Goal: Information Seeking & Learning: Learn about a topic

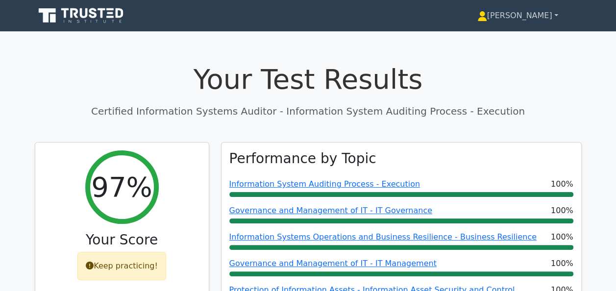
click at [544, 19] on link "[PERSON_NAME]" at bounding box center [518, 16] width 128 height 20
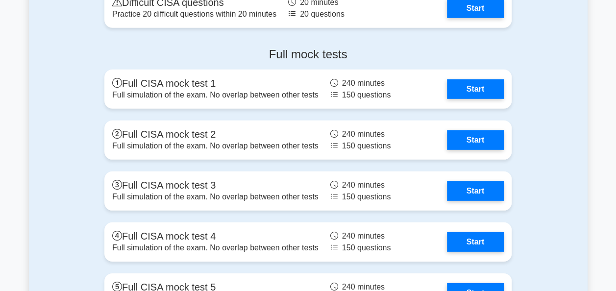
scroll to position [1377, 0]
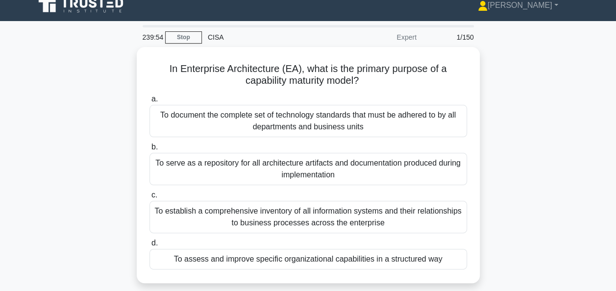
scroll to position [11, 0]
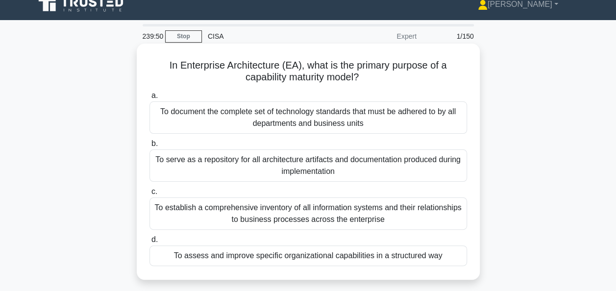
click at [395, 256] on div "To assess and improve specific organizational capabilities in a structured way" at bounding box center [309, 256] width 318 height 21
click at [150, 243] on input "d. To assess and improve specific organizational capabilities in a structured w…" at bounding box center [150, 240] width 0 height 6
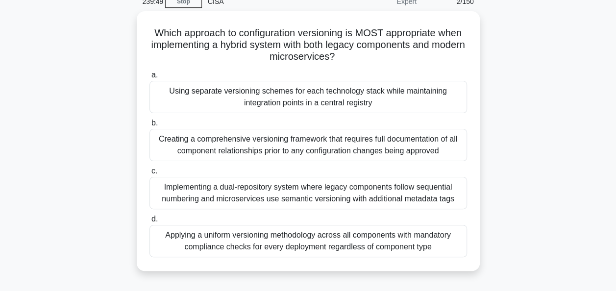
scroll to position [48, 0]
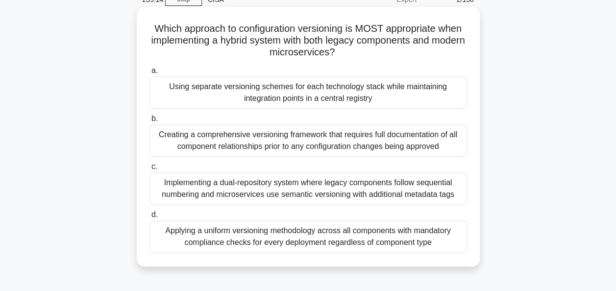
click at [436, 186] on div "Implementing a dual-repository system where legacy components follow sequential…" at bounding box center [309, 189] width 318 height 32
click at [150, 170] on input "c. Implementing a dual-repository system where legacy components follow sequent…" at bounding box center [150, 167] width 0 height 6
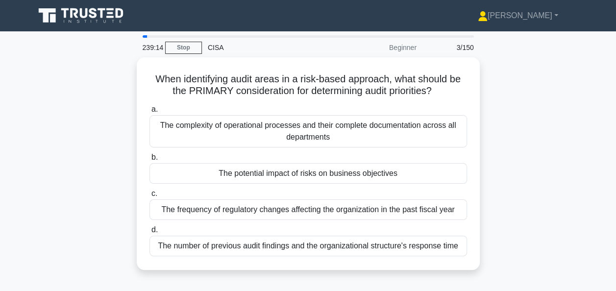
scroll to position [24, 0]
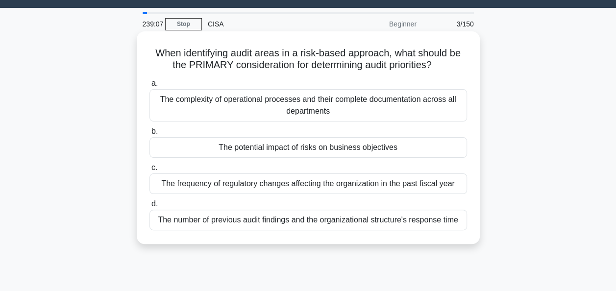
click at [427, 148] on div "The potential impact of risks on business objectives" at bounding box center [309, 147] width 318 height 21
click at [150, 135] on input "b. The potential impact of risks on business objectives" at bounding box center [150, 131] width 0 height 6
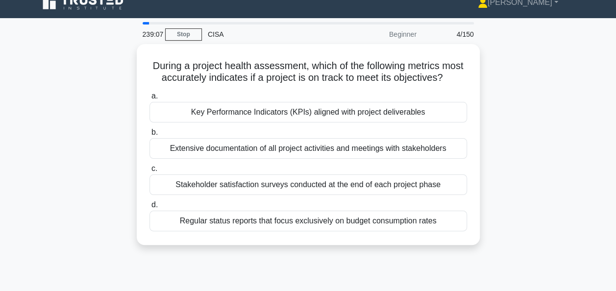
scroll to position [14, 0]
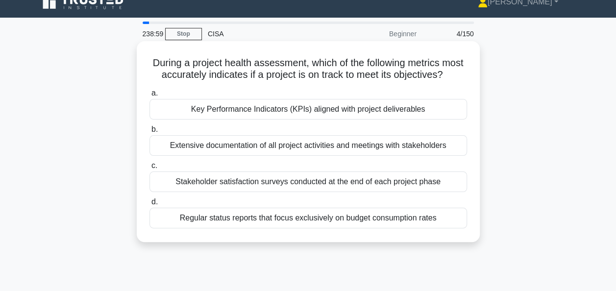
click at [452, 115] on div "Key Performance Indicators (KPIs) aligned with project deliverables" at bounding box center [309, 109] width 318 height 21
click at [150, 97] on input "a. Key Performance Indicators (KPIs) aligned with project deliverables" at bounding box center [150, 93] width 0 height 6
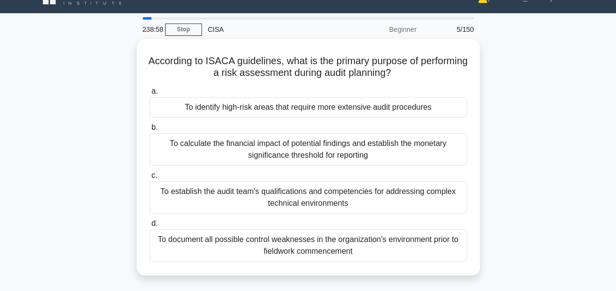
scroll to position [20, 0]
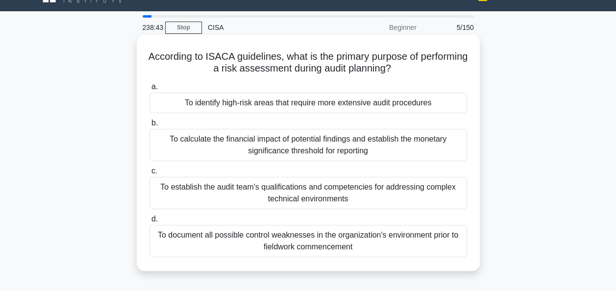
click at [441, 103] on div "To identify high-risk areas that require more extensive audit procedures" at bounding box center [309, 103] width 318 height 21
click at [150, 90] on input "a. To identify high-risk areas that require more extensive audit procedures" at bounding box center [150, 87] width 0 height 6
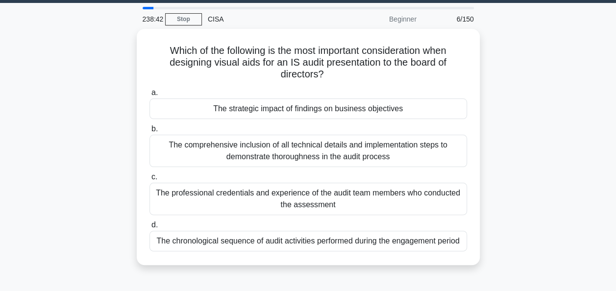
scroll to position [29, 0]
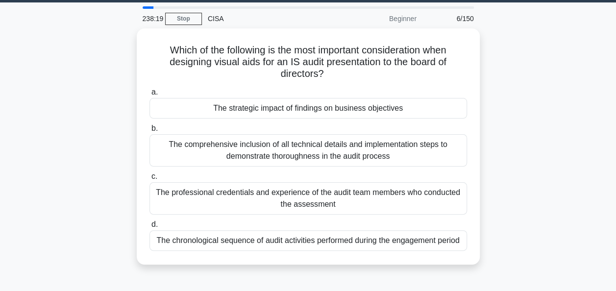
click at [557, 187] on div "Which of the following is the most important consideration when designing visua…" at bounding box center [308, 152] width 559 height 248
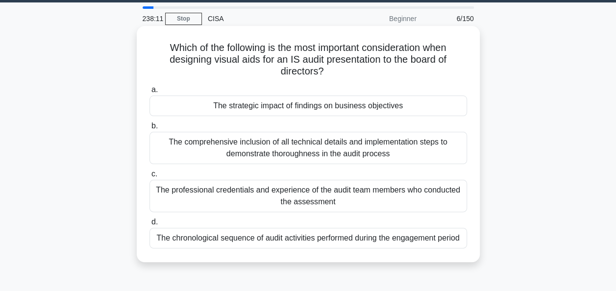
click at [437, 109] on div "The strategic impact of findings on business objectives" at bounding box center [309, 106] width 318 height 21
click at [150, 93] on input "a. The strategic impact of findings on business objectives" at bounding box center [150, 90] width 0 height 6
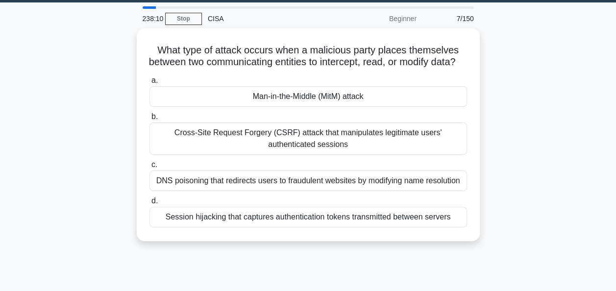
scroll to position [29, 0]
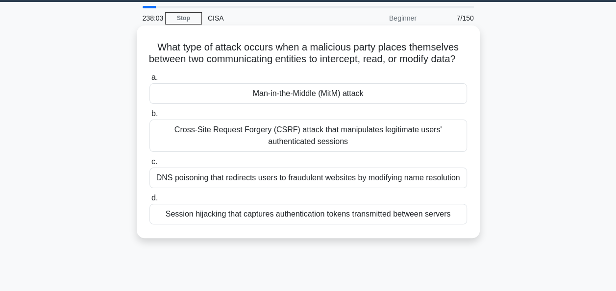
click at [408, 103] on div "Man-in-the-Middle (MitM) attack" at bounding box center [309, 93] width 318 height 21
click at [150, 81] on input "a. Man-in-the-Middle (MitM) attack" at bounding box center [150, 78] width 0 height 6
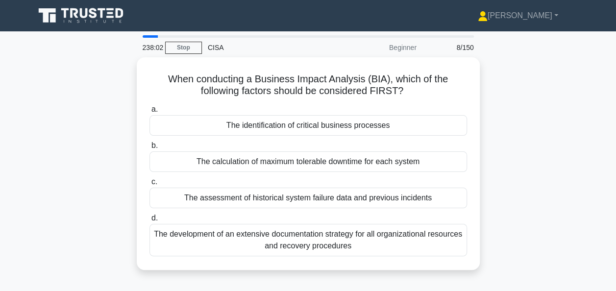
scroll to position [35, 0]
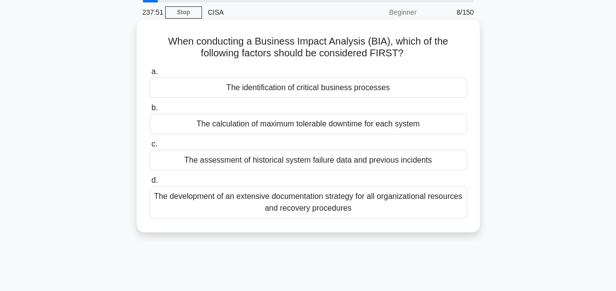
click at [451, 84] on div "The identification of critical business processes" at bounding box center [309, 87] width 318 height 21
click at [150, 75] on input "a. The identification of critical business processes" at bounding box center [150, 72] width 0 height 6
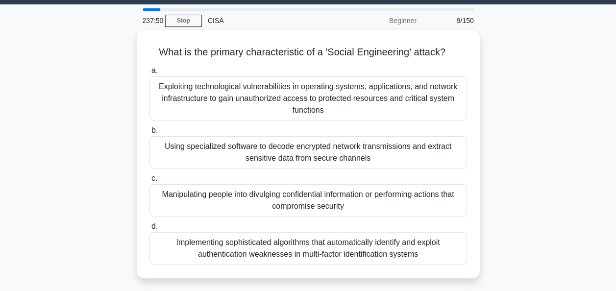
scroll to position [28, 0]
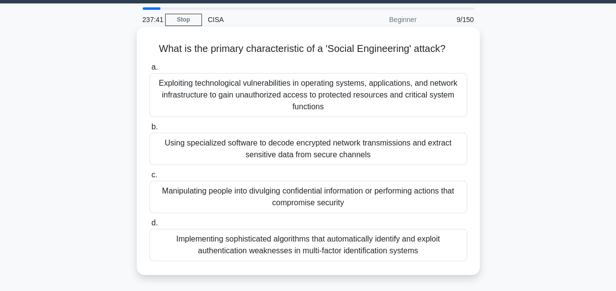
click at [415, 196] on div "Manipulating people into divulging confidential information or performing actio…" at bounding box center [309, 197] width 318 height 32
click at [150, 178] on input "c. Manipulating people into divulging confidential information or performing ac…" at bounding box center [150, 175] width 0 height 6
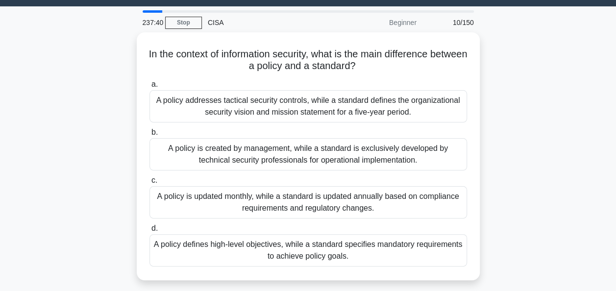
scroll to position [25, 0]
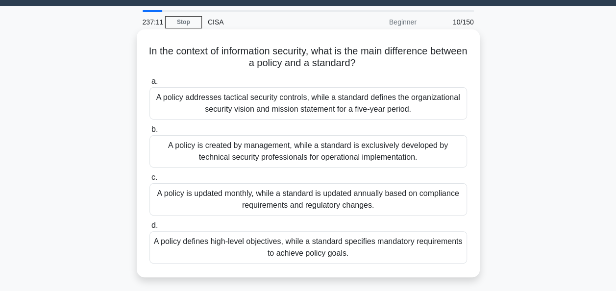
click at [424, 248] on div "A policy defines high-level objectives, while a standard specifies mandatory re…" at bounding box center [309, 247] width 318 height 32
click at [150, 229] on input "d. A policy defines high-level objectives, while a standard specifies mandatory…" at bounding box center [150, 226] width 0 height 6
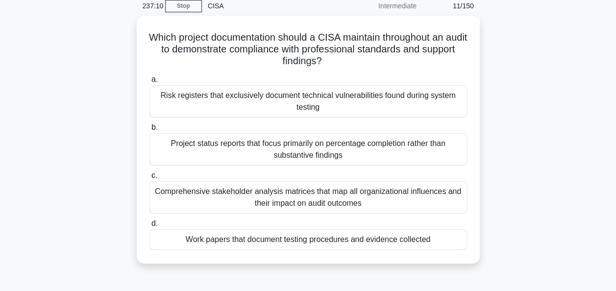
scroll to position [43, 0]
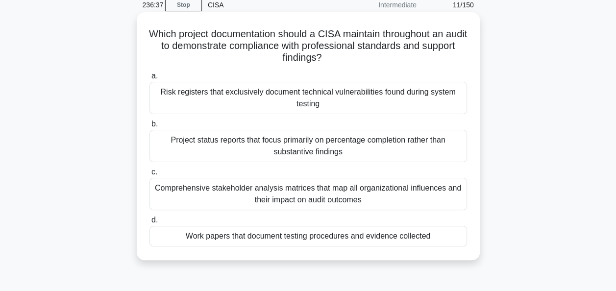
click at [440, 237] on div "Work papers that document testing procedures and evidence collected" at bounding box center [309, 236] width 318 height 21
click at [150, 224] on input "d. Work papers that document testing procedures and evidence collected" at bounding box center [150, 220] width 0 height 6
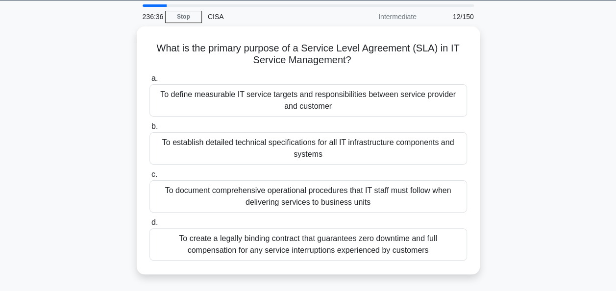
scroll to position [31, 0]
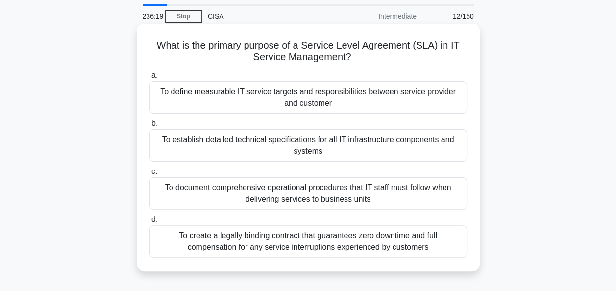
click at [396, 100] on div "To define measurable IT service targets and responsibilities between service pr…" at bounding box center [309, 97] width 318 height 32
click at [150, 79] on input "a. To define measurable IT service targets and responsibilities between service…" at bounding box center [150, 76] width 0 height 6
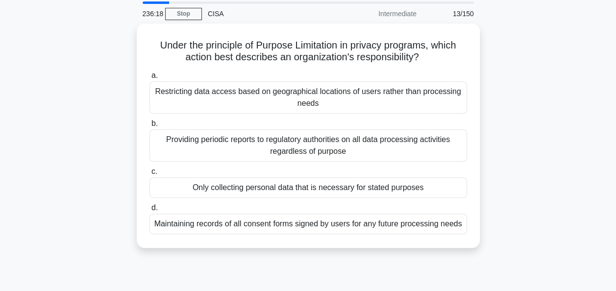
scroll to position [34, 0]
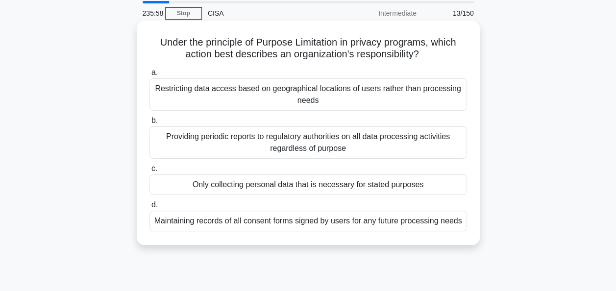
click at [438, 183] on div "Only collecting personal data that is necessary for stated purposes" at bounding box center [309, 185] width 318 height 21
click at [150, 172] on input "c. Only collecting personal data that is necessary for stated purposes" at bounding box center [150, 169] width 0 height 6
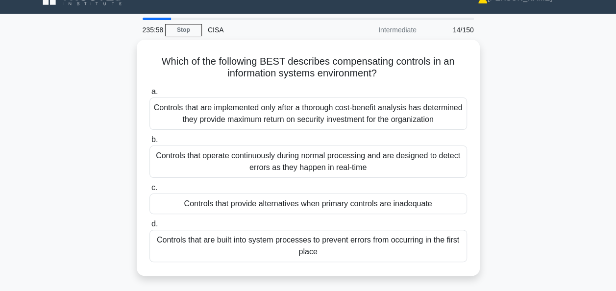
scroll to position [20, 0]
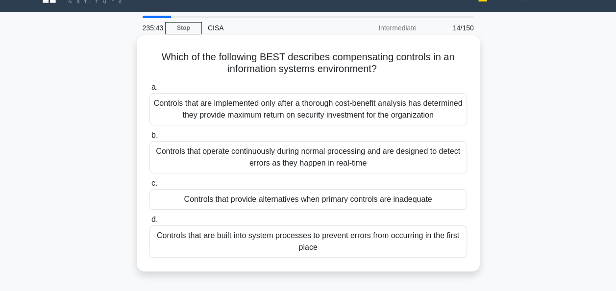
click at [434, 202] on div "Controls that provide alternatives when primary controls are inadequate" at bounding box center [309, 199] width 318 height 21
click at [150, 187] on input "c. Controls that provide alternatives when primary controls are inadequate" at bounding box center [150, 183] width 0 height 6
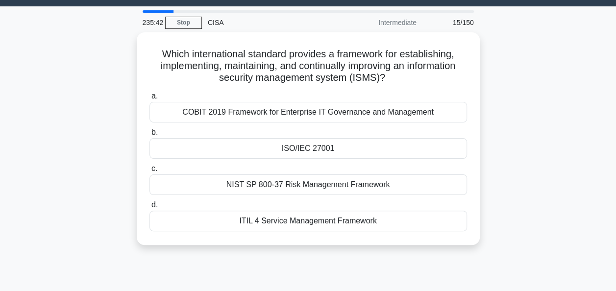
scroll to position [25, 0]
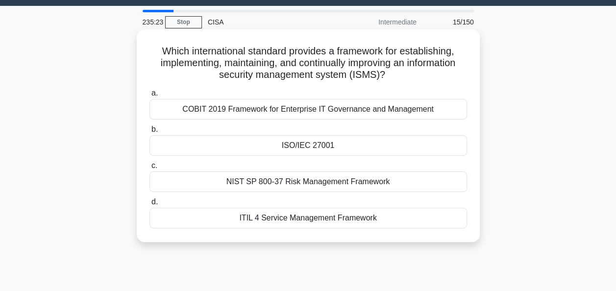
click at [424, 217] on div "ITIL 4 Service Management Framework" at bounding box center [309, 218] width 318 height 21
click at [150, 205] on input "d. ITIL 4 Service Management Framework" at bounding box center [150, 202] width 0 height 6
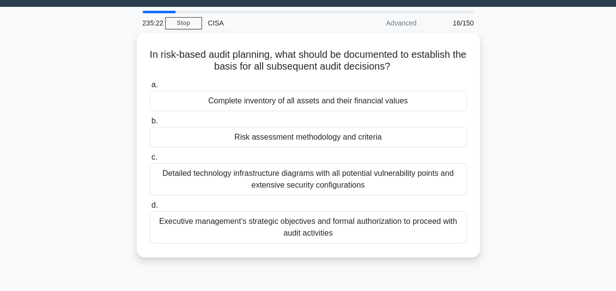
scroll to position [26, 0]
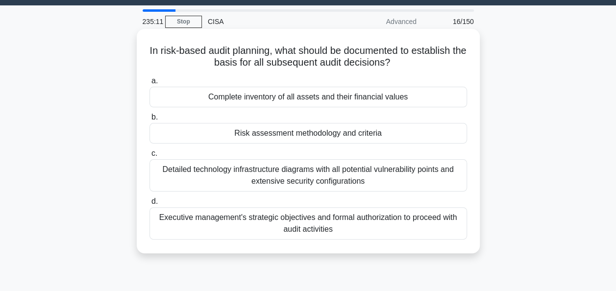
click at [436, 133] on div "Risk assessment methodology and criteria" at bounding box center [309, 133] width 318 height 21
click at [150, 121] on input "b. Risk assessment methodology and criteria" at bounding box center [150, 117] width 0 height 6
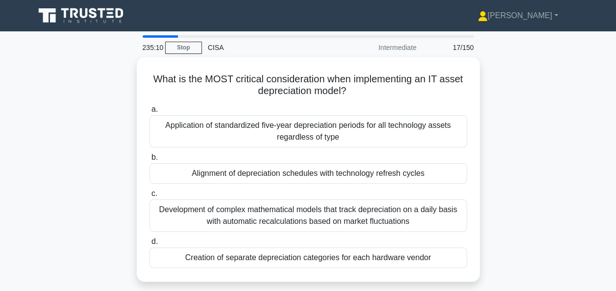
scroll to position [24, 0]
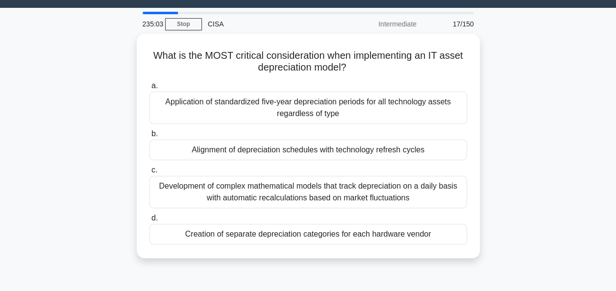
click at [517, 128] on div "What is the MOST critical consideration when implementing an IT asset depreciat…" at bounding box center [308, 152] width 559 height 236
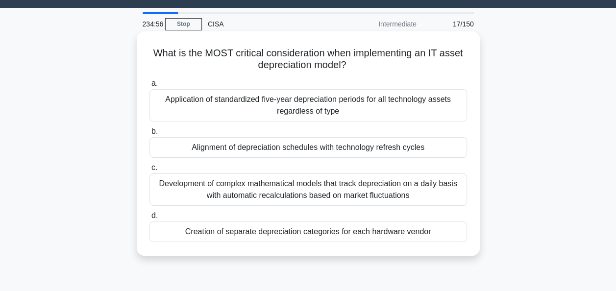
click at [442, 145] on div "Alignment of depreciation schedules with technology refresh cycles" at bounding box center [309, 147] width 318 height 21
click at [150, 135] on input "b. Alignment of depreciation schedules with technology refresh cycles" at bounding box center [150, 131] width 0 height 6
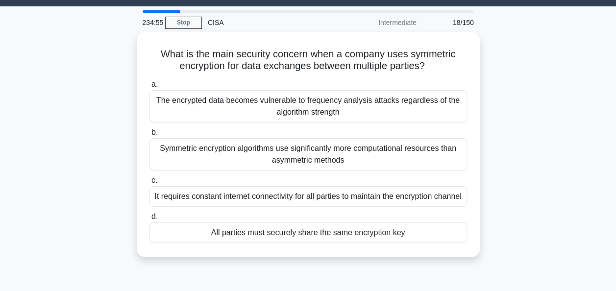
scroll to position [25, 0]
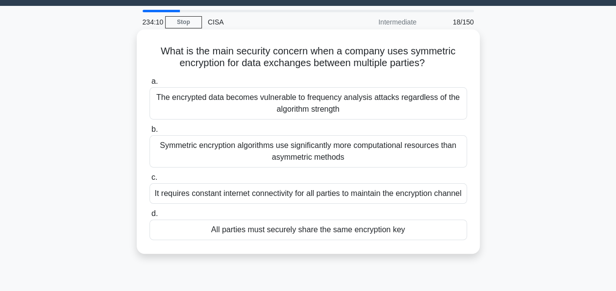
click at [395, 239] on div "All parties must securely share the same encryption key" at bounding box center [309, 230] width 318 height 21
click at [150, 217] on input "d. All parties must securely share the same encryption key" at bounding box center [150, 214] width 0 height 6
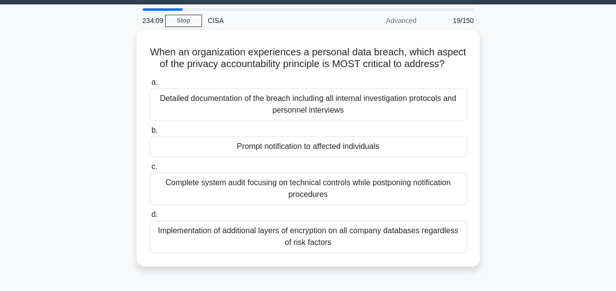
scroll to position [29, 0]
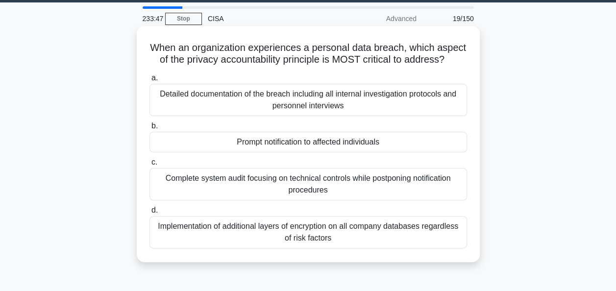
click at [440, 151] on div "Prompt notification to affected individuals" at bounding box center [309, 142] width 318 height 21
click at [150, 129] on input "b. Prompt notification to affected individuals" at bounding box center [150, 126] width 0 height 6
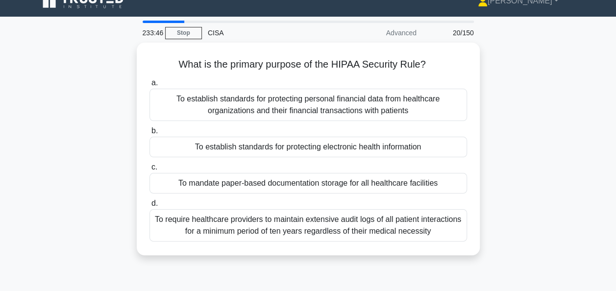
scroll to position [16, 0]
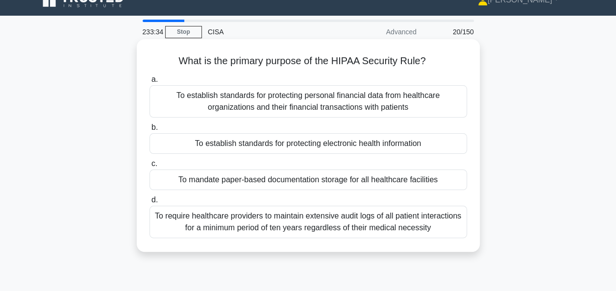
click at [431, 143] on div "To establish standards for protecting electronic health information" at bounding box center [309, 143] width 318 height 21
click at [150, 131] on input "b. To establish standards for protecting electronic health information" at bounding box center [150, 128] width 0 height 6
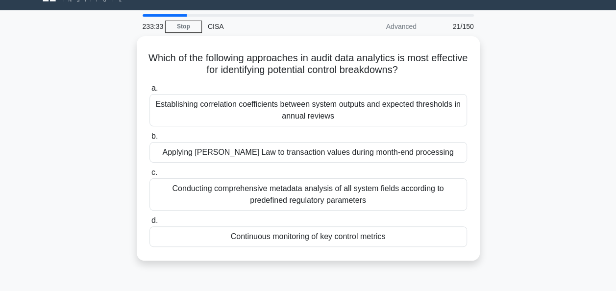
scroll to position [22, 0]
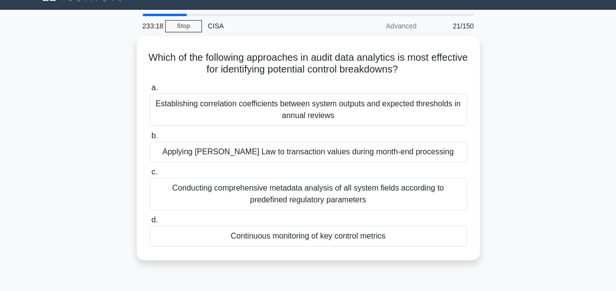
click at [529, 235] on div "Which of the following approaches in audit data analytics is most effective for…" at bounding box center [308, 154] width 559 height 236
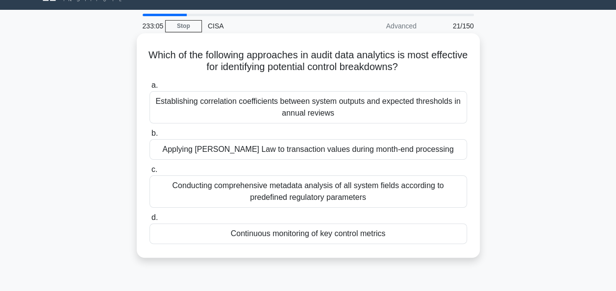
click at [440, 232] on div "Continuous monitoring of key control metrics" at bounding box center [309, 234] width 318 height 21
click at [150, 221] on input "d. Continuous monitoring of key control metrics" at bounding box center [150, 218] width 0 height 6
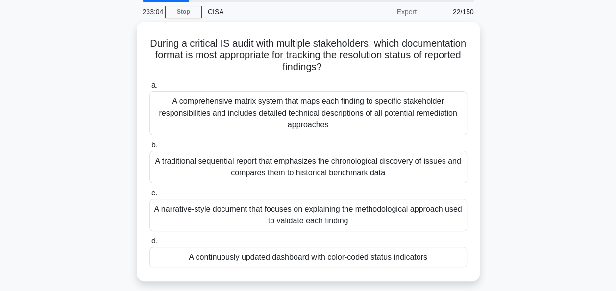
scroll to position [36, 0]
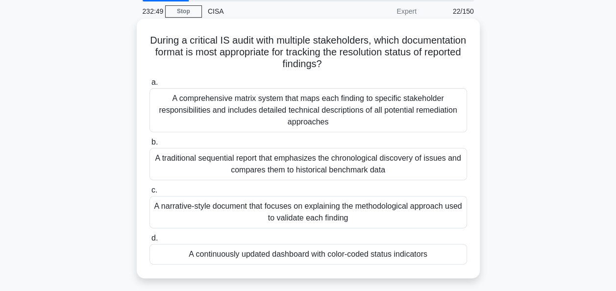
click at [442, 252] on div "A continuously updated dashboard with color-coded status indicators" at bounding box center [309, 254] width 318 height 21
click at [150, 242] on input "d. A continuously updated dashboard with color-coded status indicators" at bounding box center [150, 238] width 0 height 6
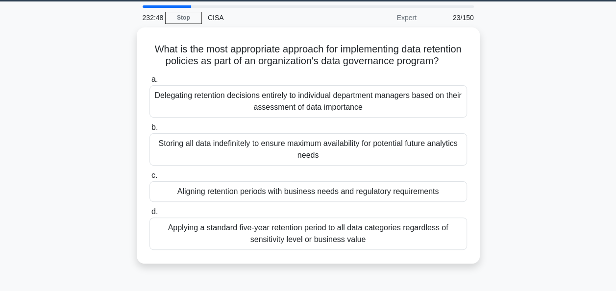
scroll to position [30, 0]
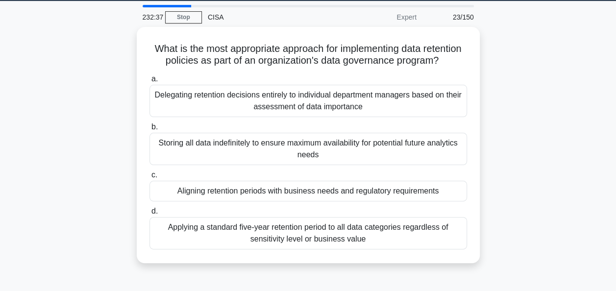
click at [541, 204] on div "What is the most appropriate approach for implementing data retention policies …" at bounding box center [308, 151] width 559 height 248
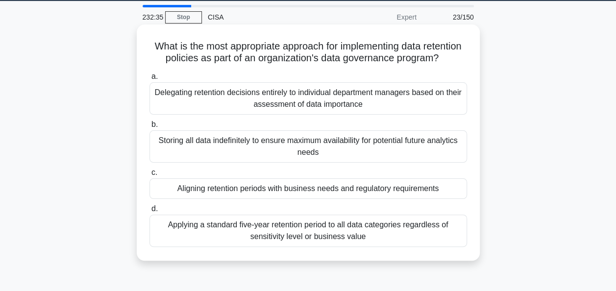
click at [450, 199] on div "Aligning retention periods with business needs and regulatory requirements" at bounding box center [309, 188] width 318 height 21
click at [150, 176] on input "c. Aligning retention periods with business needs and regulatory requirements" at bounding box center [150, 173] width 0 height 6
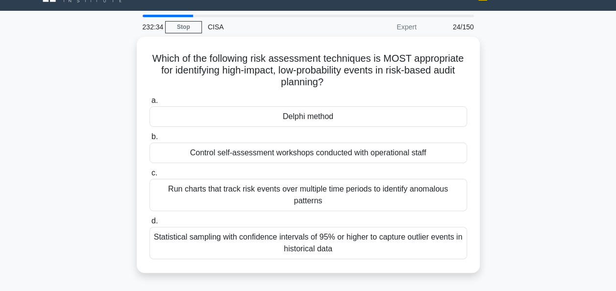
scroll to position [23, 0]
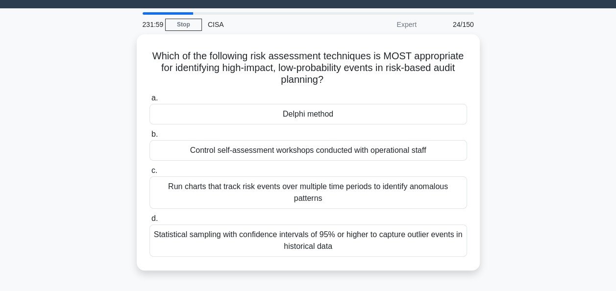
click at [535, 194] on div "Which of the following risk assessment techniques is MOST appropriate for ident…" at bounding box center [308, 158] width 559 height 248
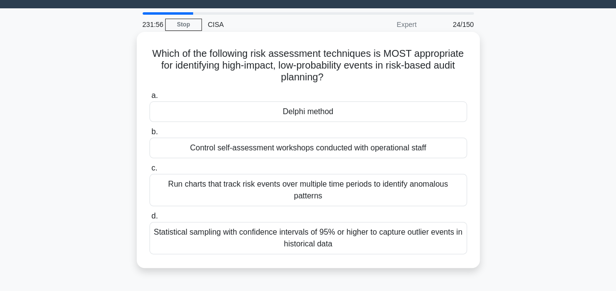
click at [423, 112] on div "Delphi method" at bounding box center [309, 111] width 318 height 21
click at [150, 99] on input "a. Delphi method" at bounding box center [150, 96] width 0 height 6
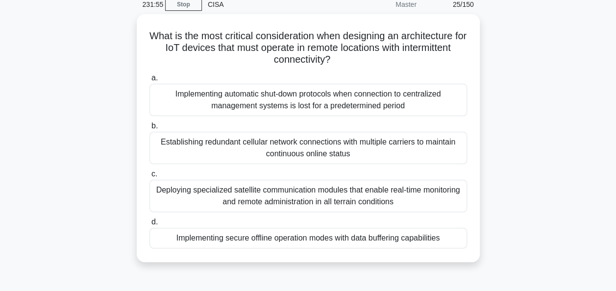
scroll to position [44, 0]
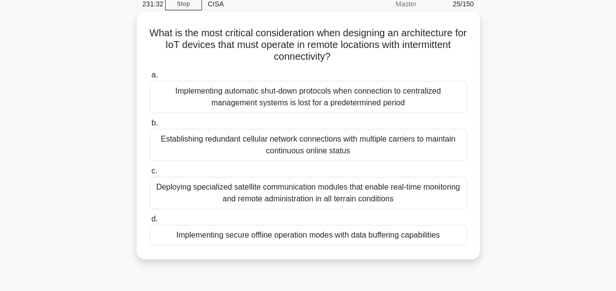
click at [409, 232] on div "Implementing secure offline operation modes with data buffering capabilities" at bounding box center [309, 235] width 318 height 21
click at [150, 223] on input "d. Implementing secure offline operation modes with data buffering capabilities" at bounding box center [150, 219] width 0 height 6
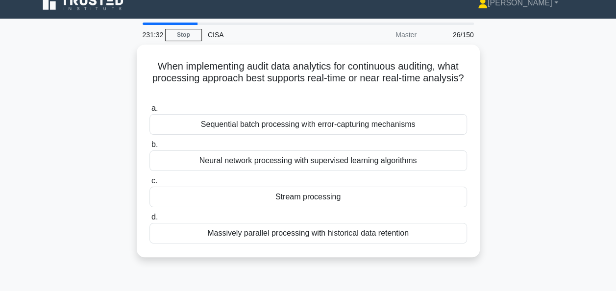
scroll to position [14, 0]
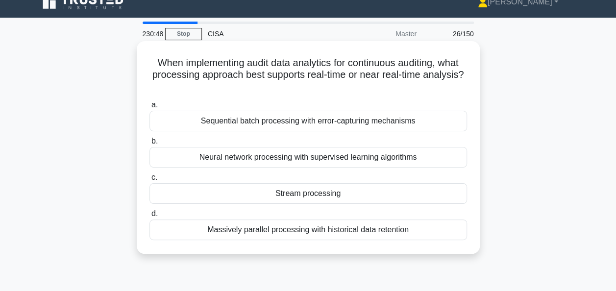
click at [449, 193] on div "Stream processing" at bounding box center [309, 193] width 318 height 21
click at [150, 181] on input "c. Stream processing" at bounding box center [150, 178] width 0 height 6
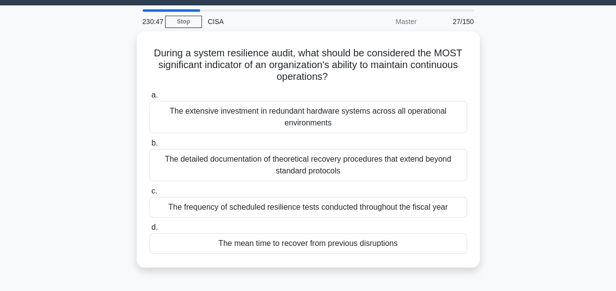
scroll to position [26, 0]
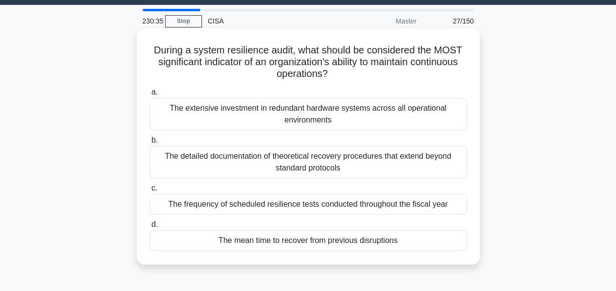
click at [432, 238] on div "The mean time to recover from previous disruptions" at bounding box center [309, 240] width 318 height 21
click at [150, 228] on input "d. The mean time to recover from previous disruptions" at bounding box center [150, 225] width 0 height 6
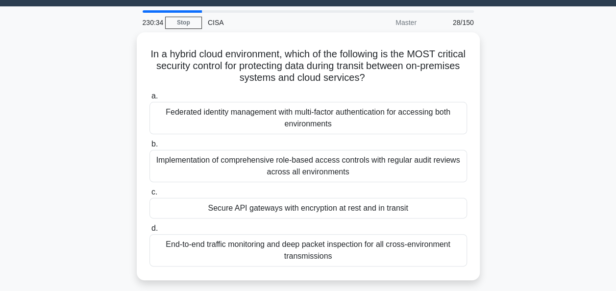
scroll to position [27, 0]
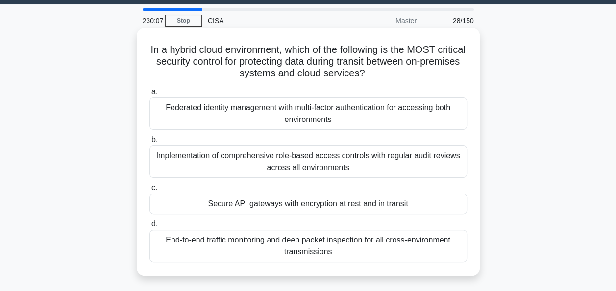
click at [424, 200] on div "Secure API gateways with encryption at rest and in transit" at bounding box center [309, 204] width 318 height 21
click at [150, 191] on input "c. Secure API gateways with encryption at rest and in transit" at bounding box center [150, 188] width 0 height 6
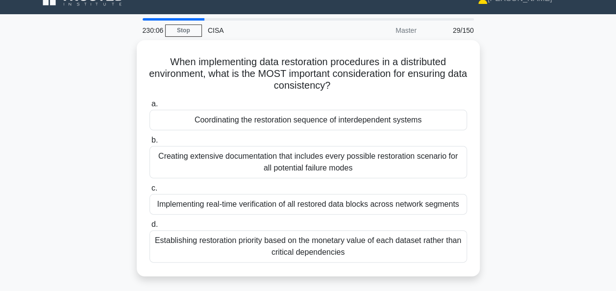
scroll to position [18, 0]
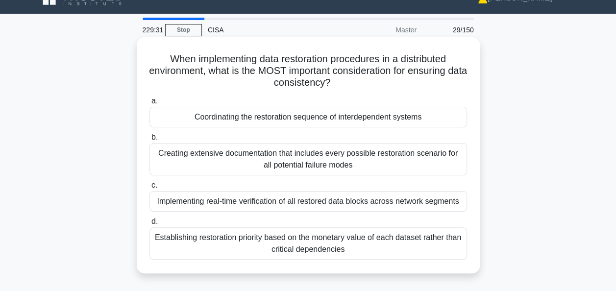
click at [444, 120] on div "Coordinating the restoration sequence of interdependent systems" at bounding box center [309, 117] width 318 height 21
click at [150, 104] on input "a. Coordinating the restoration sequence of interdependent systems" at bounding box center [150, 101] width 0 height 6
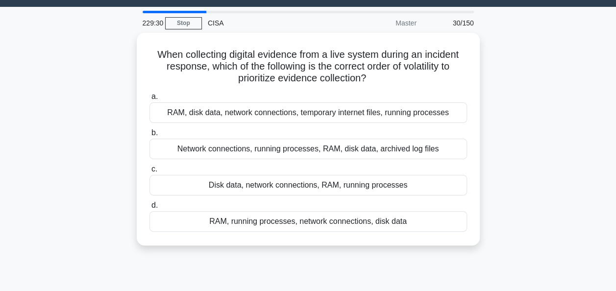
scroll to position [25, 0]
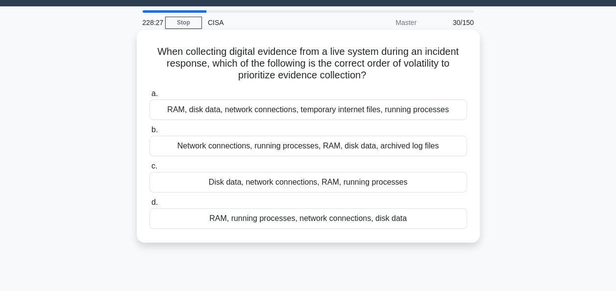
click at [449, 218] on div "RAM, running processes, network connections, disk data" at bounding box center [309, 218] width 318 height 21
click at [150, 206] on input "d. RAM, running processes, network connections, disk data" at bounding box center [150, 203] width 0 height 6
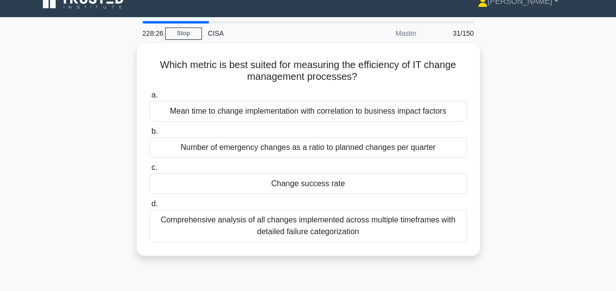
scroll to position [15, 0]
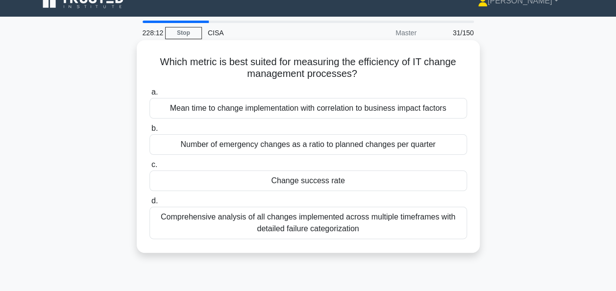
click at [422, 180] on div "Change success rate" at bounding box center [309, 181] width 318 height 21
click at [150, 168] on input "c. Change success rate" at bounding box center [150, 165] width 0 height 6
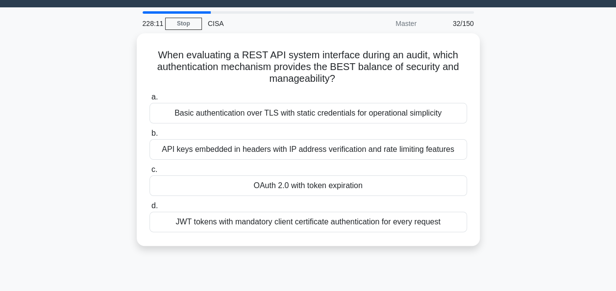
scroll to position [25, 0]
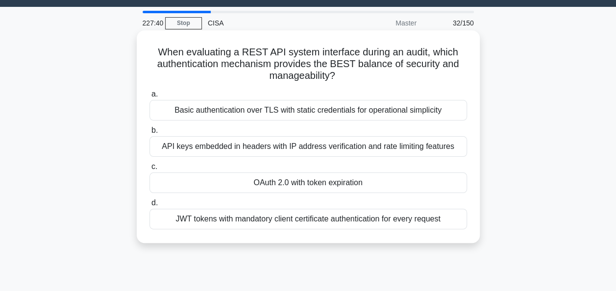
click at [442, 181] on div "OAuth 2.0 with token expiration" at bounding box center [309, 183] width 318 height 21
click at [150, 170] on input "c. OAuth 2.0 with token expiration" at bounding box center [150, 167] width 0 height 6
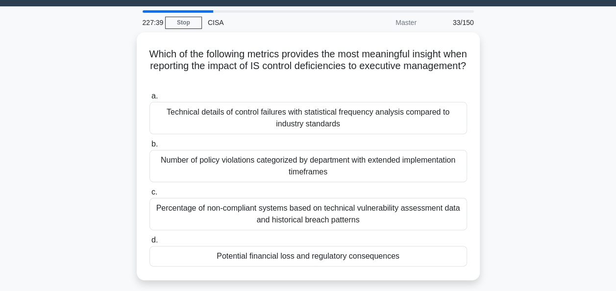
scroll to position [25, 0]
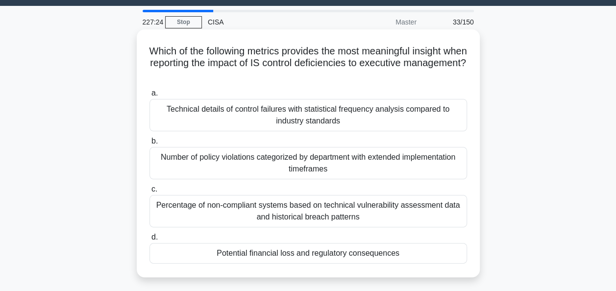
click at [444, 250] on div "Potential financial loss and regulatory consequences" at bounding box center [309, 253] width 318 height 21
click at [150, 241] on input "d. Potential financial loss and regulatory consequences" at bounding box center [150, 237] width 0 height 6
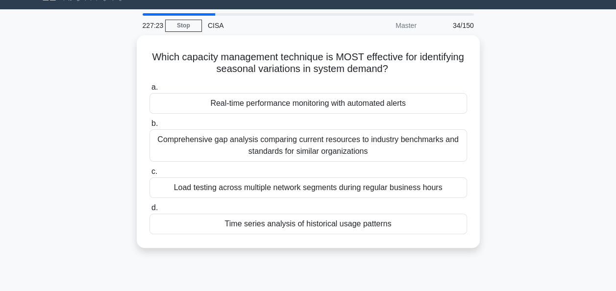
scroll to position [23, 0]
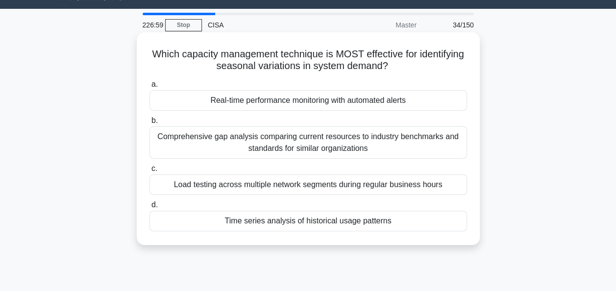
click at [414, 218] on div "Time series analysis of historical usage patterns" at bounding box center [309, 221] width 318 height 21
click at [150, 208] on input "d. Time series analysis of historical usage patterns" at bounding box center [150, 205] width 0 height 6
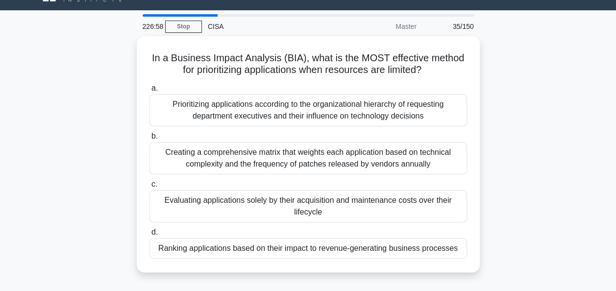
scroll to position [25, 0]
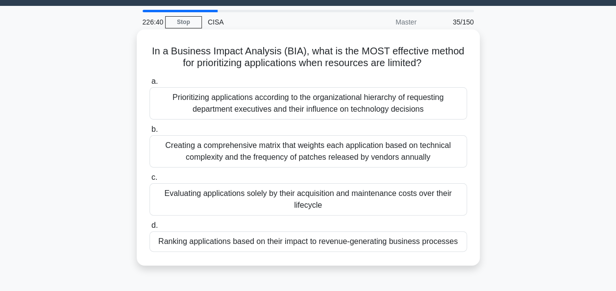
click at [424, 240] on div "Ranking applications based on their impact to revenue-generating business proce…" at bounding box center [309, 241] width 318 height 21
click at [150, 229] on input "d. Ranking applications based on their impact to revenue-generating business pr…" at bounding box center [150, 226] width 0 height 6
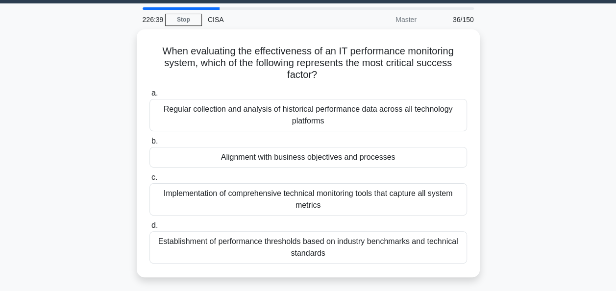
scroll to position [31, 0]
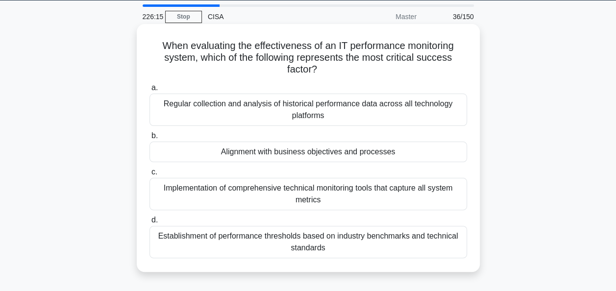
click at [427, 154] on div "Alignment with business objectives and processes" at bounding box center [309, 152] width 318 height 21
click at [150, 139] on input "b. Alignment with business objectives and processes" at bounding box center [150, 136] width 0 height 6
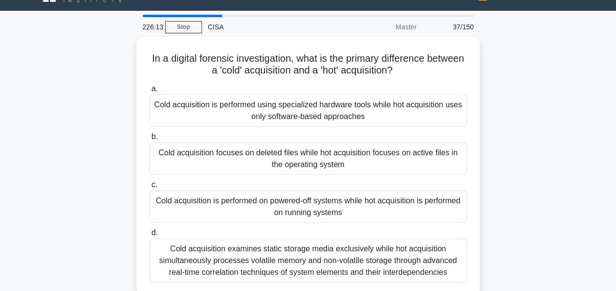
scroll to position [43, 0]
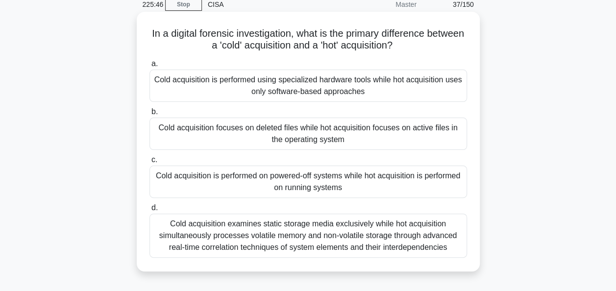
click at [423, 181] on div "Cold acquisition is performed on powered-off systems while hot acquisition is p…" at bounding box center [309, 182] width 318 height 32
click at [150, 163] on input "c. Cold acquisition is performed on powered-off systems while hot acquisition i…" at bounding box center [150, 160] width 0 height 6
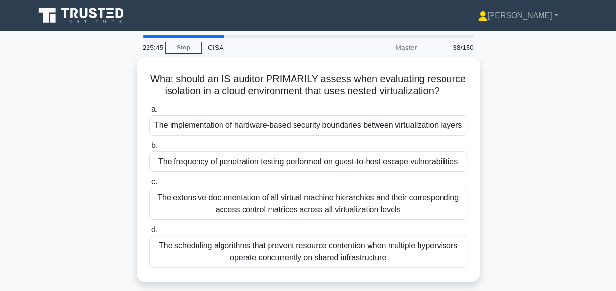
scroll to position [21, 0]
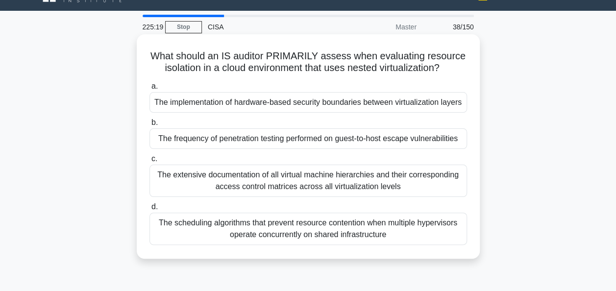
click at [393, 101] on div "The implementation of hardware-based security boundaries between virtualization…" at bounding box center [309, 102] width 318 height 21
click at [150, 90] on input "a. The implementation of hardware-based security boundaries between virtualizat…" at bounding box center [150, 86] width 0 height 6
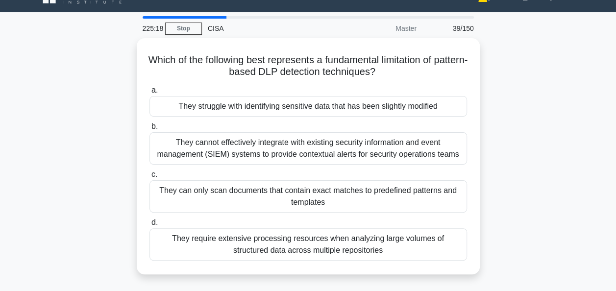
scroll to position [23, 0]
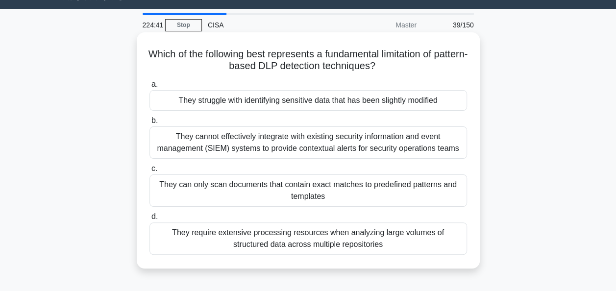
click at [414, 99] on div "They struggle with identifying sensitive data that has been slightly modified" at bounding box center [309, 100] width 318 height 21
click at [150, 88] on input "a. They struggle with identifying sensitive data that has been slightly modified" at bounding box center [150, 84] width 0 height 6
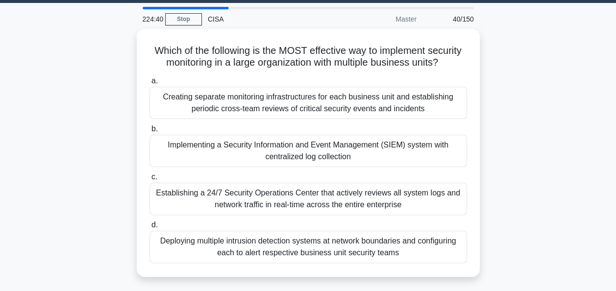
scroll to position [29, 0]
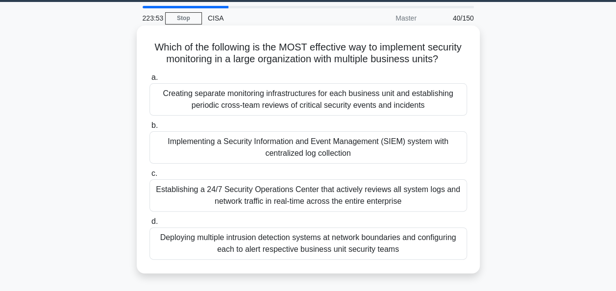
click at [443, 156] on div "Implementing a Security Information and Event Management (SIEM) system with cen…" at bounding box center [309, 147] width 318 height 32
click at [150, 129] on input "b. Implementing a Security Information and Event Management (SIEM) system with …" at bounding box center [150, 126] width 0 height 6
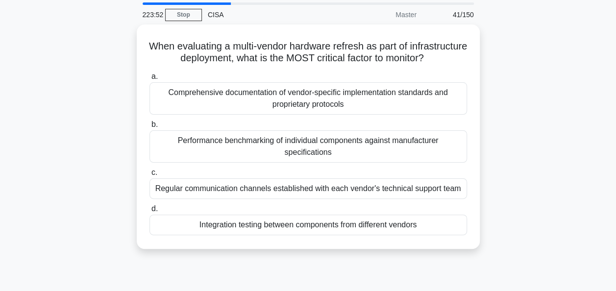
scroll to position [33, 0]
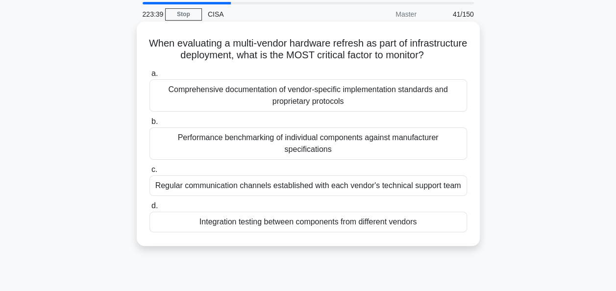
click at [448, 232] on div "Integration testing between components from different vendors" at bounding box center [309, 222] width 318 height 21
click at [150, 209] on input "d. Integration testing between components from different vendors" at bounding box center [150, 206] width 0 height 6
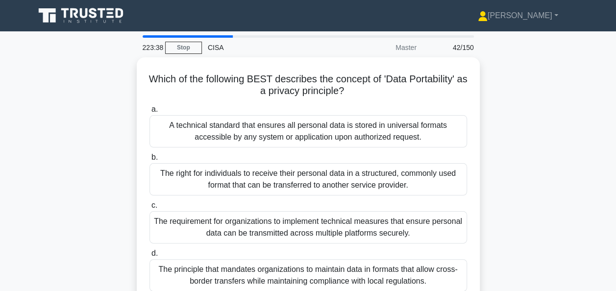
scroll to position [27, 0]
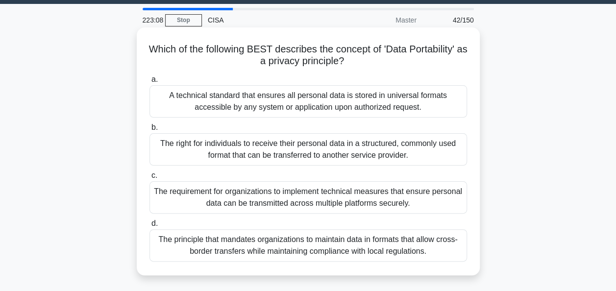
click at [424, 153] on div "The right for individuals to receive their personal data in a structured, commo…" at bounding box center [309, 149] width 318 height 32
click at [150, 131] on input "b. The right for individuals to receive their personal data in a structured, co…" at bounding box center [150, 128] width 0 height 6
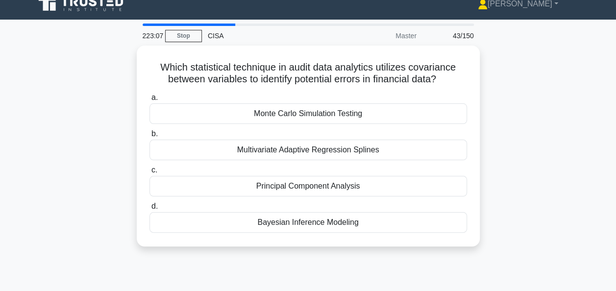
scroll to position [12, 0]
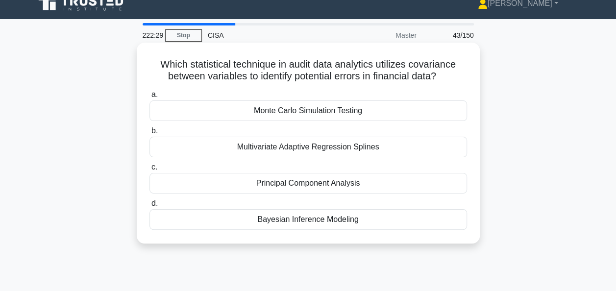
click at [434, 220] on div "Bayesian Inference Modeling" at bounding box center [309, 219] width 318 height 21
click at [150, 207] on input "d. Bayesian Inference Modeling" at bounding box center [150, 204] width 0 height 6
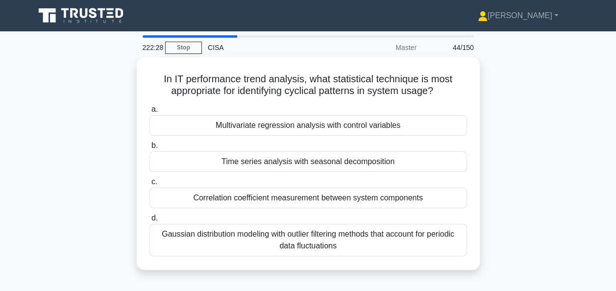
scroll to position [22, 0]
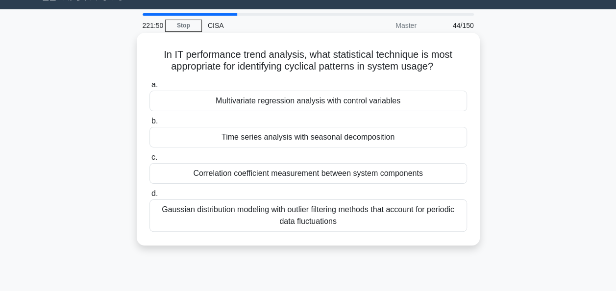
click at [432, 101] on div "Multivariate regression analysis with control variables" at bounding box center [309, 101] width 318 height 21
click at [150, 88] on input "a. Multivariate regression analysis with control variables" at bounding box center [150, 85] width 0 height 6
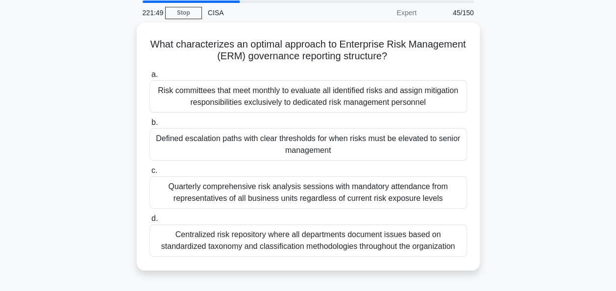
scroll to position [35, 0]
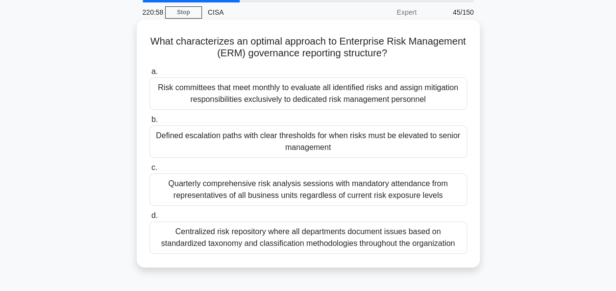
click at [433, 146] on div "Defined escalation paths with clear thresholds for when risks must be elevated …" at bounding box center [309, 142] width 318 height 32
click at [150, 123] on input "b. Defined escalation paths with clear thresholds for when risks must be elevat…" at bounding box center [150, 120] width 0 height 6
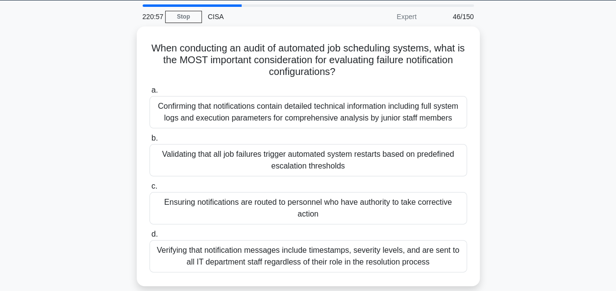
scroll to position [31, 0]
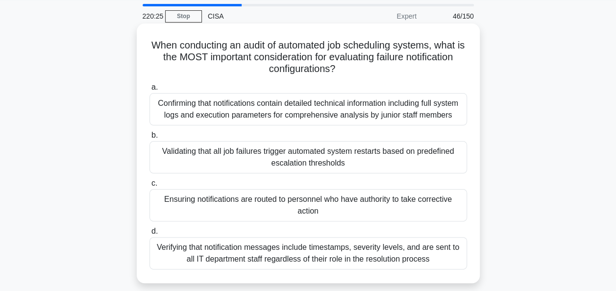
click at [434, 202] on div "Ensuring notifications are routed to personnel who have authority to take corre…" at bounding box center [309, 205] width 318 height 32
click at [150, 187] on input "c. Ensuring notifications are routed to personnel who have authority to take co…" at bounding box center [150, 183] width 0 height 6
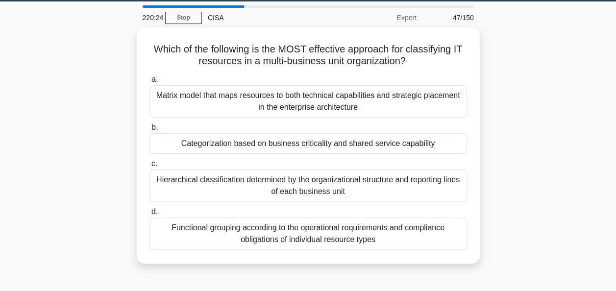
scroll to position [30, 0]
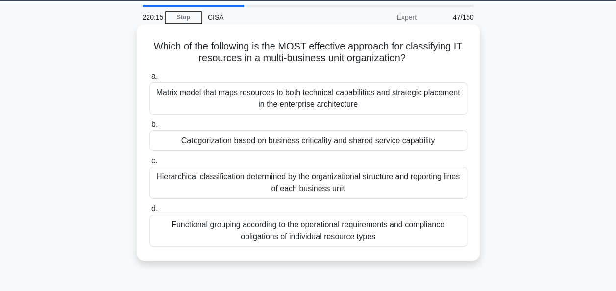
click at [435, 138] on div "Categorization based on business criticality and shared service capability" at bounding box center [309, 140] width 318 height 21
click at [150, 128] on input "b. Categorization based on business criticality and shared service capability" at bounding box center [150, 125] width 0 height 6
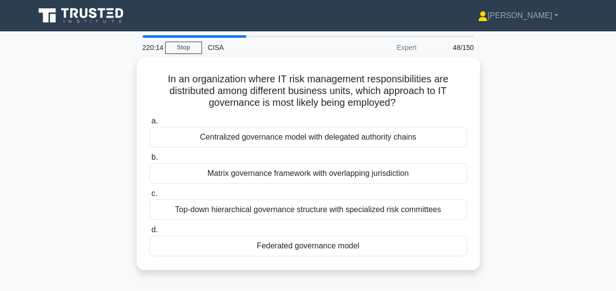
scroll to position [14, 0]
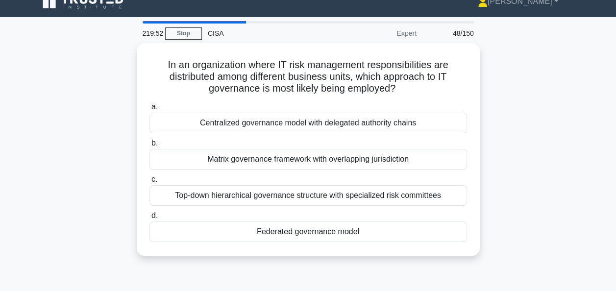
drag, startPoint x: 542, startPoint y: 175, endPoint x: 518, endPoint y: 223, distance: 53.9
click at [518, 223] on div "In an organization where IT risk management responsibilities are distributed am…" at bounding box center [308, 155] width 559 height 225
click at [522, 207] on div "In an organization where IT risk management responsibilities are distributed am…" at bounding box center [308, 155] width 559 height 225
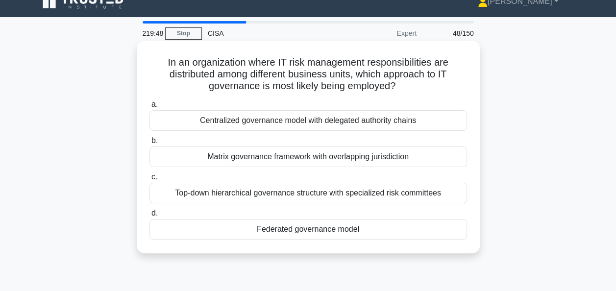
click at [424, 228] on div "Federated governance model" at bounding box center [309, 229] width 318 height 21
click at [150, 217] on input "d. Federated governance model" at bounding box center [150, 213] width 0 height 6
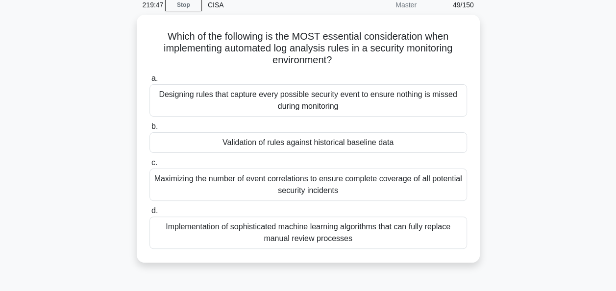
scroll to position [44, 0]
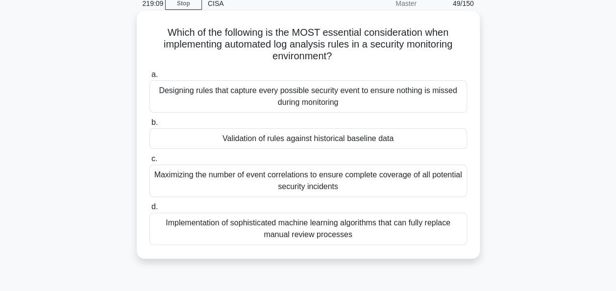
click at [387, 138] on div "Validation of rules against historical baseline data" at bounding box center [309, 138] width 318 height 21
click at [150, 126] on input "b. Validation of rules against historical baseline data" at bounding box center [150, 123] width 0 height 6
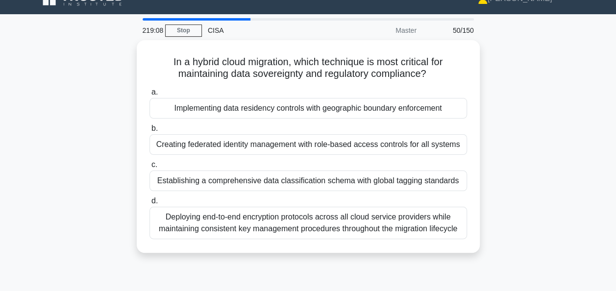
scroll to position [19, 0]
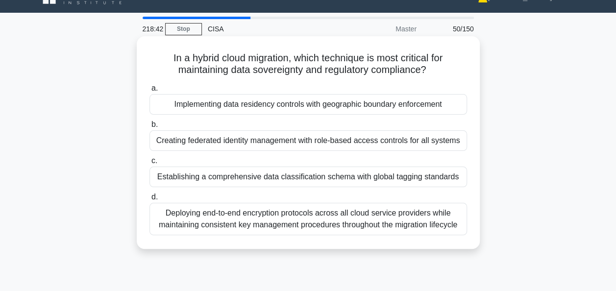
click at [442, 176] on div "Establishing a comprehensive data classification schema with global tagging sta…" at bounding box center [309, 177] width 318 height 21
click at [150, 164] on input "c. Establishing a comprehensive data classification schema with global tagging …" at bounding box center [150, 161] width 0 height 6
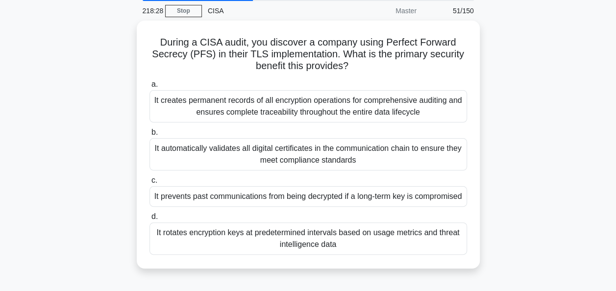
scroll to position [37, 0]
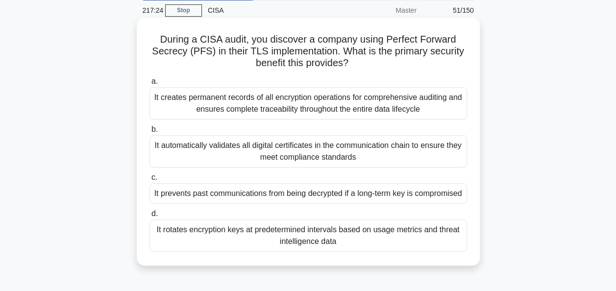
click at [428, 103] on div "It creates permanent records of all encryption operations for comprehensive aud…" at bounding box center [309, 103] width 318 height 32
click at [150, 85] on input "a. It creates permanent records of all encryption operations for comprehensive …" at bounding box center [150, 81] width 0 height 6
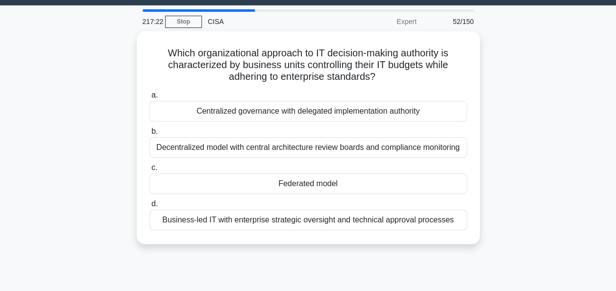
scroll to position [26, 0]
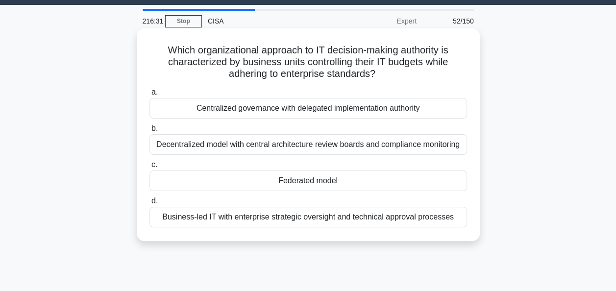
click at [426, 176] on div "Federated model" at bounding box center [309, 181] width 318 height 21
click at [150, 168] on input "c. Federated model" at bounding box center [150, 165] width 0 height 6
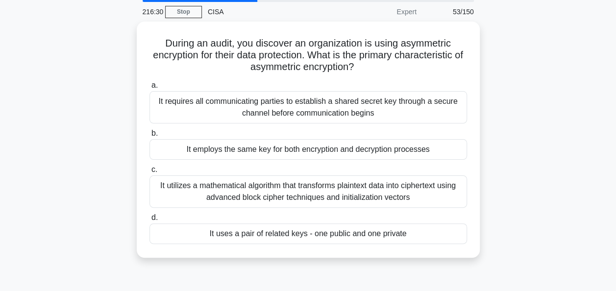
scroll to position [36, 0]
click at [572, 207] on div "During an audit, you discover an organization is using asymmetric encryption fo…" at bounding box center [308, 145] width 559 height 248
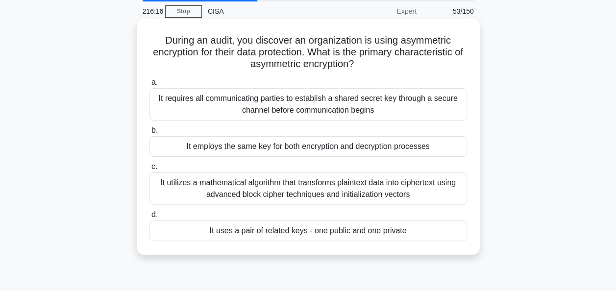
click at [443, 228] on div "It uses a pair of related keys - one public and one private" at bounding box center [309, 231] width 318 height 21
click at [150, 218] on input "d. It uses a pair of related keys - one public and one private" at bounding box center [150, 215] width 0 height 6
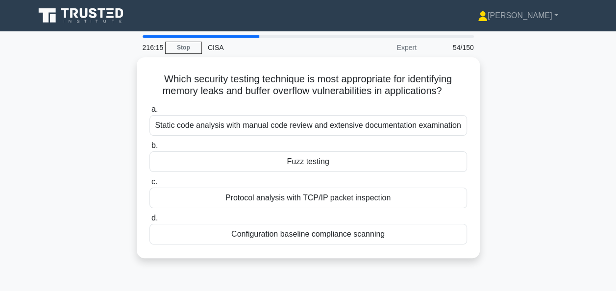
scroll to position [12, 0]
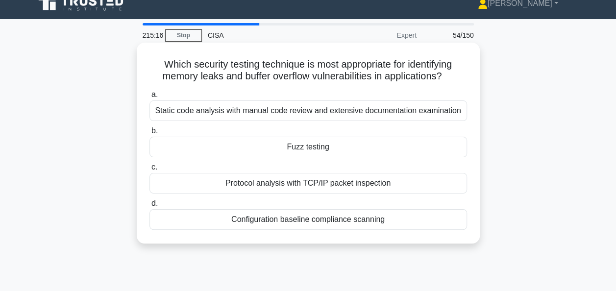
click at [406, 146] on div "Fuzz testing" at bounding box center [309, 147] width 318 height 21
click at [150, 134] on input "b. Fuzz testing" at bounding box center [150, 131] width 0 height 6
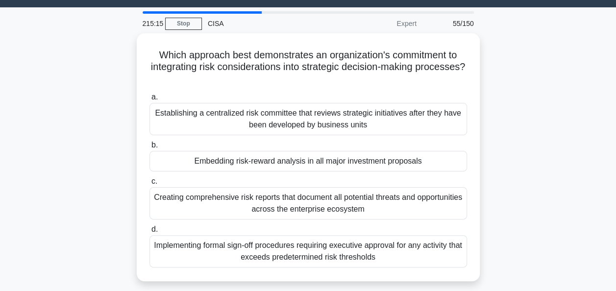
scroll to position [25, 0]
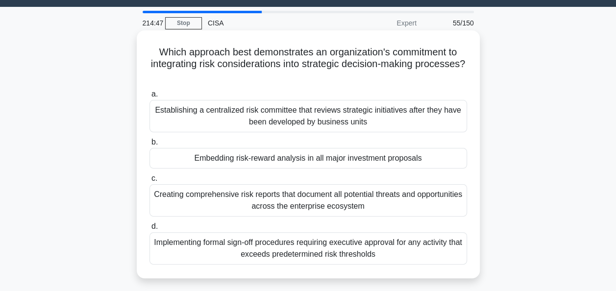
click at [424, 156] on div "Embedding risk-reward analysis in all major investment proposals" at bounding box center [309, 158] width 318 height 21
click at [150, 146] on input "b. Embedding risk-reward analysis in all major investment proposals" at bounding box center [150, 142] width 0 height 6
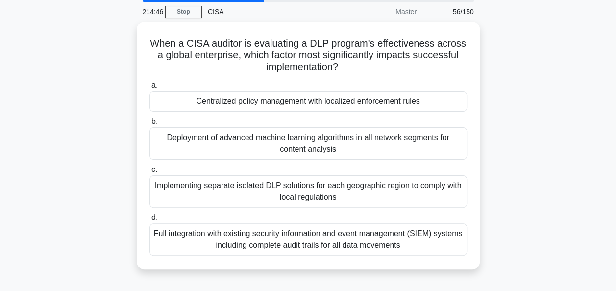
scroll to position [37, 0]
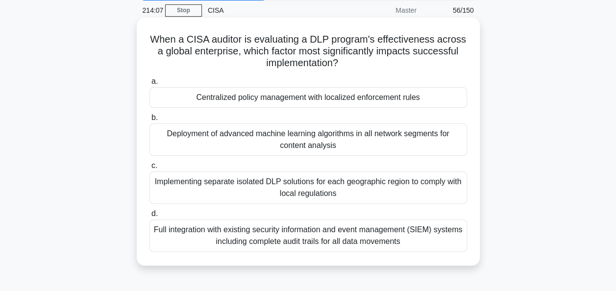
click at [405, 97] on div "Centralized policy management with localized enforcement rules" at bounding box center [309, 97] width 318 height 21
click at [150, 85] on input "a. Centralized policy management with localized enforcement rules" at bounding box center [150, 81] width 0 height 6
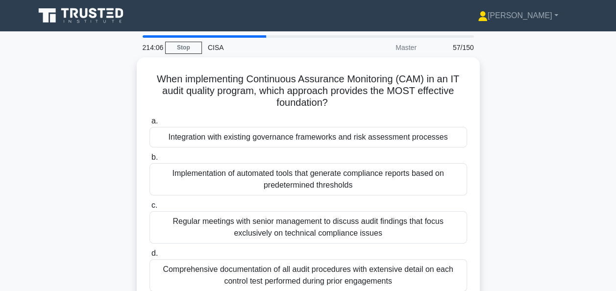
scroll to position [33, 0]
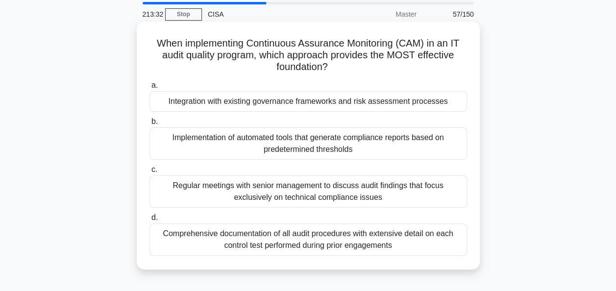
click at [443, 98] on div "Integration with existing governance frameworks and risk assessment processes" at bounding box center [309, 101] width 318 height 21
click at [150, 89] on input "a. Integration with existing governance frameworks and risk assessment processes" at bounding box center [150, 85] width 0 height 6
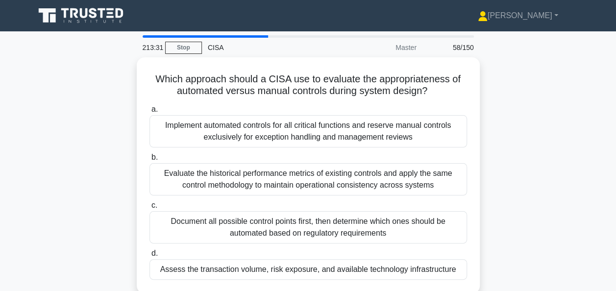
scroll to position [19, 0]
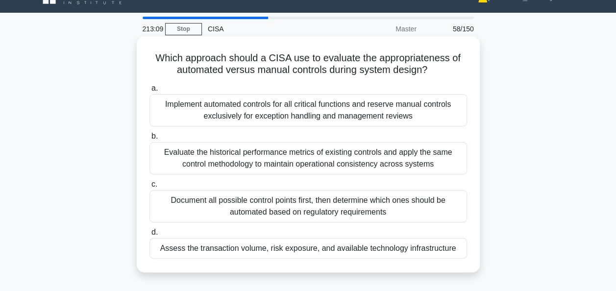
click at [440, 245] on div "Assess the transaction volume, risk exposure, and available technology infrastr…" at bounding box center [309, 248] width 318 height 21
click at [150, 236] on input "d. Assess the transaction volume, risk exposure, and available technology infra…" at bounding box center [150, 232] width 0 height 6
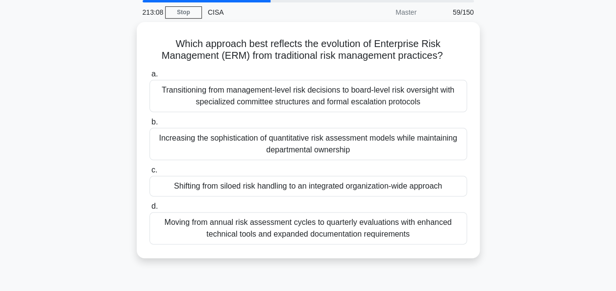
scroll to position [37, 0]
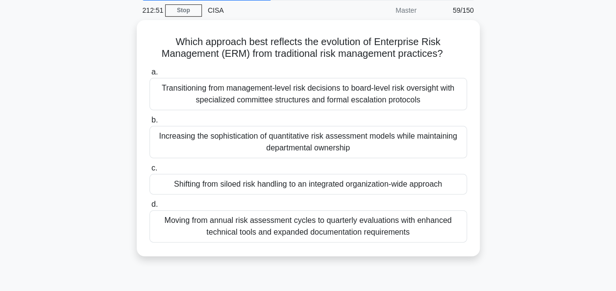
click at [524, 209] on div "Which approach best reflects the evolution of Enterprise Risk Management (ERM) …" at bounding box center [308, 144] width 559 height 248
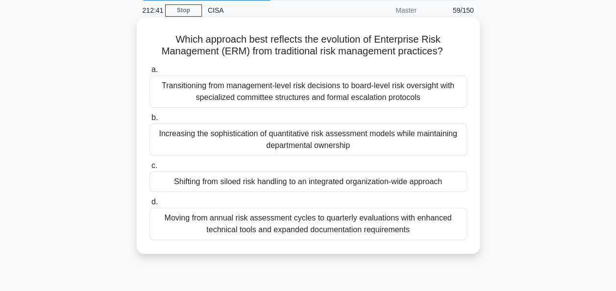
click at [455, 184] on div "Shifting from siloed risk handling to an integrated organization-wide approach" at bounding box center [309, 182] width 318 height 21
click at [150, 169] on input "c. Shifting from siloed risk handling to an integrated organization-wide approa…" at bounding box center [150, 166] width 0 height 6
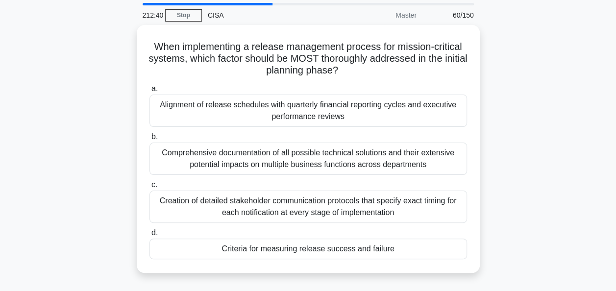
scroll to position [34, 0]
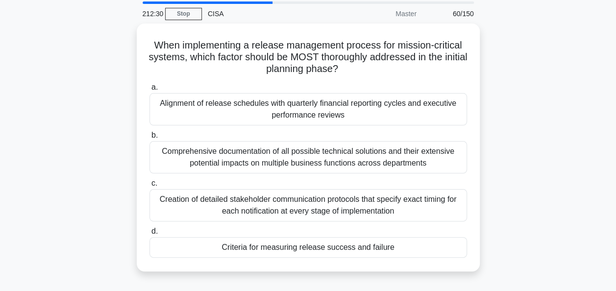
click at [558, 234] on div "When implementing a release management process for mission-critical systems, wh…" at bounding box center [308, 154] width 559 height 260
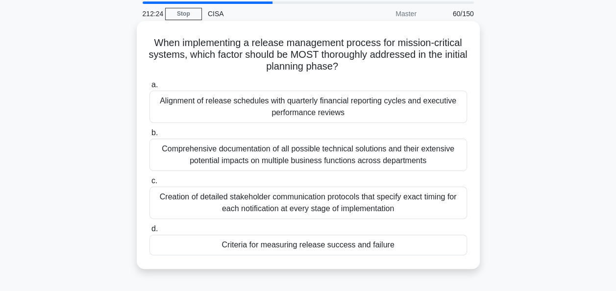
click at [444, 247] on div "Criteria for measuring release success and failure" at bounding box center [309, 245] width 318 height 21
click at [150, 232] on input "d. Criteria for measuring release success and failure" at bounding box center [150, 229] width 0 height 6
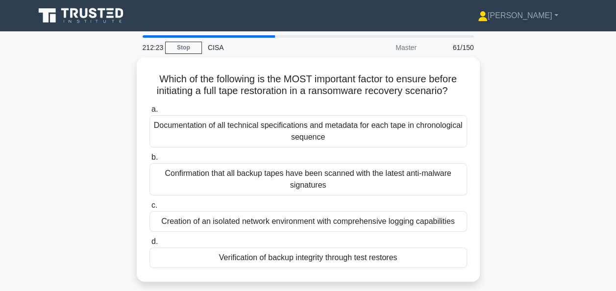
scroll to position [32, 0]
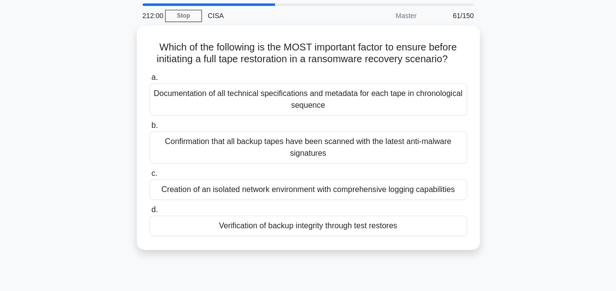
click at [540, 218] on div "Which of the following is the MOST important factor to ensure before initiating…" at bounding box center [308, 143] width 559 height 236
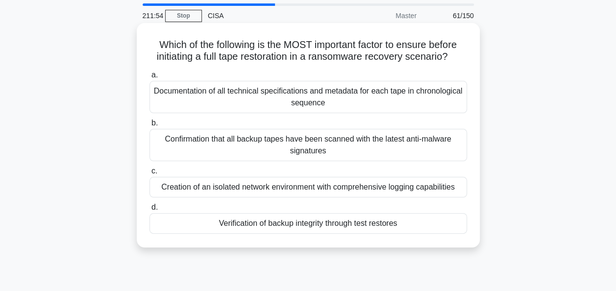
click at [429, 224] on div "Verification of backup integrity through test restores" at bounding box center [309, 223] width 318 height 21
click at [150, 211] on input "d. Verification of backup integrity through test restores" at bounding box center [150, 207] width 0 height 6
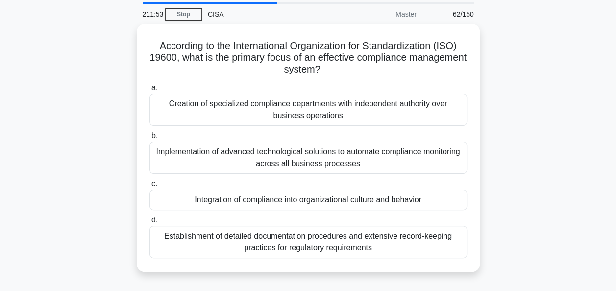
scroll to position [35, 0]
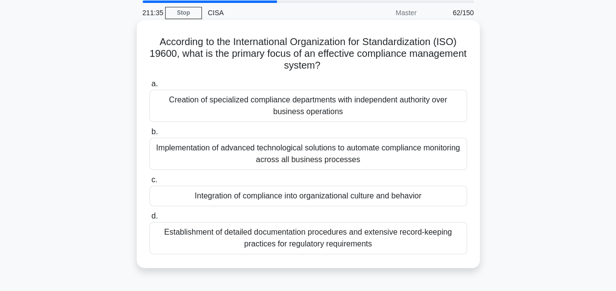
click at [435, 195] on div "Integration of compliance into organizational culture and behavior" at bounding box center [309, 196] width 318 height 21
click at [150, 183] on input "c. Integration of compliance into organizational culture and behavior" at bounding box center [150, 180] width 0 height 6
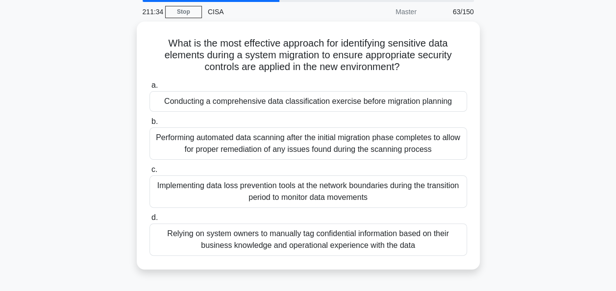
scroll to position [36, 0]
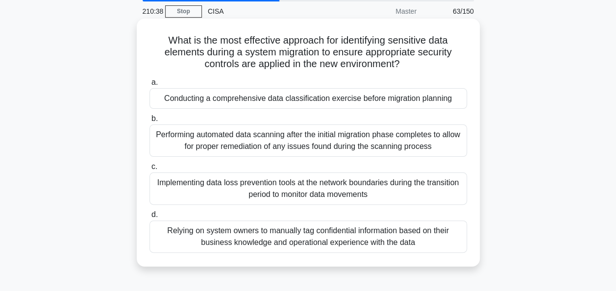
click at [433, 97] on div "Conducting a comprehensive data classification exercise before migration planni…" at bounding box center [309, 98] width 318 height 21
click at [150, 86] on input "a. Conducting a comprehensive data classification exercise before migration pla…" at bounding box center [150, 82] width 0 height 6
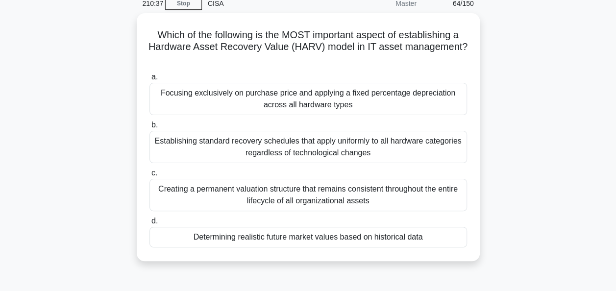
scroll to position [45, 0]
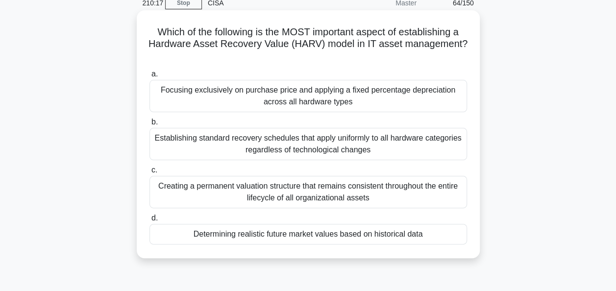
click at [427, 233] on div "Determining realistic future market values based on historical data" at bounding box center [309, 234] width 318 height 21
click at [150, 222] on input "d. Determining realistic future market values based on historical data" at bounding box center [150, 218] width 0 height 6
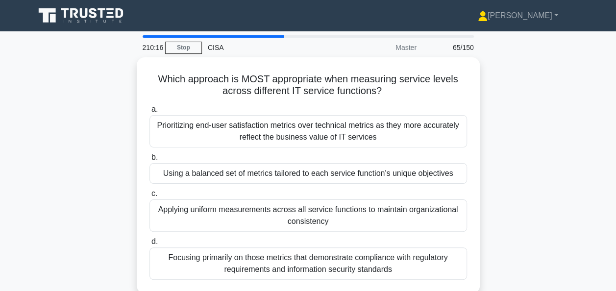
scroll to position [40, 0]
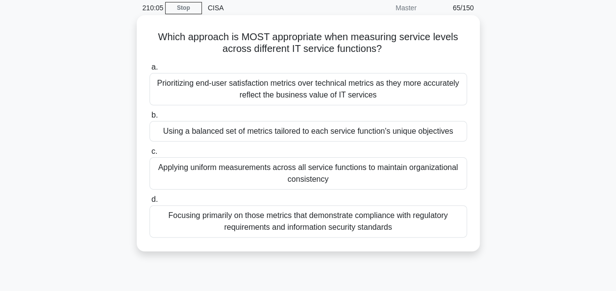
click at [421, 130] on div "Using a balanced set of metrics tailored to each service function's unique obje…" at bounding box center [309, 131] width 318 height 21
click at [150, 119] on input "b. Using a balanced set of metrics tailored to each service function's unique o…" at bounding box center [150, 115] width 0 height 6
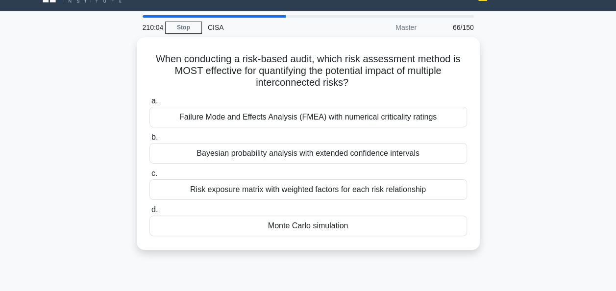
scroll to position [21, 0]
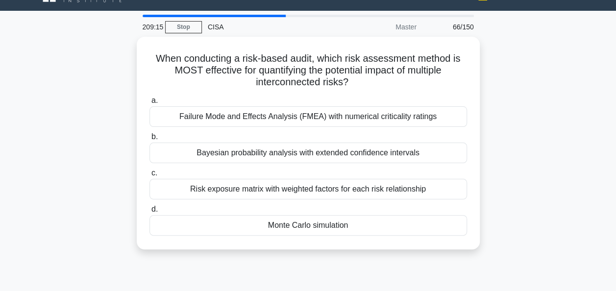
click at [546, 132] on div "When conducting a risk-based audit, which risk assessment method is MOST effect…" at bounding box center [308, 149] width 559 height 225
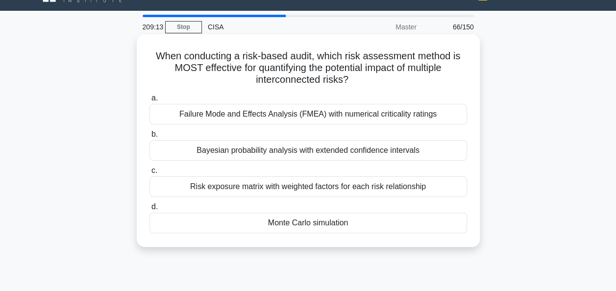
click at [392, 226] on div "Monte Carlo simulation" at bounding box center [309, 223] width 318 height 21
click at [150, 210] on input "d. Monte Carlo simulation" at bounding box center [150, 207] width 0 height 6
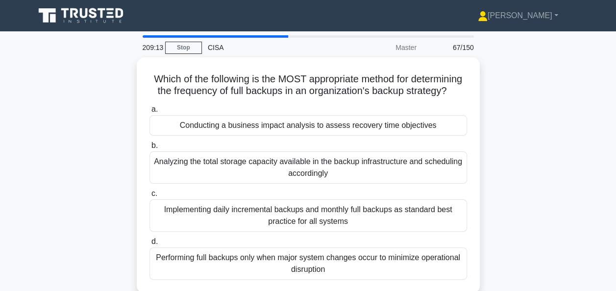
scroll to position [33, 0]
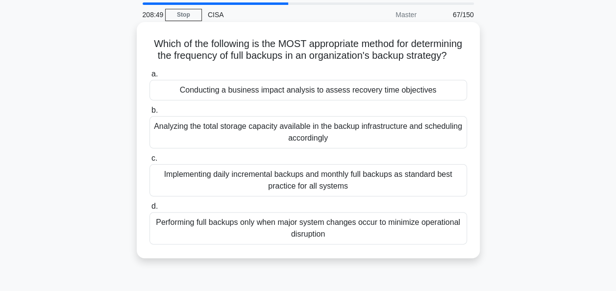
click at [404, 101] on div "Conducting a business impact analysis to assess recovery time objectives" at bounding box center [309, 90] width 318 height 21
click at [150, 77] on input "a. Conducting a business impact analysis to assess recovery time objectives" at bounding box center [150, 74] width 0 height 6
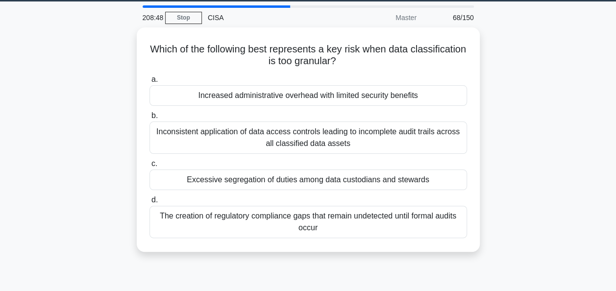
scroll to position [31, 0]
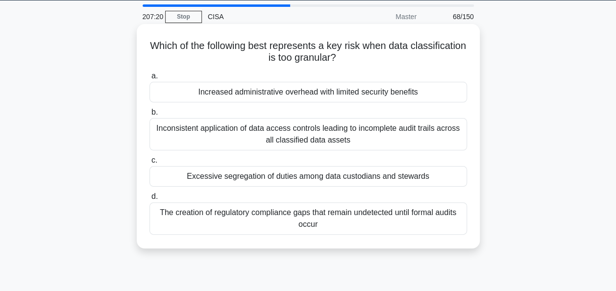
click at [399, 128] on div "Inconsistent application of data access controls leading to incomplete audit tr…" at bounding box center [309, 134] width 318 height 32
click at [150, 116] on input "b. Inconsistent application of data access controls leading to incomplete audit…" at bounding box center [150, 112] width 0 height 6
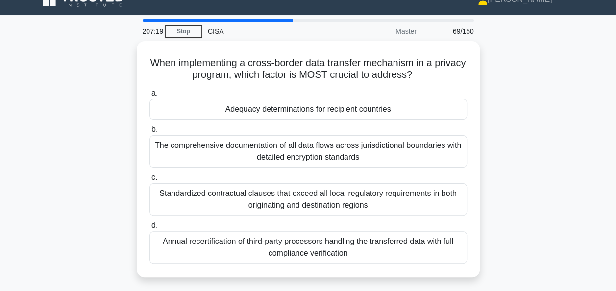
scroll to position [17, 0]
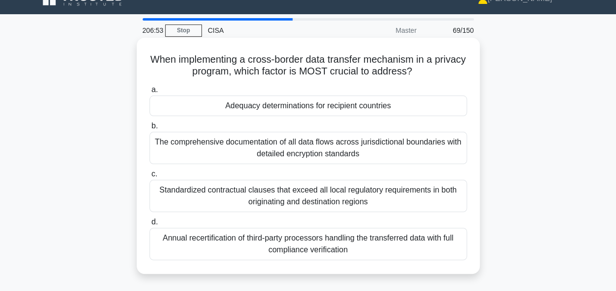
click at [419, 107] on div "Adequacy determinations for recipient countries" at bounding box center [309, 106] width 318 height 21
click at [150, 93] on input "a. Adequacy determinations for recipient countries" at bounding box center [150, 90] width 0 height 6
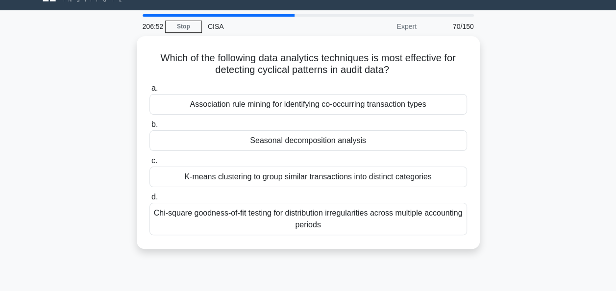
scroll to position [22, 0]
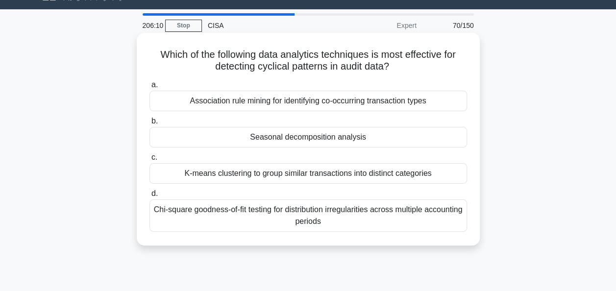
click at [422, 100] on div "Association rule mining for identifying co-occurring transaction types" at bounding box center [309, 101] width 318 height 21
click at [150, 88] on input "a. Association rule mining for identifying co-occurring transaction types" at bounding box center [150, 85] width 0 height 6
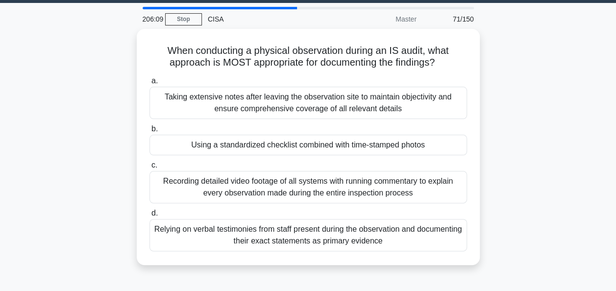
scroll to position [29, 0]
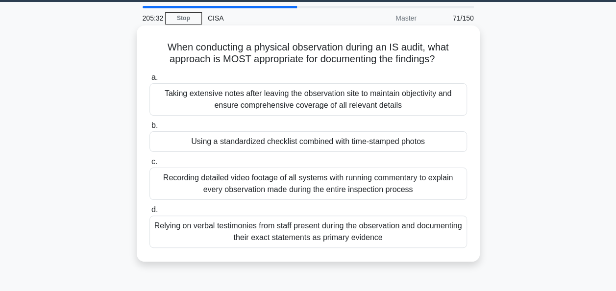
click at [436, 140] on div "Using a standardized checklist combined with time-stamped photos" at bounding box center [309, 141] width 318 height 21
click at [150, 129] on input "b. Using a standardized checklist combined with time-stamped photos" at bounding box center [150, 126] width 0 height 6
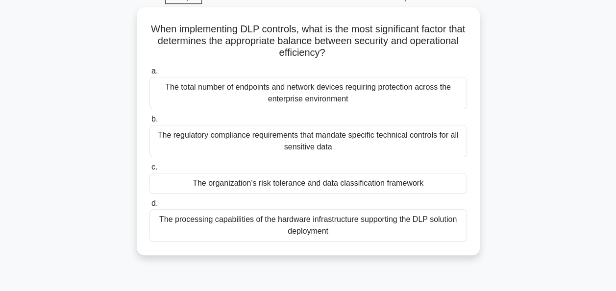
scroll to position [50, 0]
click at [572, 118] on div "When implementing DLP controls, what is the most significant factor that determ…" at bounding box center [308, 137] width 559 height 260
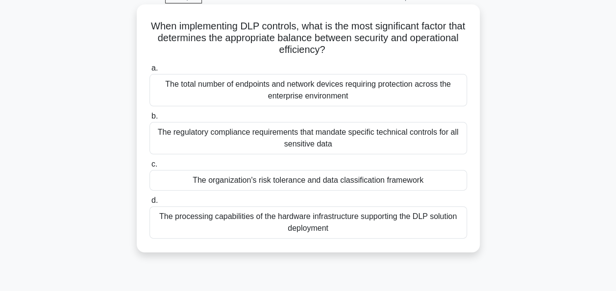
click at [441, 176] on div "The organization's risk tolerance and data classification framework" at bounding box center [309, 180] width 318 height 21
click at [150, 168] on input "c. The organization's risk tolerance and data classification framework" at bounding box center [150, 164] width 0 height 6
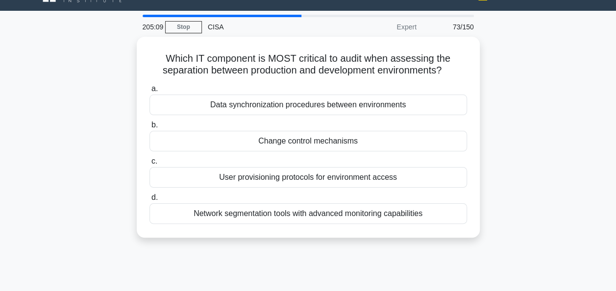
scroll to position [22, 0]
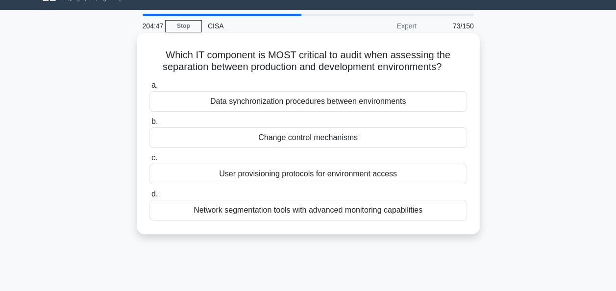
click at [426, 135] on div "Change control mechanisms" at bounding box center [309, 137] width 318 height 21
click at [150, 125] on input "b. Change control mechanisms" at bounding box center [150, 122] width 0 height 6
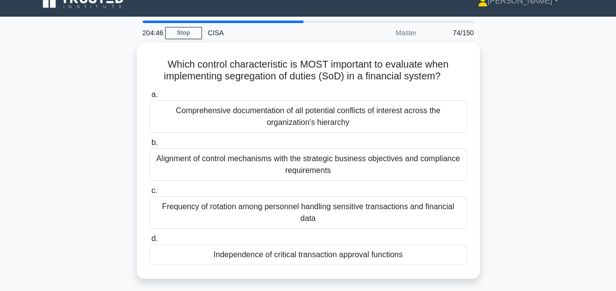
scroll to position [16, 0]
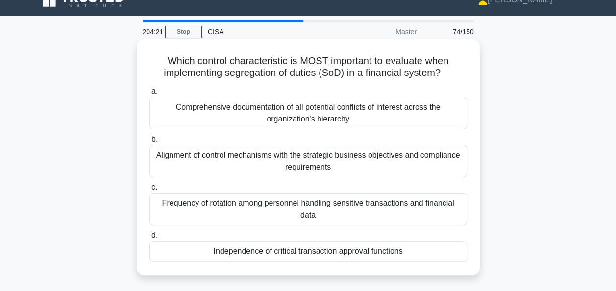
click at [380, 241] on div "Independence of critical transaction approval functions" at bounding box center [309, 251] width 318 height 21
click at [150, 239] on input "d. Independence of critical transaction approval functions" at bounding box center [150, 235] width 0 height 6
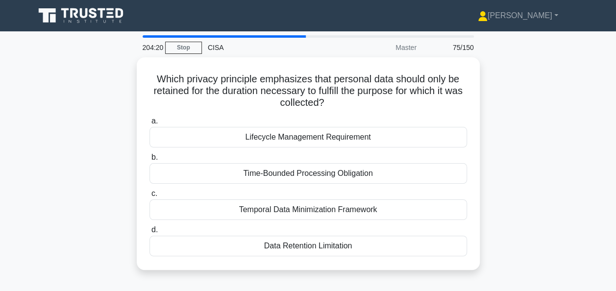
scroll to position [21, 0]
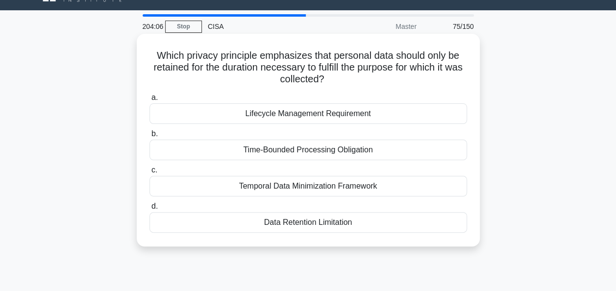
click at [440, 182] on div "Temporal Data Minimization Framework" at bounding box center [309, 186] width 318 height 21
click at [150, 174] on input "c. Temporal Data Minimization Framework" at bounding box center [150, 170] width 0 height 6
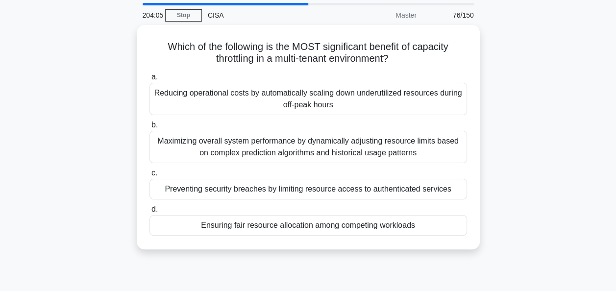
scroll to position [33, 0]
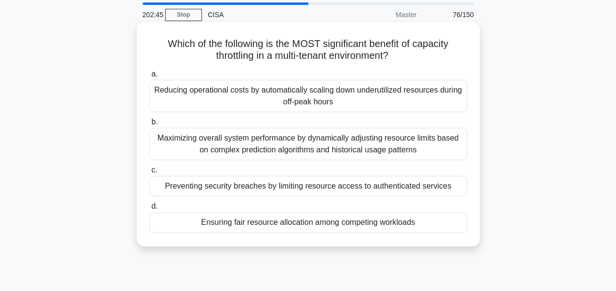
click at [424, 217] on div "Ensuring fair resource allocation among competing workloads" at bounding box center [309, 222] width 318 height 21
click at [150, 210] on input "d. Ensuring fair resource allocation among competing workloads" at bounding box center [150, 206] width 0 height 6
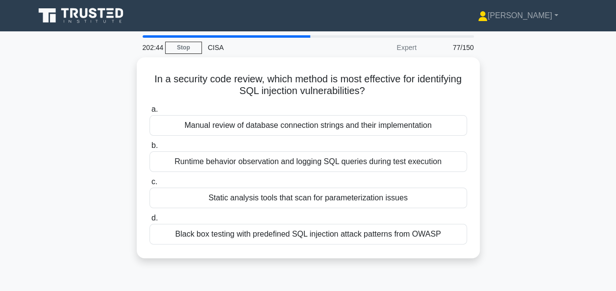
scroll to position [23, 0]
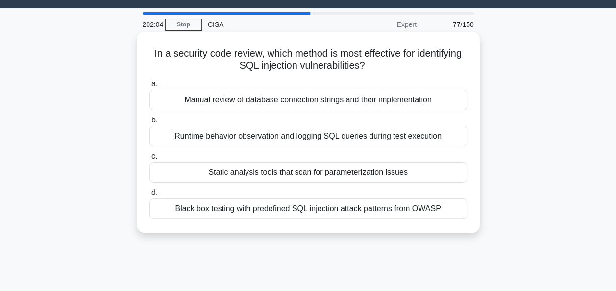
click at [441, 171] on div "Static analysis tools that scan for parameterization issues" at bounding box center [309, 172] width 318 height 21
click at [150, 160] on input "c. Static analysis tools that scan for parameterization issues" at bounding box center [150, 156] width 0 height 6
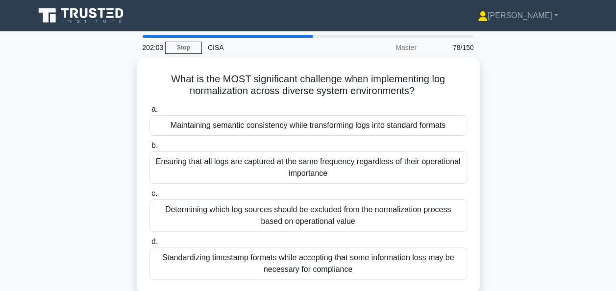
scroll to position [22, 0]
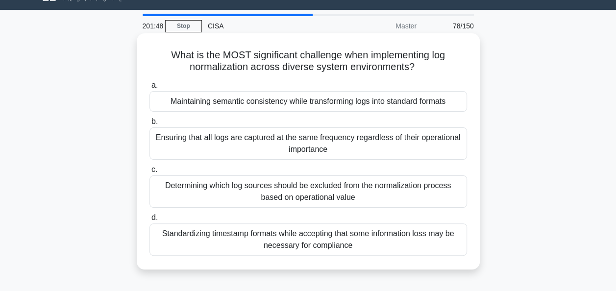
click at [375, 101] on div "Maintaining semantic consistency while transforming logs into standard formats" at bounding box center [309, 101] width 318 height 21
click at [150, 89] on input "a. Maintaining semantic consistency while transforming logs into standard forma…" at bounding box center [150, 85] width 0 height 6
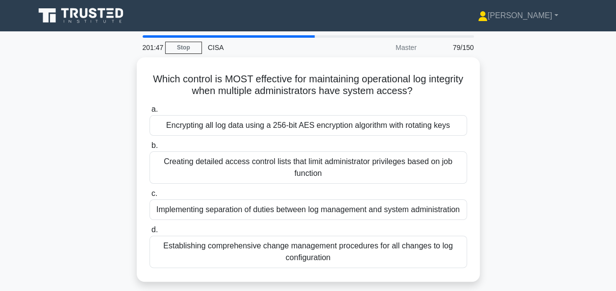
scroll to position [21, 0]
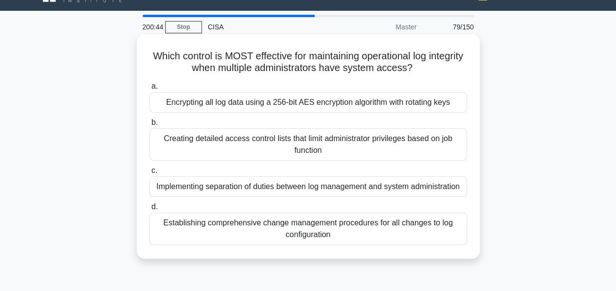
click at [439, 183] on div "Implementing separation of duties between log management and system administrat…" at bounding box center [309, 186] width 318 height 21
click at [150, 174] on input "c. Implementing separation of duties between log management and system administ…" at bounding box center [150, 171] width 0 height 6
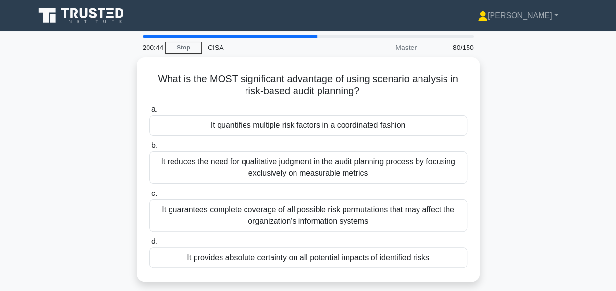
scroll to position [25, 0]
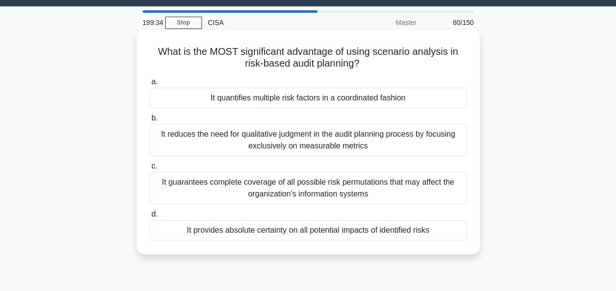
click at [382, 139] on div "It reduces the need for qualitative judgment in the audit planning process by f…" at bounding box center [309, 140] width 318 height 32
click at [150, 122] on input "b. It reduces the need for qualitative judgment in the audit planning process b…" at bounding box center [150, 118] width 0 height 6
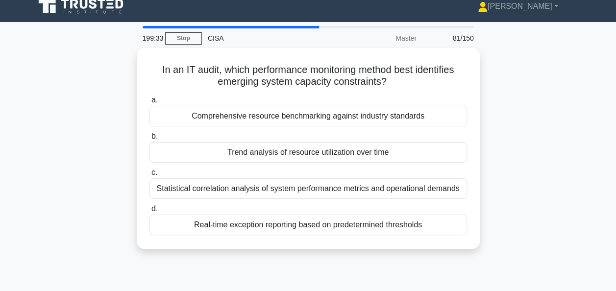
scroll to position [0, 0]
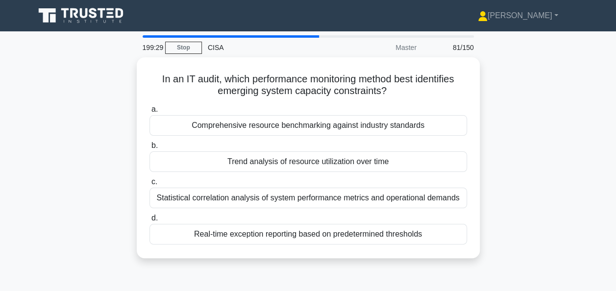
click at [542, 132] on div "In an IT audit, which performance monitoring method best identifies emerging sy…" at bounding box center [308, 163] width 559 height 213
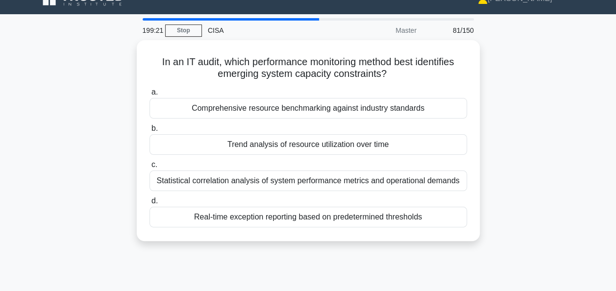
click at [542, 132] on div "In an IT audit, which performance monitoring method best identifies emerging sy…" at bounding box center [308, 146] width 559 height 213
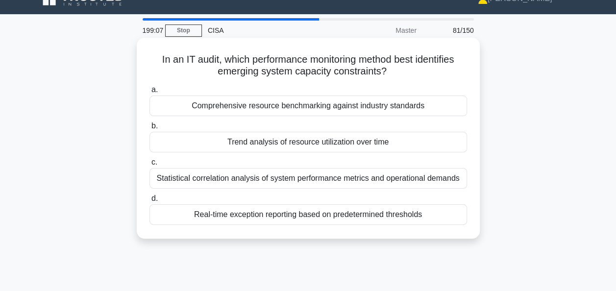
click at [438, 140] on div "Trend analysis of resource utilization over time" at bounding box center [309, 142] width 318 height 21
click at [150, 129] on input "b. Trend analysis of resource utilization over time" at bounding box center [150, 126] width 0 height 6
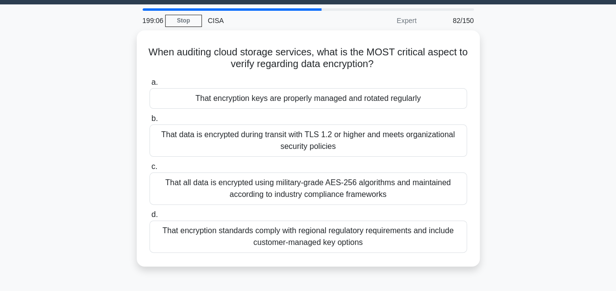
scroll to position [29, 0]
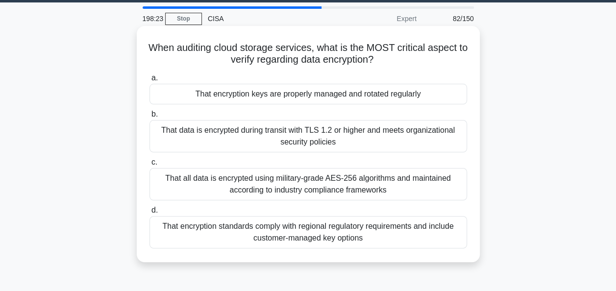
click at [441, 95] on div "That encryption keys are properly managed and rotated regularly" at bounding box center [309, 94] width 318 height 21
click at [150, 81] on input "a. That encryption keys are properly managed and rotated regularly" at bounding box center [150, 78] width 0 height 6
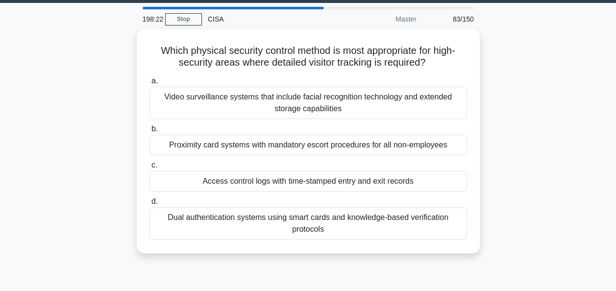
scroll to position [29, 0]
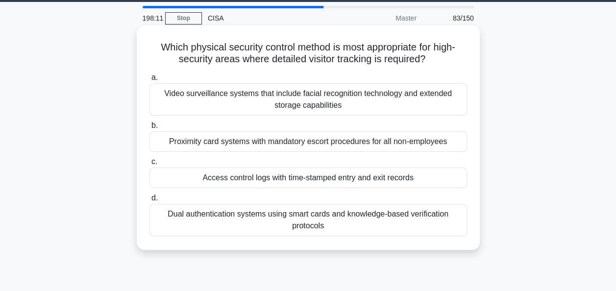
click at [444, 180] on div "Access control logs with time-stamped entry and exit records" at bounding box center [309, 178] width 318 height 21
click at [150, 165] on input "c. Access control logs with time-stamped entry and exit records" at bounding box center [150, 162] width 0 height 6
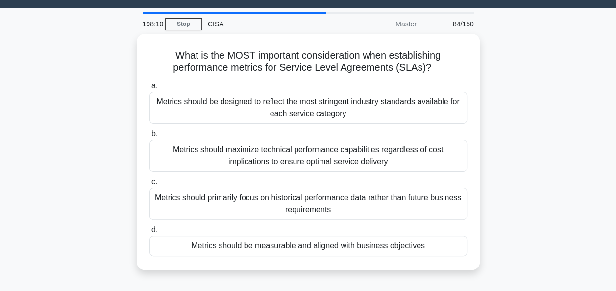
scroll to position [24, 0]
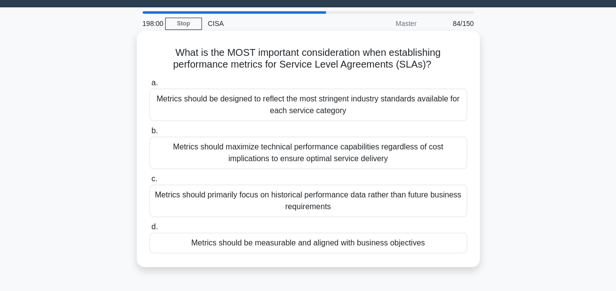
click at [417, 239] on div "Metrics should be measurable and aligned with business objectives" at bounding box center [309, 243] width 318 height 21
click at [150, 230] on input "d. Metrics should be measurable and aligned with business objectives" at bounding box center [150, 227] width 0 height 6
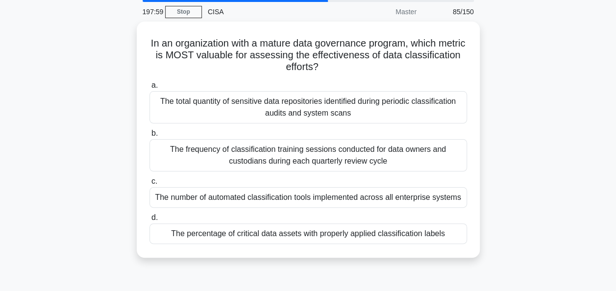
scroll to position [41, 0]
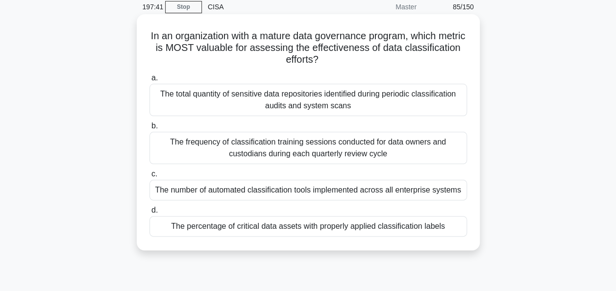
click at [442, 231] on div "The percentage of critical data assets with properly applied classification lab…" at bounding box center [309, 226] width 318 height 21
click at [150, 214] on input "d. The percentage of critical data assets with properly applied classification …" at bounding box center [150, 210] width 0 height 6
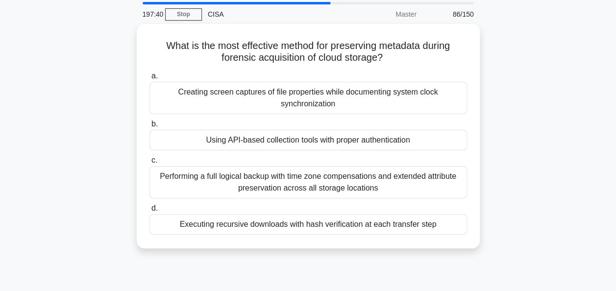
scroll to position [35, 0]
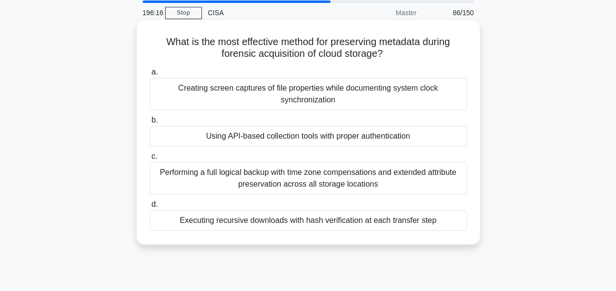
click at [413, 95] on div "Creating screen captures of file properties while documenting system clock sync…" at bounding box center [309, 94] width 318 height 32
click at [150, 75] on input "a. Creating screen captures of file properties while documenting system clock s…" at bounding box center [150, 72] width 0 height 6
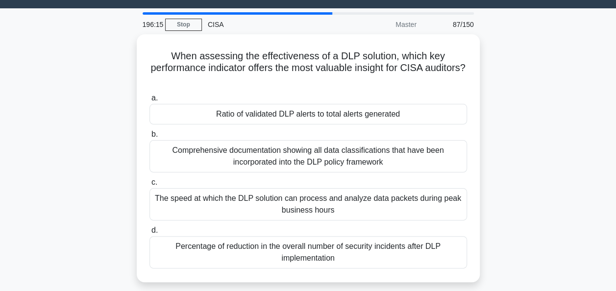
scroll to position [34, 0]
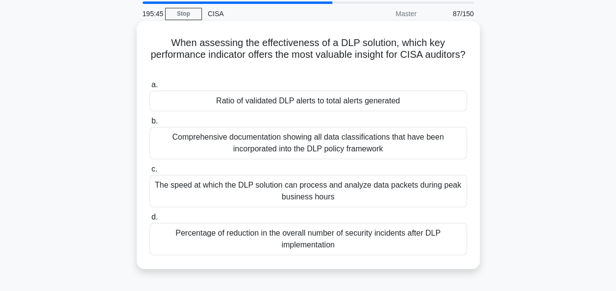
click at [427, 98] on div "Ratio of validated DLP alerts to total alerts generated" at bounding box center [309, 101] width 318 height 21
click at [150, 88] on input "a. Ratio of validated DLP alerts to total alerts generated" at bounding box center [150, 85] width 0 height 6
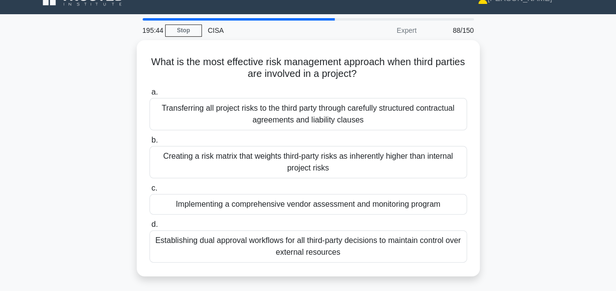
scroll to position [18, 0]
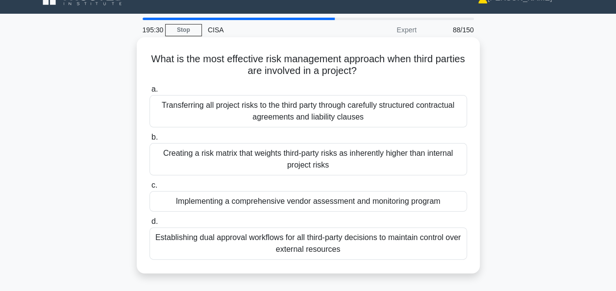
click at [423, 200] on div "Implementing a comprehensive vendor assessment and monitoring program" at bounding box center [309, 201] width 318 height 21
click at [150, 189] on input "c. Implementing a comprehensive vendor assessment and monitoring program" at bounding box center [150, 185] width 0 height 6
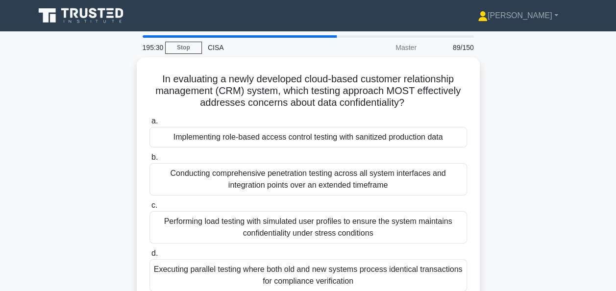
scroll to position [21, 0]
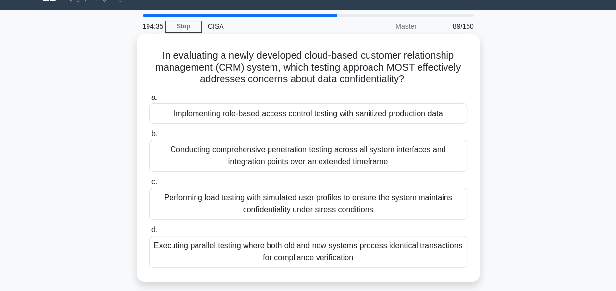
click at [443, 198] on div "Performing load testing with simulated user profiles to ensure the system maint…" at bounding box center [309, 204] width 318 height 32
click at [150, 185] on input "c. Performing load testing with simulated user profiles to ensure the system ma…" at bounding box center [150, 182] width 0 height 6
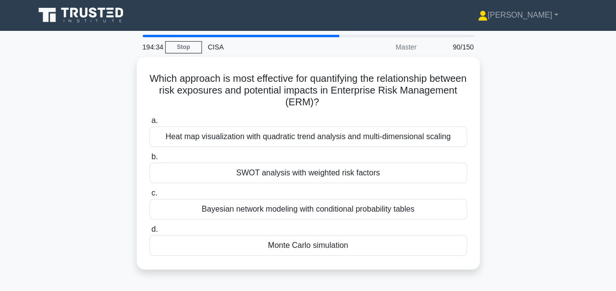
scroll to position [0, 0]
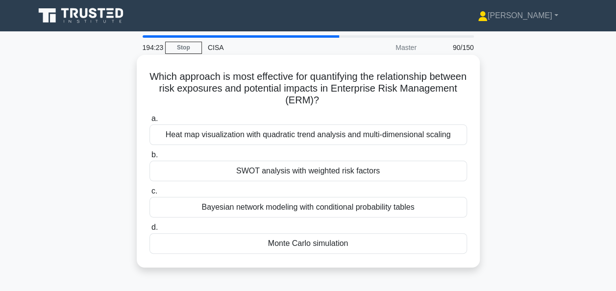
click at [415, 137] on div "Heat map visualization with quadratic trend analysis and multi-dimensional scal…" at bounding box center [309, 135] width 318 height 21
click at [150, 122] on input "a. Heat map visualization with quadratic trend analysis and multi-dimensional s…" at bounding box center [150, 119] width 0 height 6
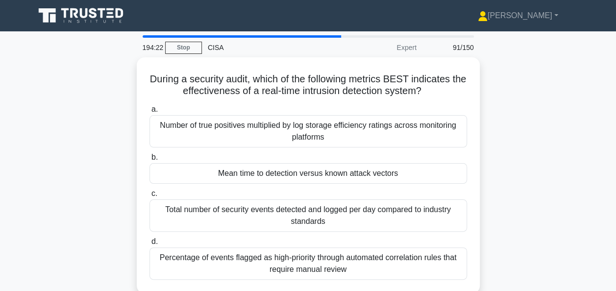
scroll to position [34, 0]
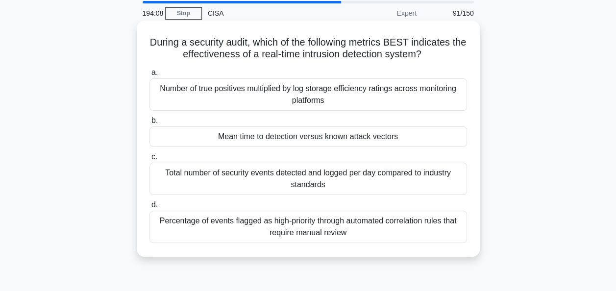
click at [444, 136] on div "Mean time to detection versus known attack vectors" at bounding box center [309, 136] width 318 height 21
click at [150, 124] on input "b. Mean time to detection versus known attack vectors" at bounding box center [150, 121] width 0 height 6
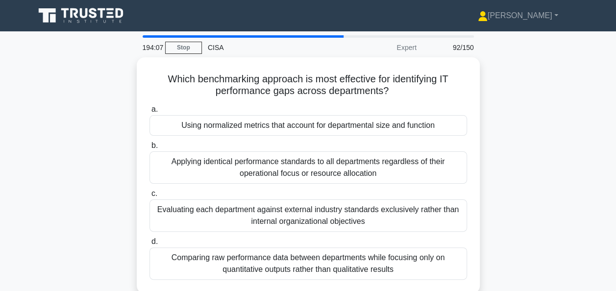
scroll to position [13, 0]
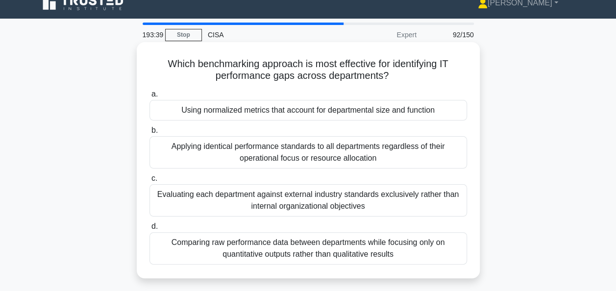
click at [429, 106] on div "Using normalized metrics that account for departmental size and function" at bounding box center [309, 110] width 318 height 21
click at [150, 98] on input "a. Using normalized metrics that account for departmental size and function" at bounding box center [150, 94] width 0 height 6
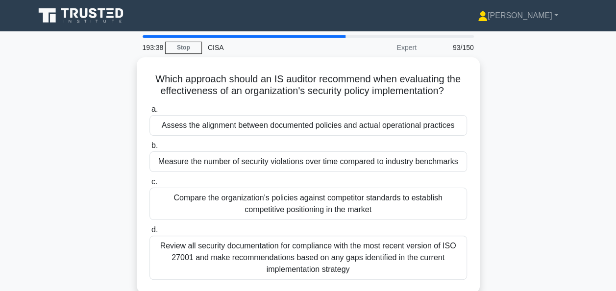
scroll to position [24, 0]
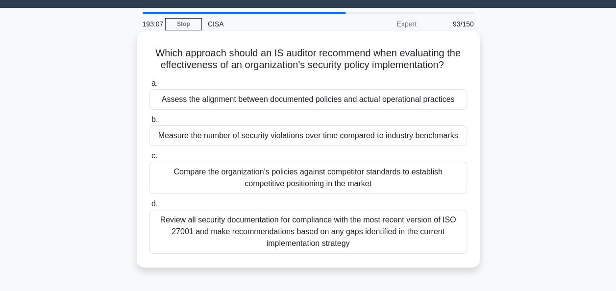
click at [429, 98] on div "Assess the alignment between documented policies and actual operational practic…" at bounding box center [309, 99] width 318 height 21
click at [150, 87] on input "a. Assess the alignment between documented policies and actual operational prac…" at bounding box center [150, 83] width 0 height 6
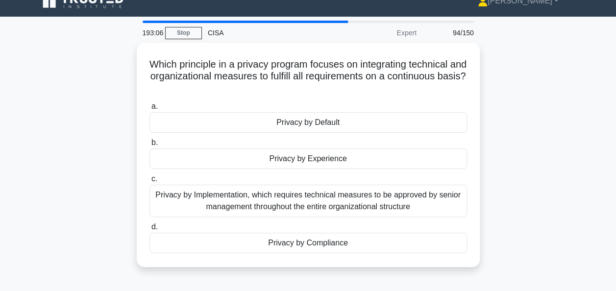
scroll to position [15, 0]
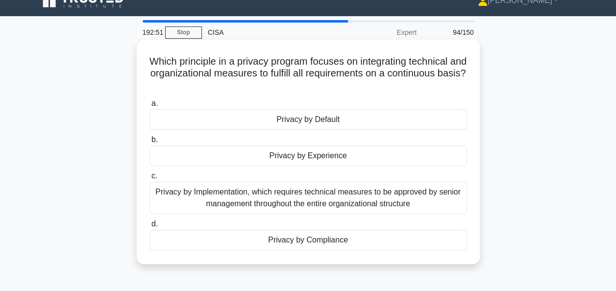
click at [421, 119] on div "Privacy by Default" at bounding box center [309, 119] width 318 height 21
click at [150, 107] on input "a. Privacy by Default" at bounding box center [150, 104] width 0 height 6
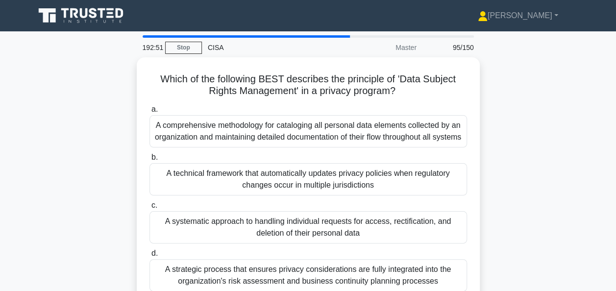
scroll to position [43, 0]
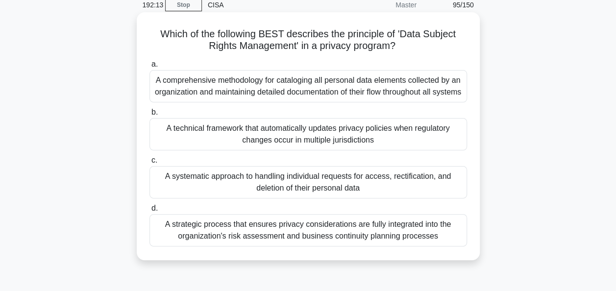
click at [445, 189] on div "A systematic approach to handling individual requests for access, rectification…" at bounding box center [309, 182] width 318 height 32
click at [150, 164] on input "c. A systematic approach to handling individual requests for access, rectificat…" at bounding box center [150, 160] width 0 height 6
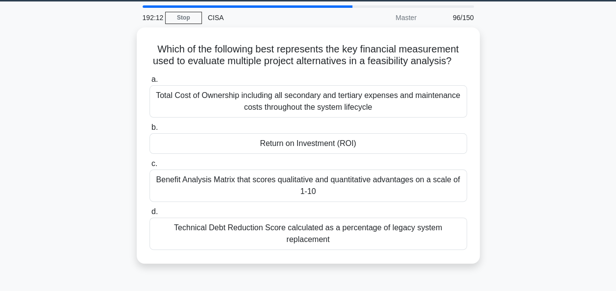
scroll to position [30, 0]
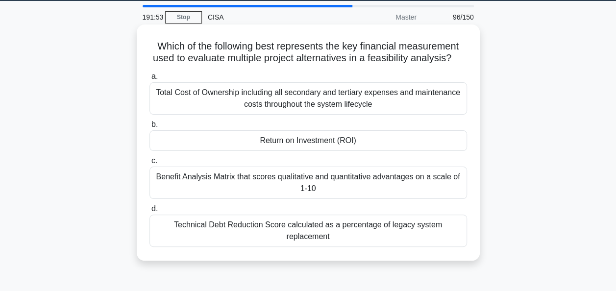
click at [444, 151] on div "Return on Investment (ROI)" at bounding box center [309, 140] width 318 height 21
click at [150, 128] on input "b. Return on Investment (ROI)" at bounding box center [150, 125] width 0 height 6
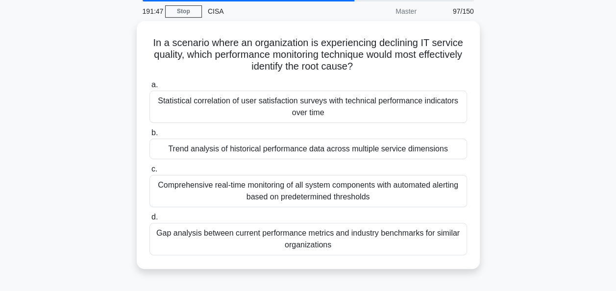
scroll to position [39, 0]
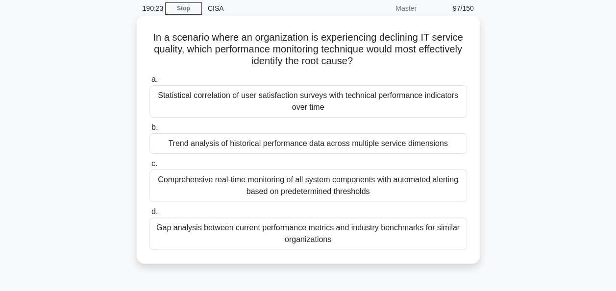
click at [446, 141] on div "Trend analysis of historical performance data across multiple service dimensions" at bounding box center [309, 143] width 318 height 21
click at [150, 131] on input "b. Trend analysis of historical performance data across multiple service dimens…" at bounding box center [150, 128] width 0 height 6
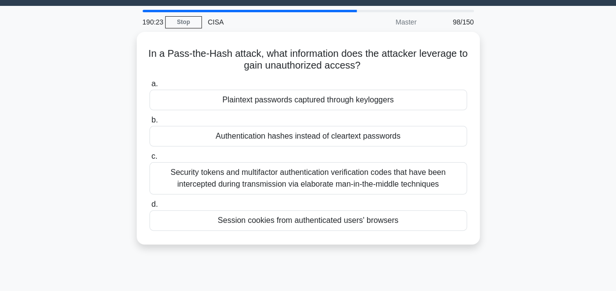
scroll to position [26, 0]
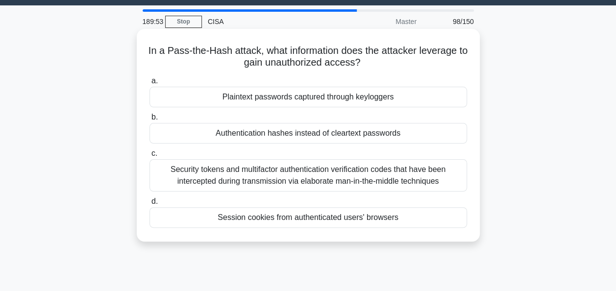
click at [429, 131] on div "Authentication hashes instead of cleartext passwords" at bounding box center [309, 133] width 318 height 21
click at [150, 121] on input "b. Authentication hashes instead of cleartext passwords" at bounding box center [150, 117] width 0 height 6
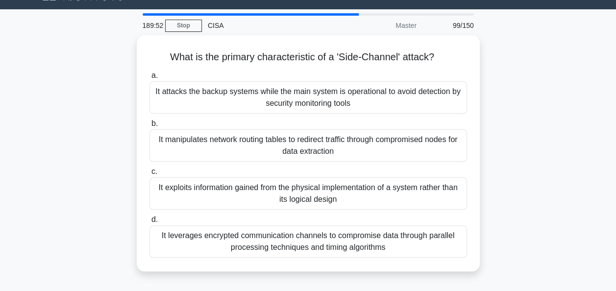
scroll to position [23, 0]
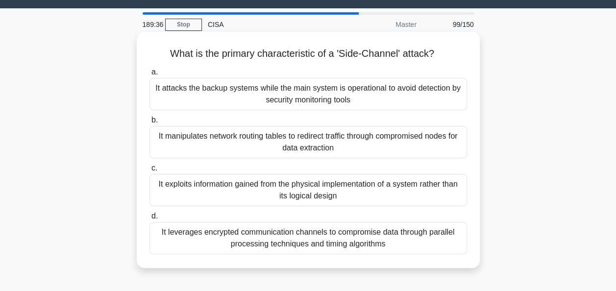
click at [449, 88] on div "It attacks the backup systems while the main system is operational to avoid det…" at bounding box center [309, 94] width 318 height 32
click at [150, 75] on input "a. It attacks the backup systems while the main system is operational to avoid …" at bounding box center [150, 72] width 0 height 6
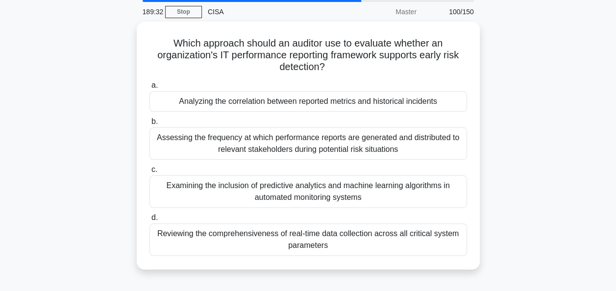
scroll to position [35, 0]
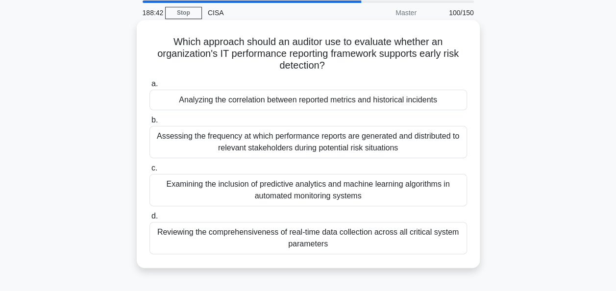
click at [428, 96] on div "Analyzing the correlation between reported metrics and historical incidents" at bounding box center [309, 100] width 318 height 21
click at [150, 87] on input "a. Analyzing the correlation between reported metrics and historical incidents" at bounding box center [150, 84] width 0 height 6
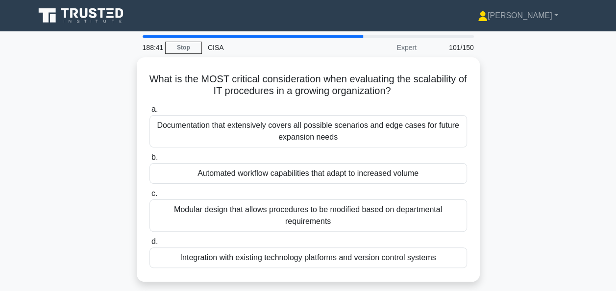
scroll to position [29, 0]
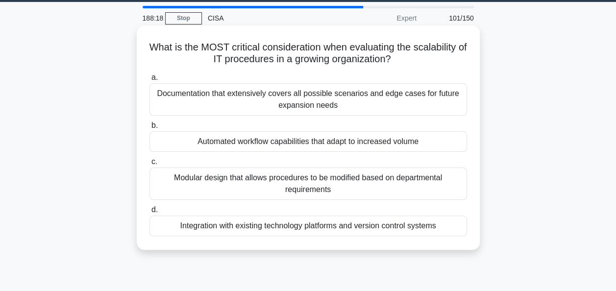
click at [414, 227] on div "Integration with existing technology platforms and version control systems" at bounding box center [309, 226] width 318 height 21
click at [150, 213] on input "d. Integration with existing technology platforms and version control systems" at bounding box center [150, 210] width 0 height 6
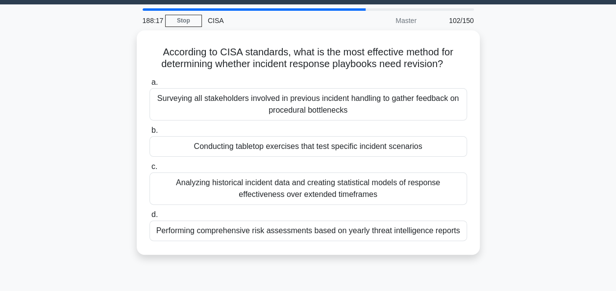
scroll to position [28, 0]
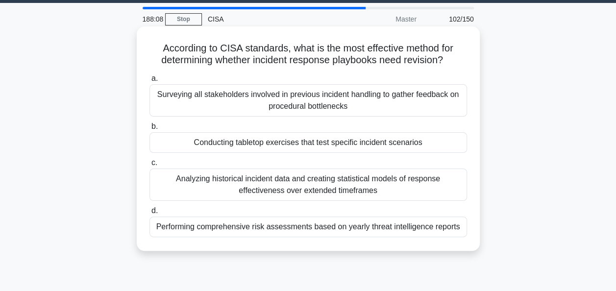
click at [388, 140] on div "Conducting tabletop exercises that test specific incident scenarios" at bounding box center [309, 142] width 318 height 21
click at [150, 130] on input "b. Conducting tabletop exercises that test specific incident scenarios" at bounding box center [150, 127] width 0 height 6
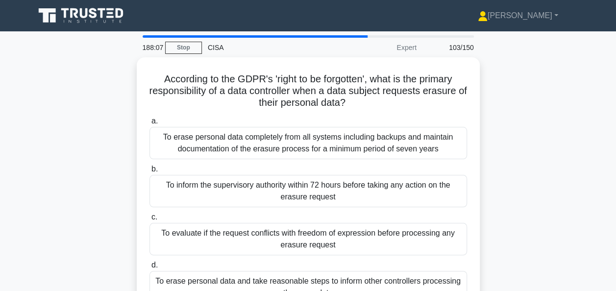
scroll to position [33, 0]
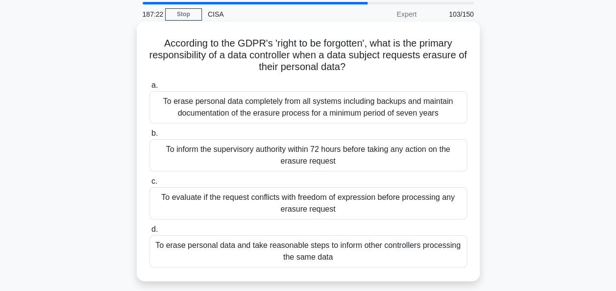
click at [426, 99] on div "To erase personal data completely from all systems including backups and mainta…" at bounding box center [309, 107] width 318 height 32
click at [150, 89] on input "a. To erase personal data completely from all systems including backups and mai…" at bounding box center [150, 85] width 0 height 6
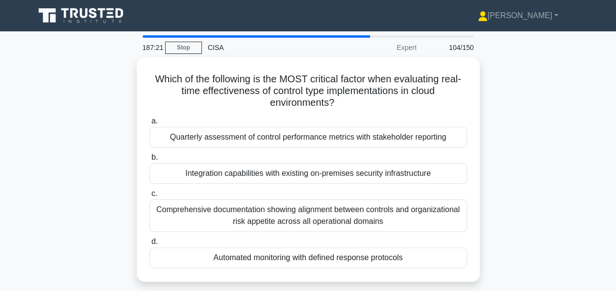
scroll to position [21, 0]
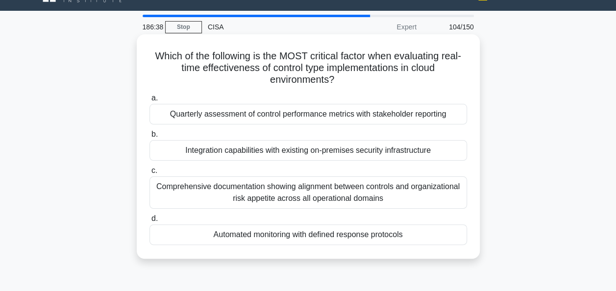
click at [417, 232] on div "Automated monitoring with defined response protocols" at bounding box center [309, 235] width 318 height 21
click at [150, 222] on input "d. Automated monitoring with defined response protocols" at bounding box center [150, 219] width 0 height 6
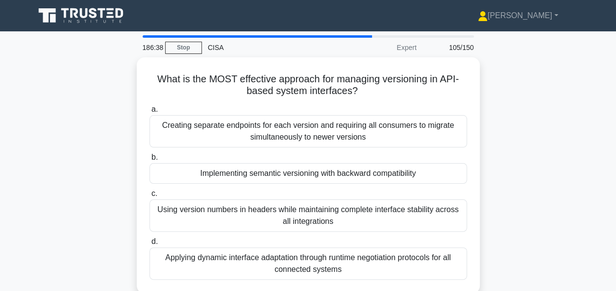
scroll to position [30, 0]
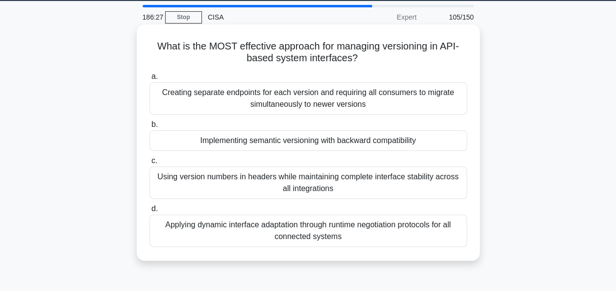
click at [427, 139] on div "Implementing semantic versioning with backward compatibility" at bounding box center [309, 140] width 318 height 21
click at [150, 128] on input "b. Implementing semantic versioning with backward compatibility" at bounding box center [150, 125] width 0 height 6
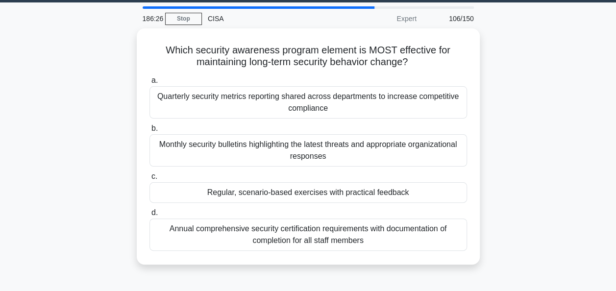
scroll to position [29, 0]
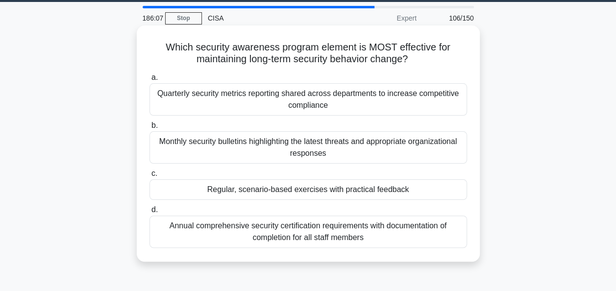
click at [449, 192] on div "Regular, scenario-based exercises with practical feedback" at bounding box center [309, 189] width 318 height 21
click at [150, 177] on input "c. Regular, scenario-based exercises with practical feedback" at bounding box center [150, 174] width 0 height 6
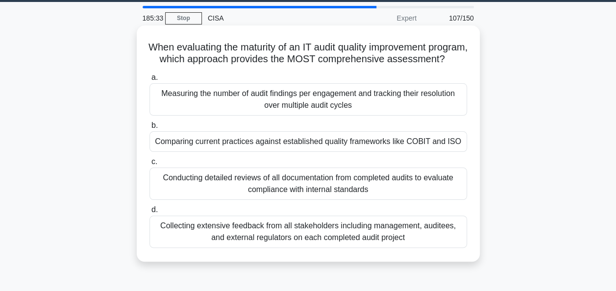
click at [454, 152] on div "Comparing current practices against established quality frameworks like COBIT a…" at bounding box center [309, 141] width 318 height 21
click at [150, 129] on input "b. Comparing current practices against established quality frameworks like COBI…" at bounding box center [150, 126] width 0 height 6
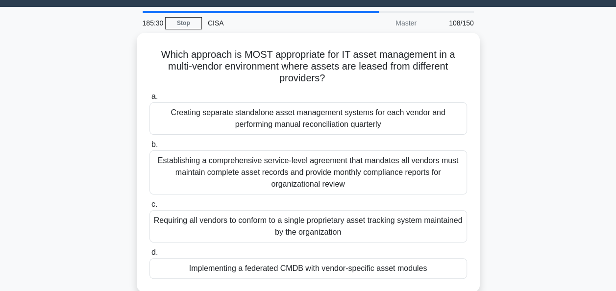
scroll to position [47, 0]
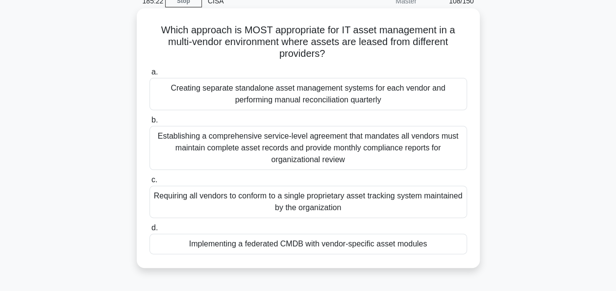
click at [437, 240] on div "Implementing a federated CMDB with vendor-specific asset modules" at bounding box center [309, 244] width 318 height 21
click at [150, 231] on input "d. Implementing a federated CMDB with vendor-specific asset modules" at bounding box center [150, 228] width 0 height 6
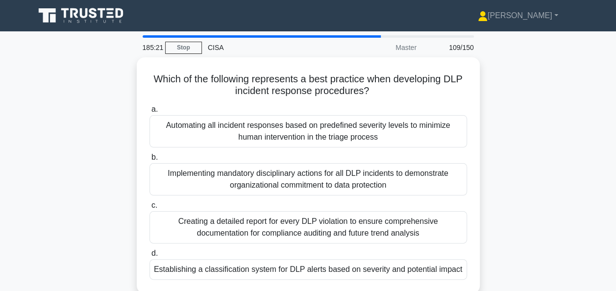
scroll to position [26, 0]
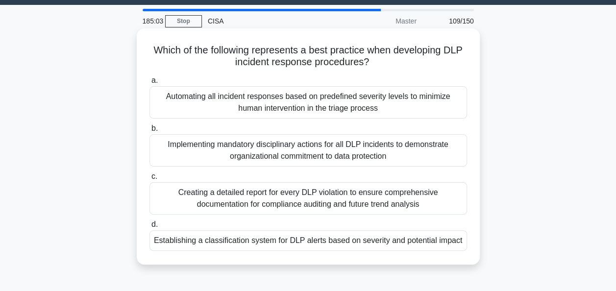
click at [433, 239] on div "Establishing a classification system for DLP alerts based on severity and poten…" at bounding box center [309, 240] width 318 height 21
click at [150, 228] on input "d. Establishing a classification system for DLP alerts based on severity and po…" at bounding box center [150, 225] width 0 height 6
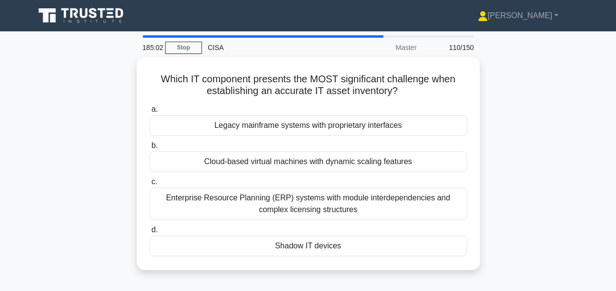
scroll to position [21, 0]
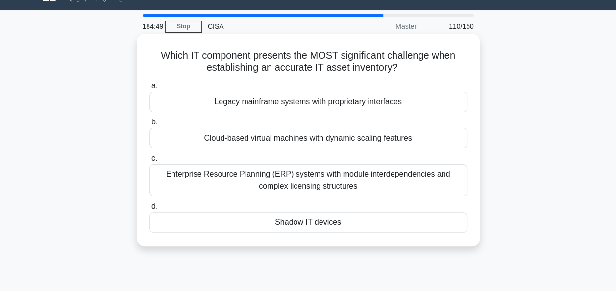
click at [449, 220] on div "Shadow IT devices" at bounding box center [309, 222] width 318 height 21
click at [150, 210] on input "d. Shadow IT devices" at bounding box center [150, 206] width 0 height 6
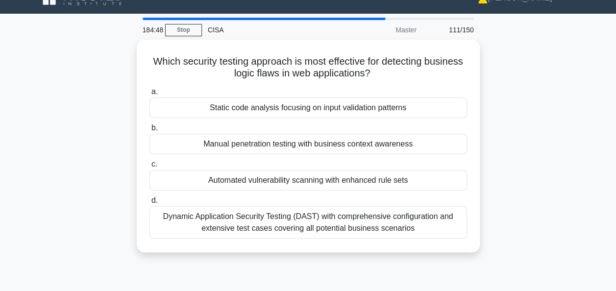
scroll to position [18, 0]
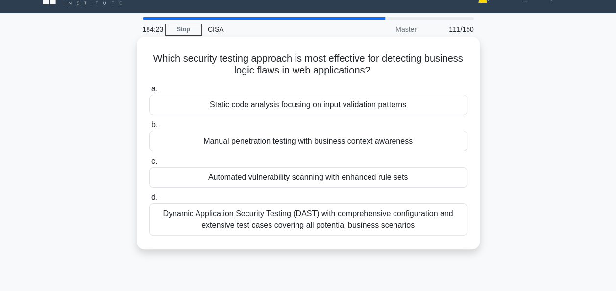
click at [443, 174] on div "Automated vulnerability scanning with enhanced rule sets" at bounding box center [309, 177] width 318 height 21
click at [150, 165] on input "c. Automated vulnerability scanning with enhanced rule sets" at bounding box center [150, 161] width 0 height 6
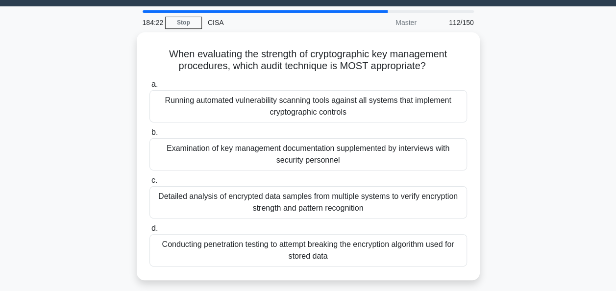
scroll to position [25, 0]
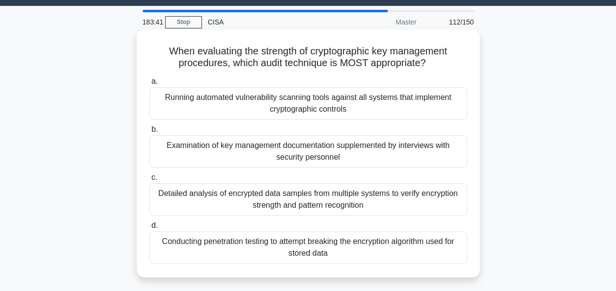
click at [426, 147] on div "Examination of key management documentation supplemented by interviews with sec…" at bounding box center [309, 151] width 318 height 32
click at [150, 133] on input "b. Examination of key management documentation supplemented by interviews with …" at bounding box center [150, 129] width 0 height 6
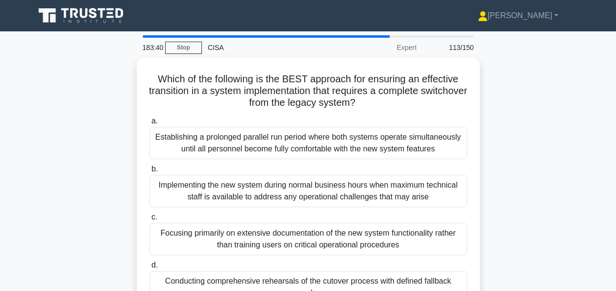
scroll to position [30, 0]
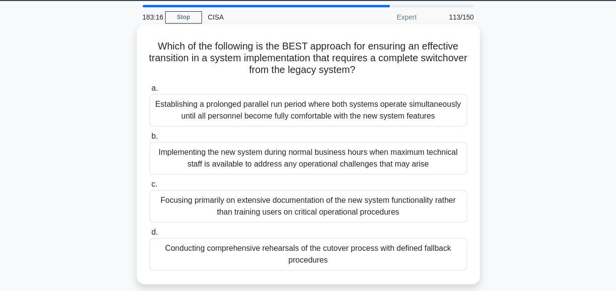
click at [440, 252] on div "Conducting comprehensive rehearsals of the cutover process with defined fallbac…" at bounding box center [309, 254] width 318 height 32
click at [150, 236] on input "d. Conducting comprehensive rehearsals of the cutover process with defined fall…" at bounding box center [150, 232] width 0 height 6
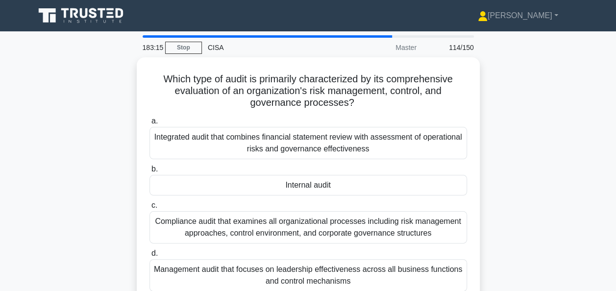
scroll to position [30, 0]
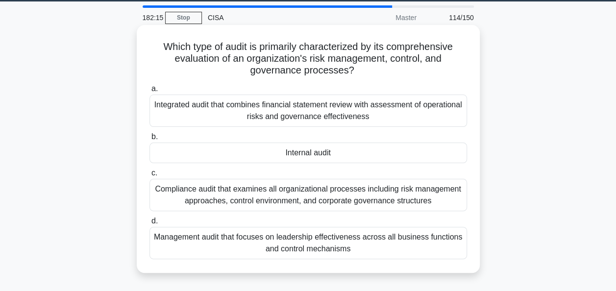
click at [410, 193] on div "Compliance audit that examines all organizational processes including risk mana…" at bounding box center [309, 195] width 318 height 32
click at [150, 176] on input "c. Compliance audit that examines all organizational processes including risk m…" at bounding box center [150, 173] width 0 height 6
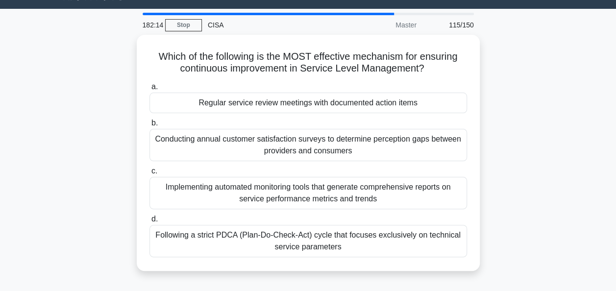
scroll to position [25, 0]
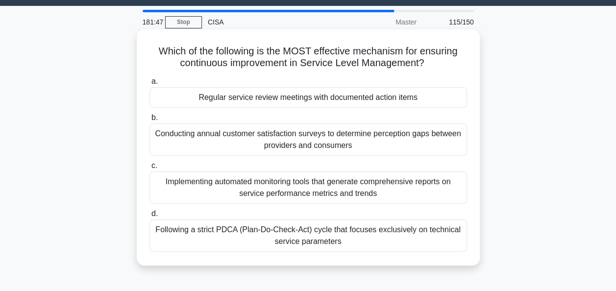
click at [424, 183] on div "Implementing automated monitoring tools that generate comprehensive reports on …" at bounding box center [309, 188] width 318 height 32
click at [150, 169] on input "c. Implementing automated monitoring tools that generate comprehensive reports …" at bounding box center [150, 166] width 0 height 6
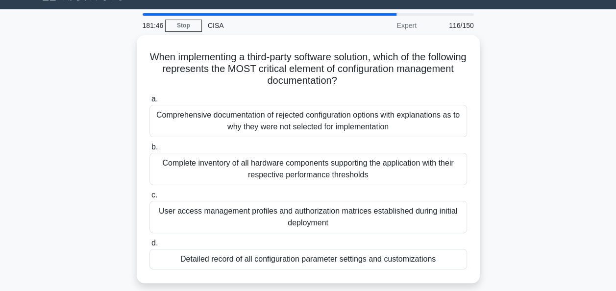
scroll to position [23, 0]
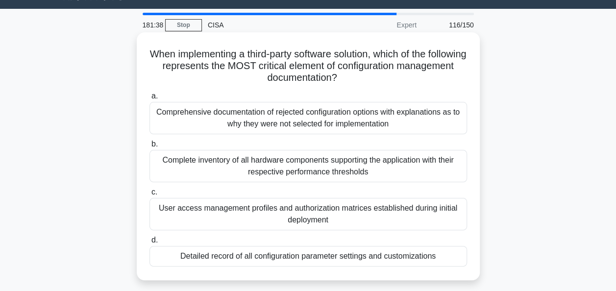
click at [433, 253] on div "Detailed record of all configuration parameter settings and customizations" at bounding box center [309, 256] width 318 height 21
click at [150, 244] on input "d. Detailed record of all configuration parameter settings and customizations" at bounding box center [150, 240] width 0 height 6
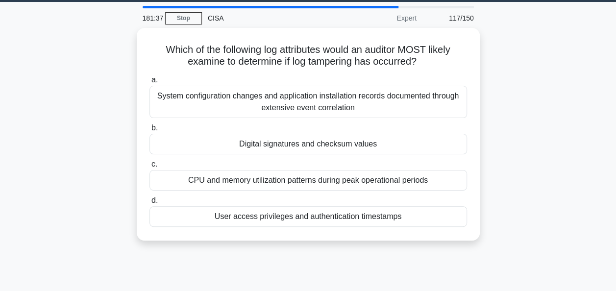
scroll to position [30, 0]
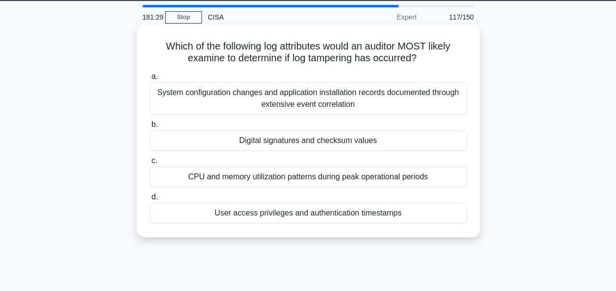
click at [446, 137] on div "Digital signatures and checksum values" at bounding box center [309, 140] width 318 height 21
click at [150, 128] on input "b. Digital signatures and checksum values" at bounding box center [150, 125] width 0 height 6
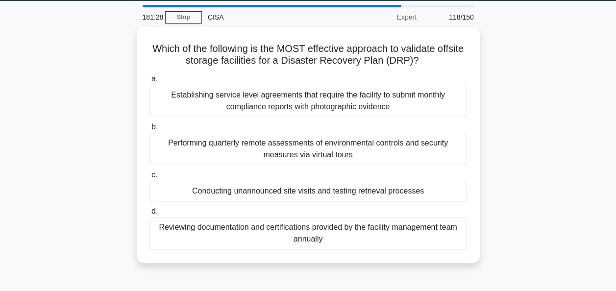
scroll to position [31, 0]
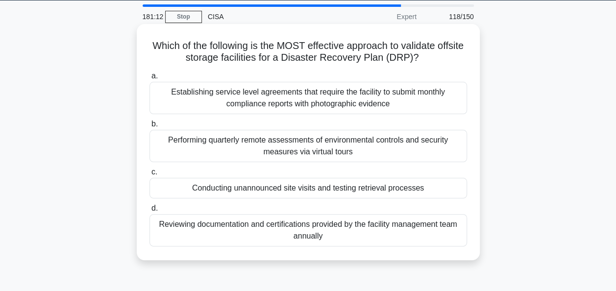
click at [432, 191] on div "Conducting unannounced site visits and testing retrieval processes" at bounding box center [309, 188] width 318 height 21
click at [150, 176] on input "c. Conducting unannounced site visits and testing retrieval processes" at bounding box center [150, 172] width 0 height 6
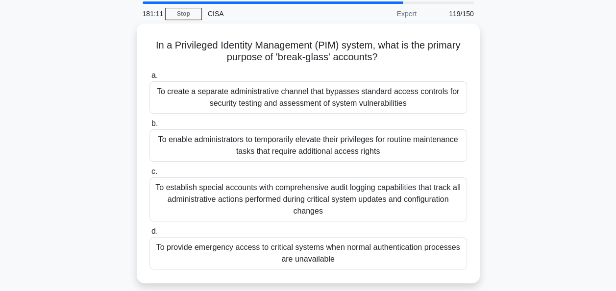
scroll to position [37, 0]
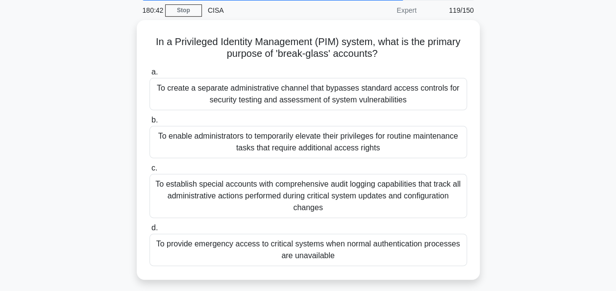
click at [558, 102] on div "In a Privileged Identity Management (PIM) system, what is the primary purpose o…" at bounding box center [308, 156] width 559 height 272
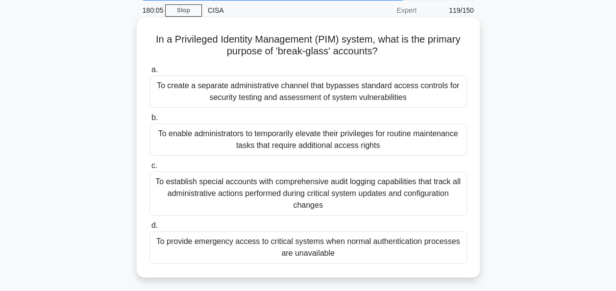
click at [378, 242] on div "To provide emergency access to critical systems when normal authentication proc…" at bounding box center [309, 247] width 318 height 32
click at [150, 229] on input "d. To provide emergency access to critical systems when normal authentication p…" at bounding box center [150, 226] width 0 height 6
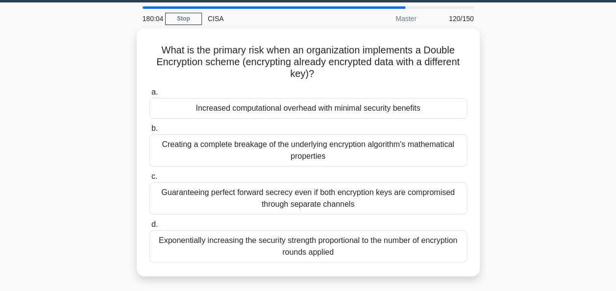
scroll to position [29, 0]
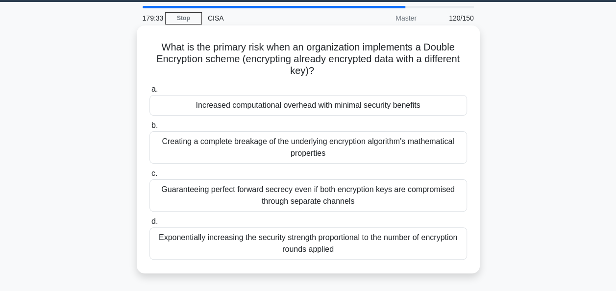
click at [385, 108] on div "Increased computational overhead with minimal security benefits" at bounding box center [309, 105] width 318 height 21
click at [150, 93] on input "a. Increased computational overhead with minimal security benefits" at bounding box center [150, 89] width 0 height 6
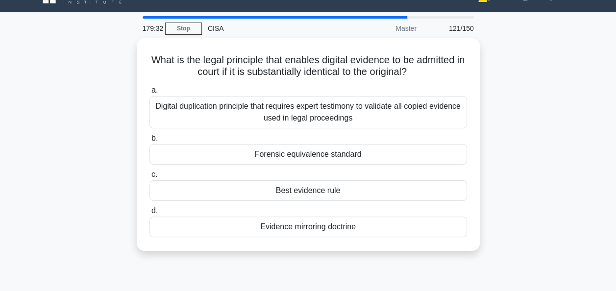
scroll to position [20, 0]
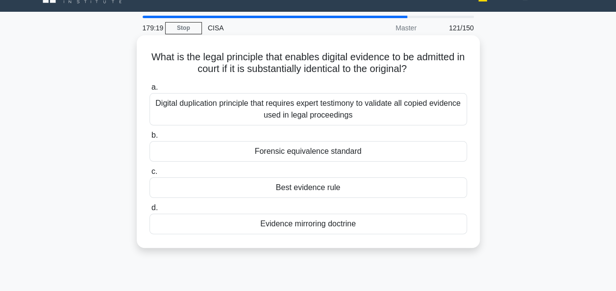
click at [414, 149] on div "Forensic equivalence standard" at bounding box center [309, 151] width 318 height 21
click at [150, 139] on input "b. Forensic equivalence standard" at bounding box center [150, 135] width 0 height 6
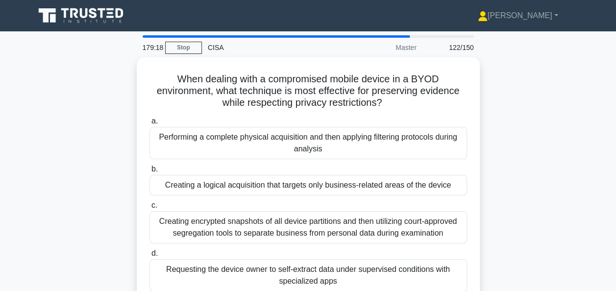
scroll to position [30, 0]
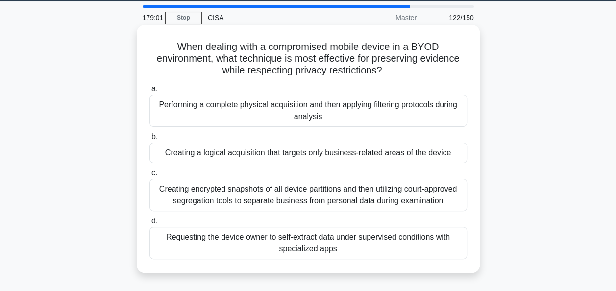
click at [449, 151] on div "Creating a logical acquisition that targets only business-related areas of the …" at bounding box center [309, 153] width 318 height 21
click at [150, 140] on input "b. Creating a logical acquisition that targets only business-related areas of t…" at bounding box center [150, 137] width 0 height 6
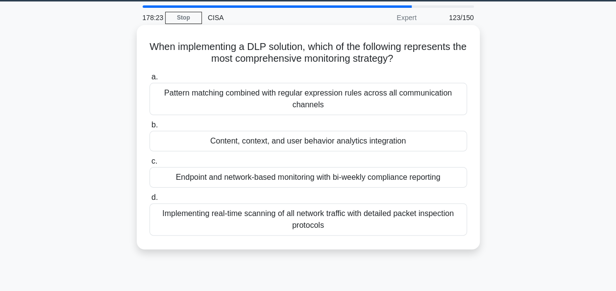
click at [433, 143] on div "Content, context, and user behavior analytics integration" at bounding box center [309, 141] width 318 height 21
click at [150, 128] on input "b. Content, context, and user behavior analytics integration" at bounding box center [150, 125] width 0 height 6
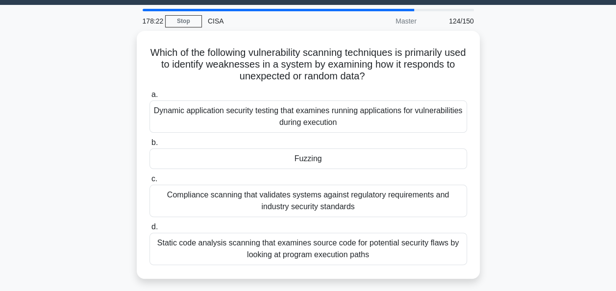
scroll to position [28, 0]
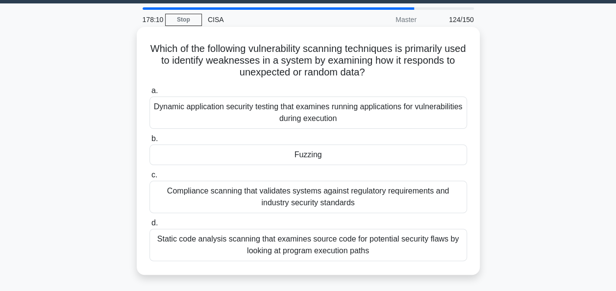
click at [416, 157] on div "Fuzzing" at bounding box center [309, 155] width 318 height 21
click at [150, 142] on input "b. Fuzzing" at bounding box center [150, 139] width 0 height 6
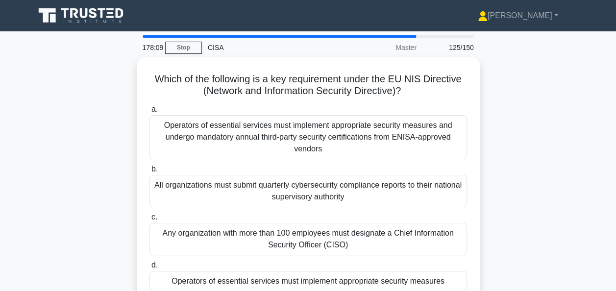
scroll to position [25, 0]
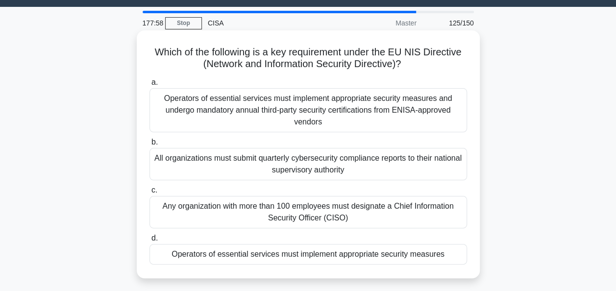
click at [426, 254] on div "Operators of essential services must implement appropriate security measures" at bounding box center [309, 254] width 318 height 21
click at [150, 242] on input "d. Operators of essential services must implement appropriate security measures" at bounding box center [150, 238] width 0 height 6
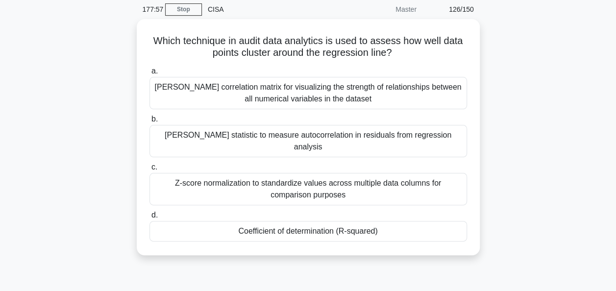
scroll to position [39, 0]
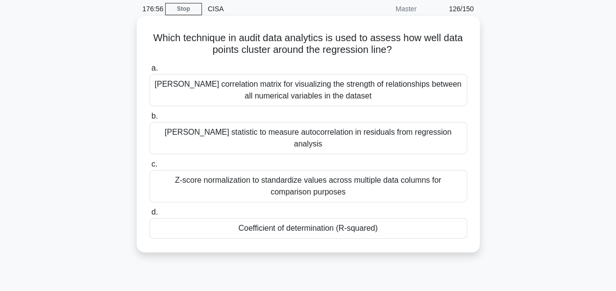
click at [421, 218] on div "Coefficient of determination (R-squared)" at bounding box center [309, 228] width 318 height 21
click at [150, 216] on input "d. Coefficient of determination (R-squared)" at bounding box center [150, 212] width 0 height 6
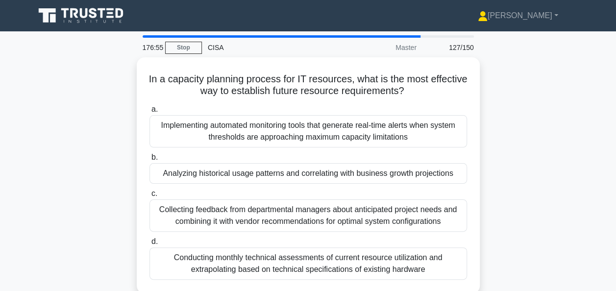
scroll to position [24, 0]
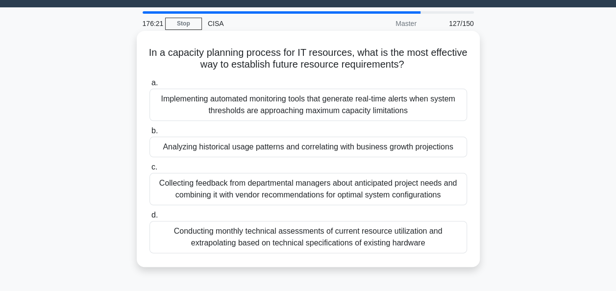
click at [416, 141] on div "Analyzing historical usage patterns and correlating with business growth projec…" at bounding box center [309, 147] width 318 height 21
click at [150, 134] on input "b. Analyzing historical usage patterns and correlating with business growth pro…" at bounding box center [150, 131] width 0 height 6
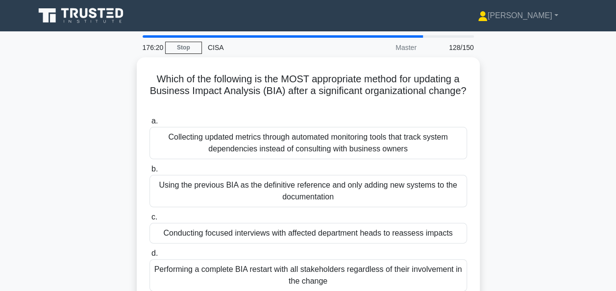
scroll to position [36, 0]
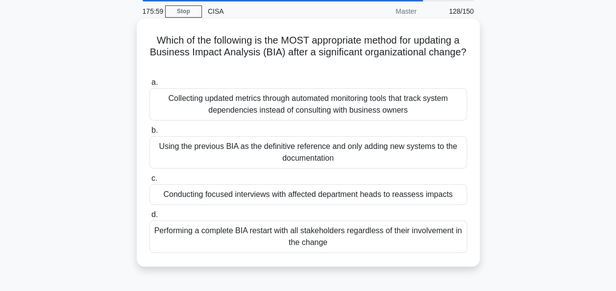
click at [438, 194] on div "Conducting focused interviews with affected department heads to reassess impacts" at bounding box center [309, 194] width 318 height 21
click at [150, 182] on input "c. Conducting focused interviews with affected department heads to reassess imp…" at bounding box center [150, 179] width 0 height 6
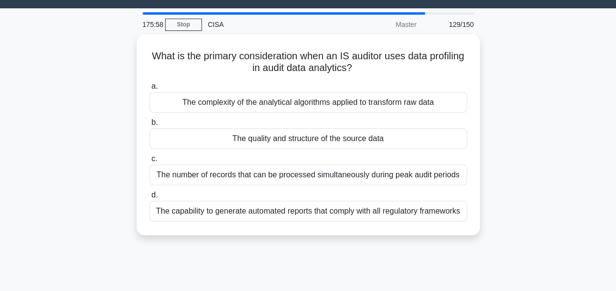
scroll to position [24, 0]
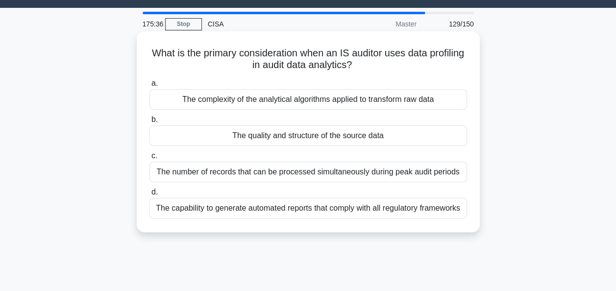
click at [449, 136] on div "The quality and structure of the source data" at bounding box center [309, 136] width 318 height 21
click at [150, 123] on input "b. The quality and structure of the source data" at bounding box center [150, 120] width 0 height 6
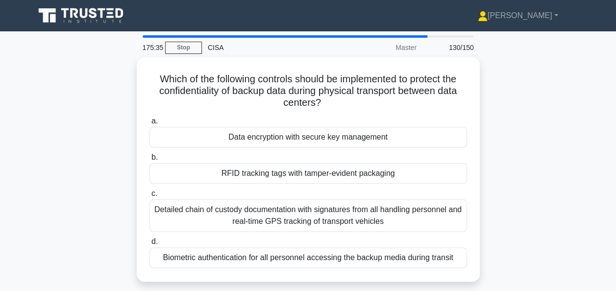
scroll to position [17, 0]
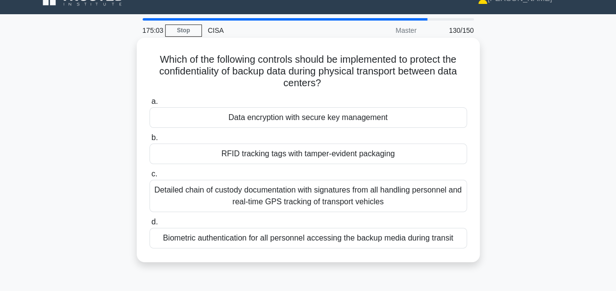
click at [416, 115] on div "Data encryption with secure key management" at bounding box center [309, 117] width 318 height 21
click at [150, 105] on input "a. Data encryption with secure key management" at bounding box center [150, 102] width 0 height 6
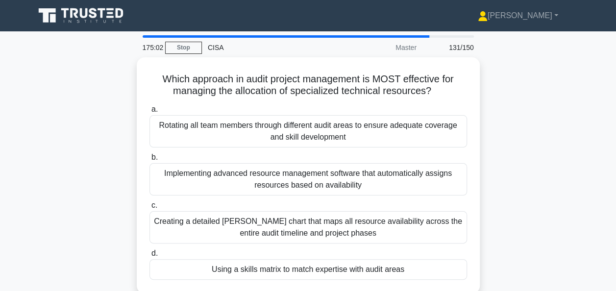
scroll to position [30, 0]
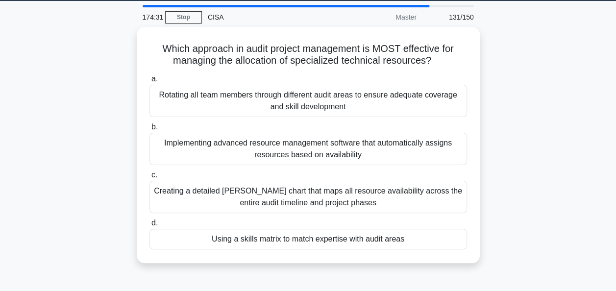
click at [493, 158] on div "Which approach in audit project management is MOST effective for managing the a…" at bounding box center [308, 151] width 559 height 248
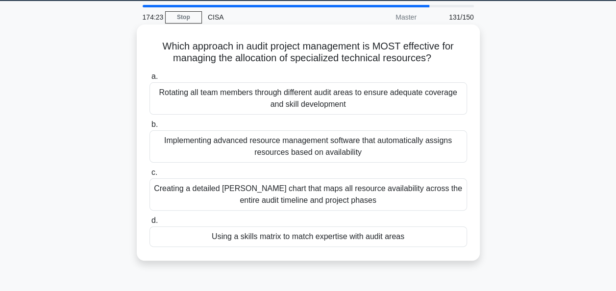
click at [448, 236] on div "Using a skills matrix to match expertise with audit areas" at bounding box center [309, 236] width 318 height 21
click at [150, 224] on input "d. Using a skills matrix to match expertise with audit areas" at bounding box center [150, 221] width 0 height 6
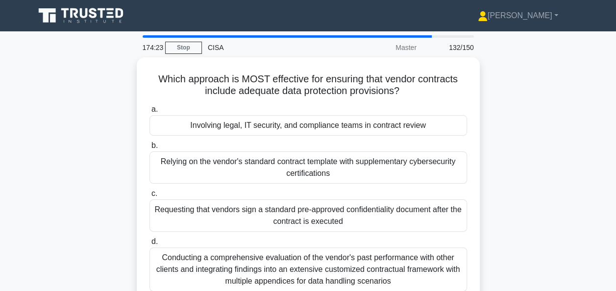
scroll to position [24, 0]
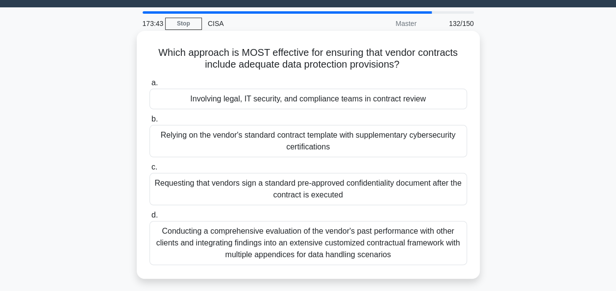
click at [430, 237] on div "Conducting a comprehensive evaluation of the vendor's past performance with oth…" at bounding box center [309, 243] width 318 height 44
click at [150, 219] on input "d. Conducting a comprehensive evaluation of the vendor's past performance with …" at bounding box center [150, 215] width 0 height 6
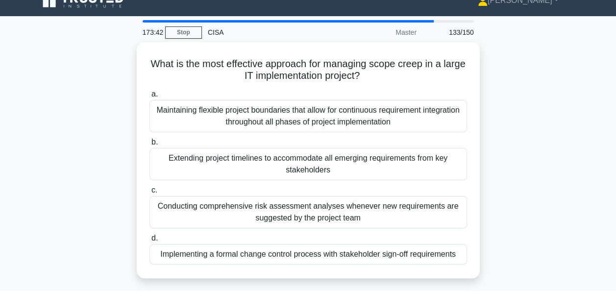
scroll to position [16, 0]
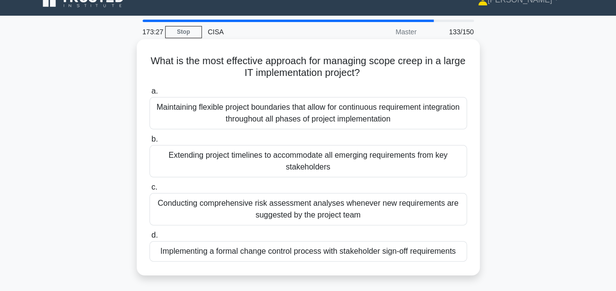
click at [449, 247] on div "Implementing a formal change control process with stakeholder sign-off requirem…" at bounding box center [309, 251] width 318 height 21
click at [150, 239] on input "d. Implementing a formal change control process with stakeholder sign-off requi…" at bounding box center [150, 235] width 0 height 6
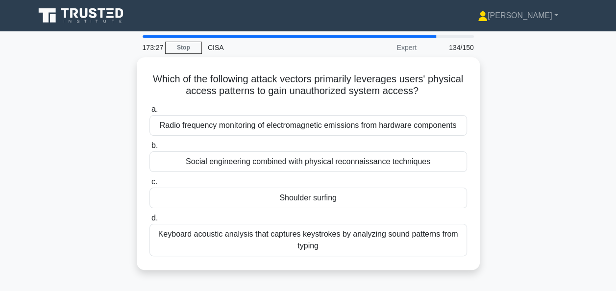
scroll to position [14, 0]
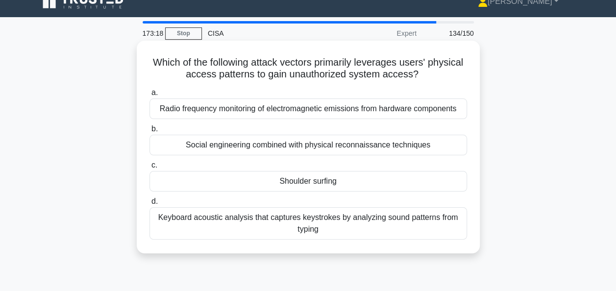
click at [431, 179] on div "Shoulder surfing" at bounding box center [309, 181] width 318 height 21
click at [150, 169] on input "c. Shoulder surfing" at bounding box center [150, 165] width 0 height 6
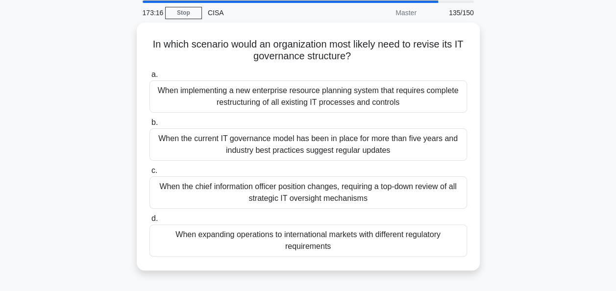
scroll to position [35, 0]
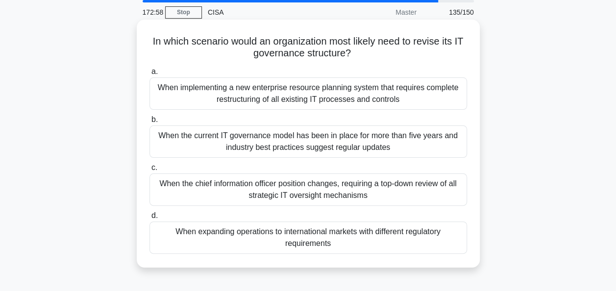
click at [409, 235] on div "When expanding operations to international markets with different regulatory re…" at bounding box center [309, 238] width 318 height 32
click at [150, 219] on input "d. When expanding operations to international markets with different regulatory…" at bounding box center [150, 216] width 0 height 6
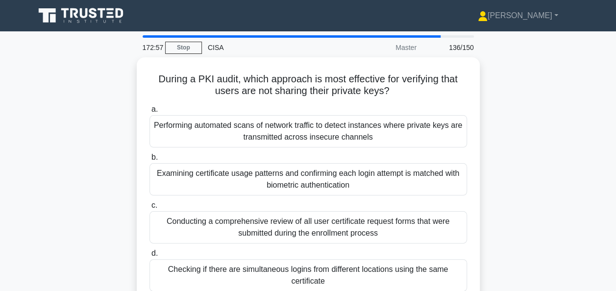
scroll to position [40, 0]
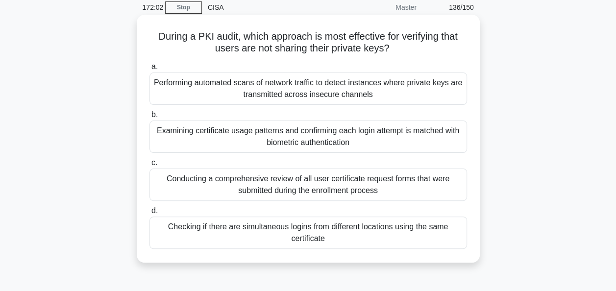
click at [456, 228] on div "Checking if there are simultaneous logins from different locations using the sa…" at bounding box center [309, 233] width 318 height 32
click at [150, 214] on input "d. Checking if there are simultaneous logins from different locations using the…" at bounding box center [150, 211] width 0 height 6
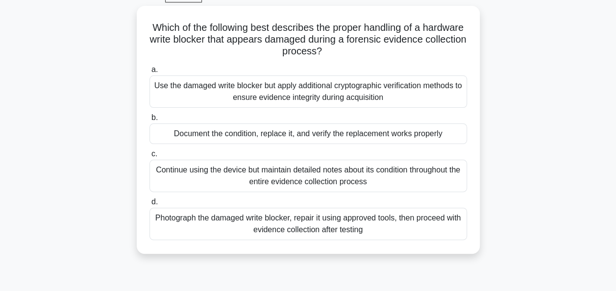
scroll to position [52, 0]
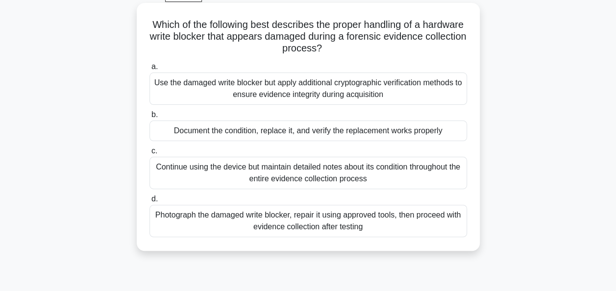
click at [449, 133] on div "Document the condition, replace it, and verify the replacement works properly" at bounding box center [309, 131] width 318 height 21
click at [150, 118] on input "b. Document the condition, replace it, and verify the replacement works properly" at bounding box center [150, 115] width 0 height 6
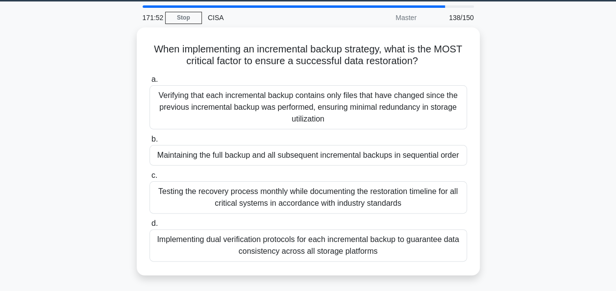
scroll to position [32, 0]
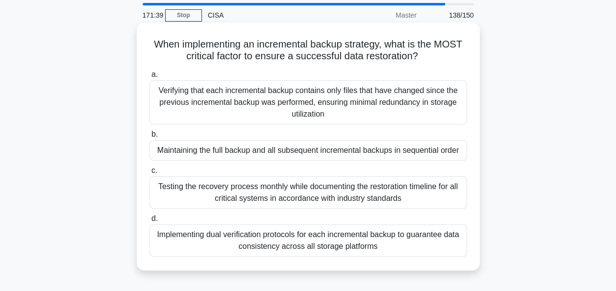
click at [437, 151] on div "Maintaining the full backup and all subsequent incremental backups in sequentia…" at bounding box center [309, 150] width 318 height 21
click at [150, 138] on input "b. Maintaining the full backup and all subsequent incremental backups in sequen…" at bounding box center [150, 134] width 0 height 6
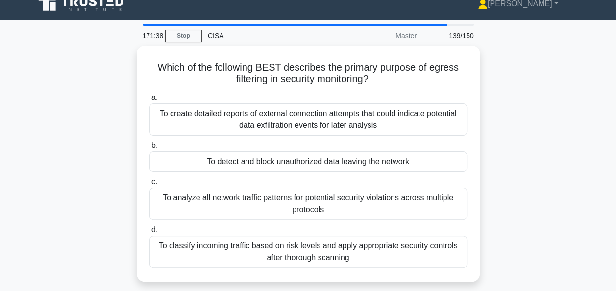
scroll to position [13, 0]
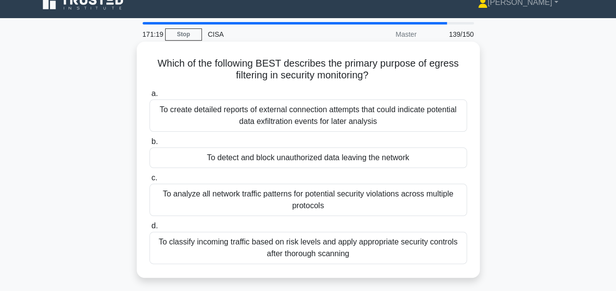
click at [440, 157] on div "To detect and block unauthorized data leaving the network" at bounding box center [309, 158] width 318 height 21
click at [150, 145] on input "b. To detect and block unauthorized data leaving the network" at bounding box center [150, 142] width 0 height 6
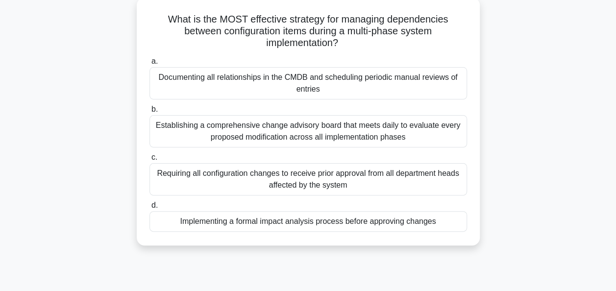
scroll to position [53, 0]
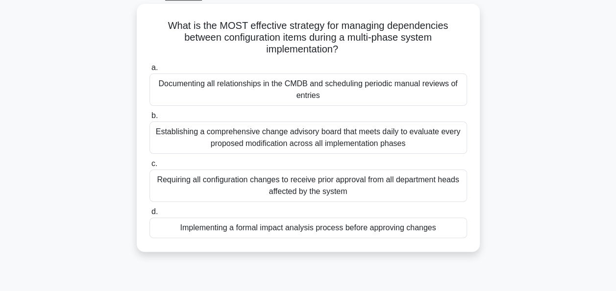
click at [524, 194] on div "What is the MOST effective strategy for managing dependencies between configura…" at bounding box center [308, 134] width 559 height 260
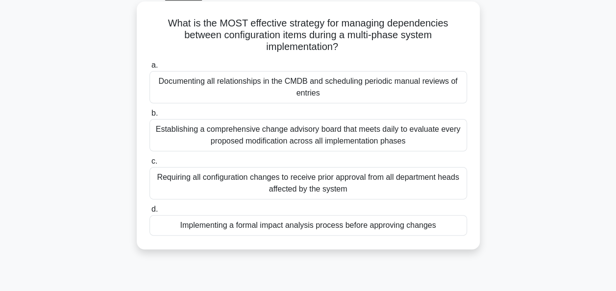
click at [432, 221] on div "Implementing a formal impact analysis process before approving changes" at bounding box center [309, 225] width 318 height 21
click at [150, 213] on input "d. Implementing a formal impact analysis process before approving changes" at bounding box center [150, 209] width 0 height 6
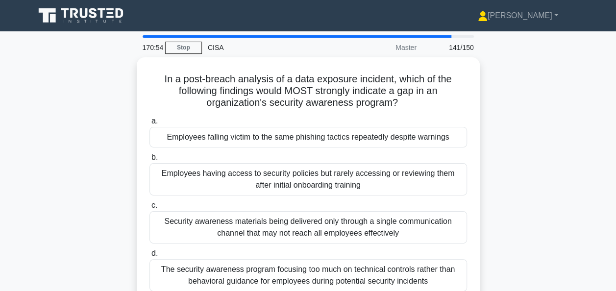
scroll to position [25, 0]
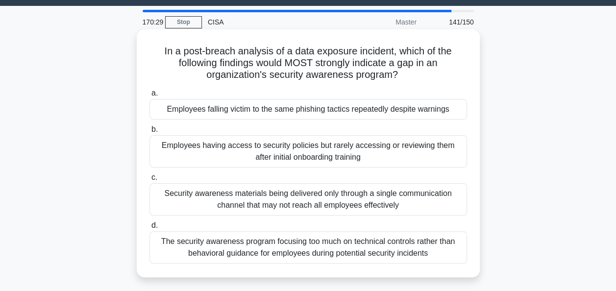
click at [445, 108] on div "Employees falling victim to the same phishing tactics repeatedly despite warnin…" at bounding box center [309, 109] width 318 height 21
click at [150, 97] on input "a. Employees falling victim to the same phishing tactics repeatedly despite war…" at bounding box center [150, 93] width 0 height 6
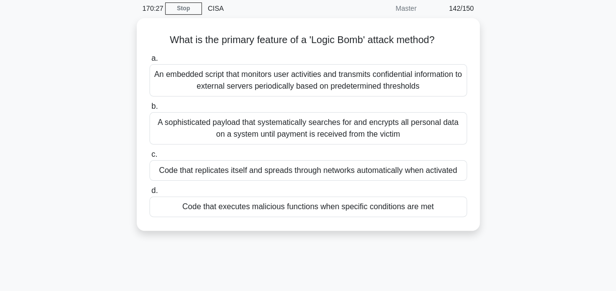
scroll to position [17, 0]
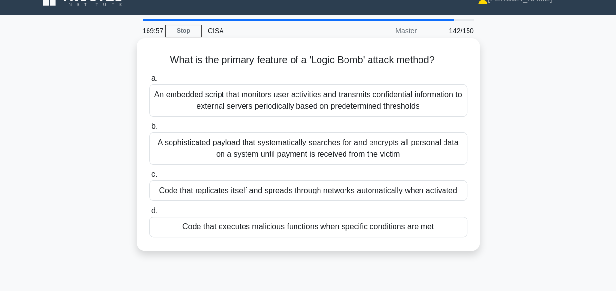
click at [453, 229] on div "Code that executes malicious functions when specific conditions are met" at bounding box center [309, 227] width 318 height 21
click at [150, 214] on input "d. Code that executes malicious functions when specific conditions are met" at bounding box center [150, 211] width 0 height 6
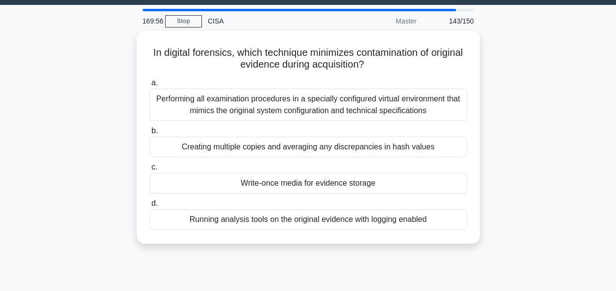
scroll to position [27, 0]
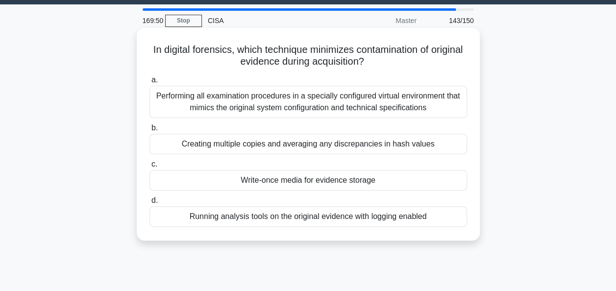
click at [418, 178] on div "Write-once media for evidence storage" at bounding box center [309, 180] width 318 height 21
click at [150, 168] on input "c. Write-once media for evidence storage" at bounding box center [150, 164] width 0 height 6
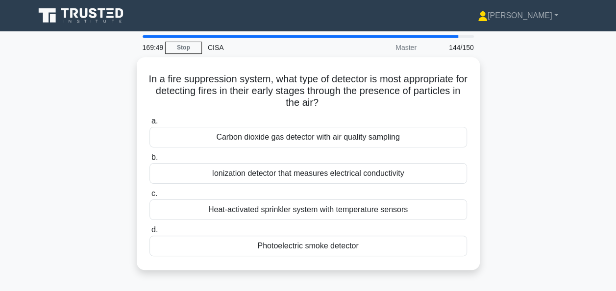
scroll to position [20, 0]
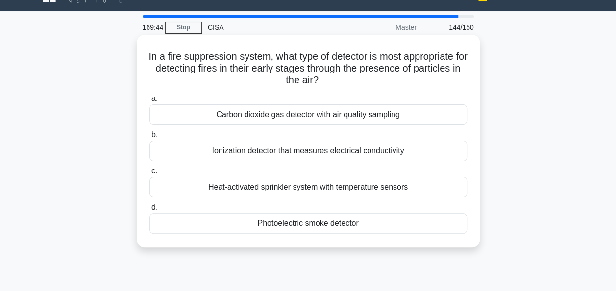
click at [452, 224] on div "Photoelectric smoke detector" at bounding box center [309, 223] width 318 height 21
click at [150, 211] on input "d. Photoelectric smoke detector" at bounding box center [150, 207] width 0 height 6
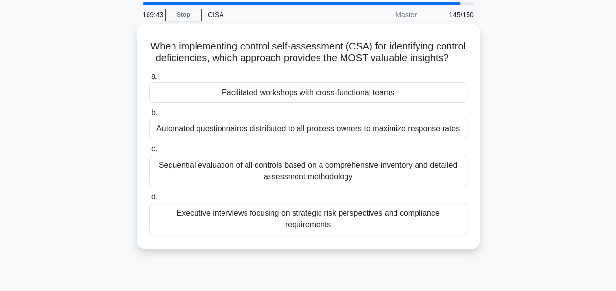
scroll to position [33, 0]
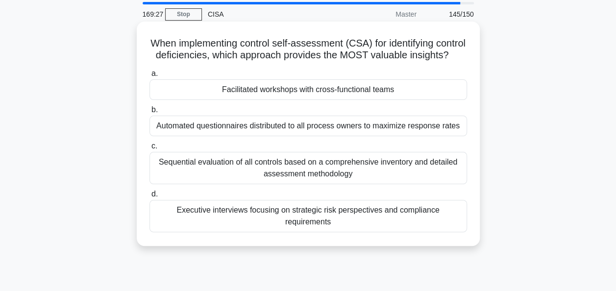
click at [436, 100] on div "Facilitated workshops with cross-functional teams" at bounding box center [309, 89] width 318 height 21
click at [150, 77] on input "a. Facilitated workshops with cross-functional teams" at bounding box center [150, 74] width 0 height 6
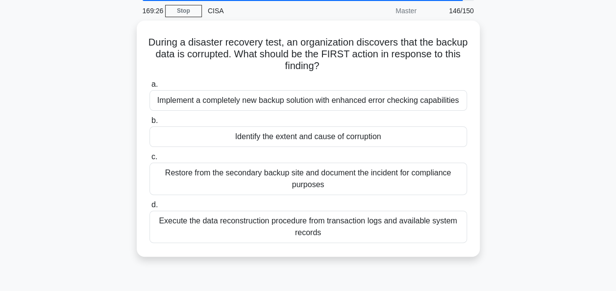
scroll to position [38, 0]
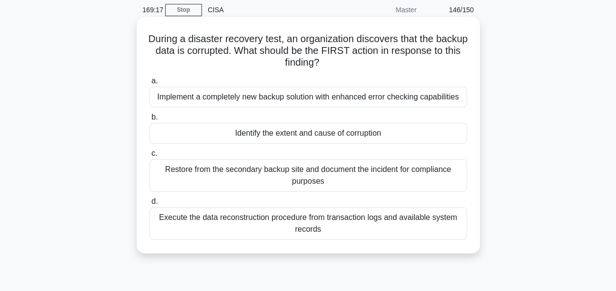
click at [433, 133] on div "Identify the extent and cause of corruption" at bounding box center [309, 133] width 318 height 21
click at [150, 121] on input "b. Identify the extent and cause of corruption" at bounding box center [150, 117] width 0 height 6
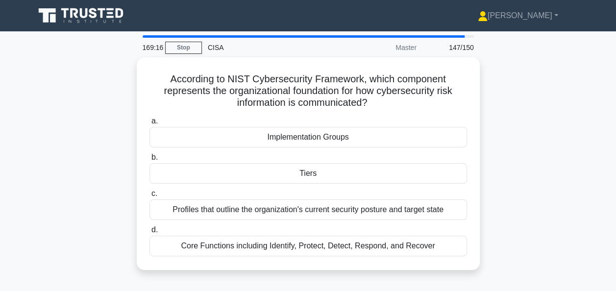
scroll to position [25, 0]
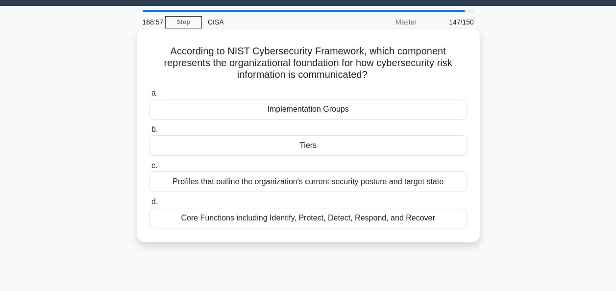
click at [436, 142] on div "Tiers" at bounding box center [309, 145] width 318 height 21
click at [150, 133] on input "b. Tiers" at bounding box center [150, 129] width 0 height 6
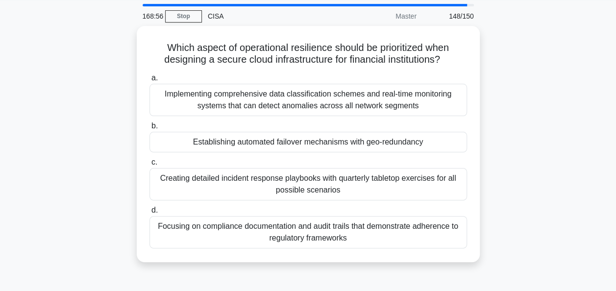
scroll to position [32, 0]
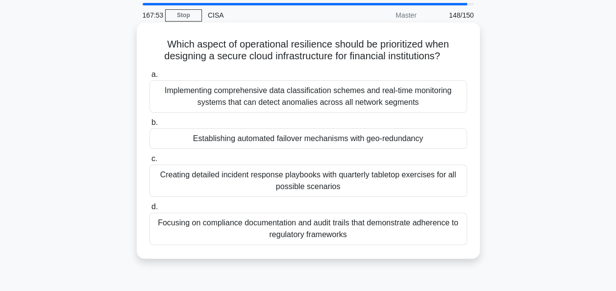
click at [438, 140] on div "Establishing automated failover mechanisms with geo-redundancy" at bounding box center [309, 138] width 318 height 21
click at [150, 126] on input "b. Establishing automated failover mechanisms with geo-redundancy" at bounding box center [150, 123] width 0 height 6
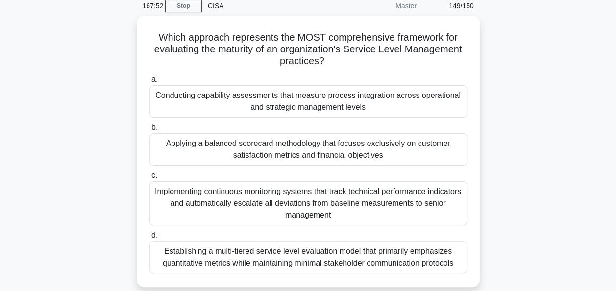
scroll to position [42, 0]
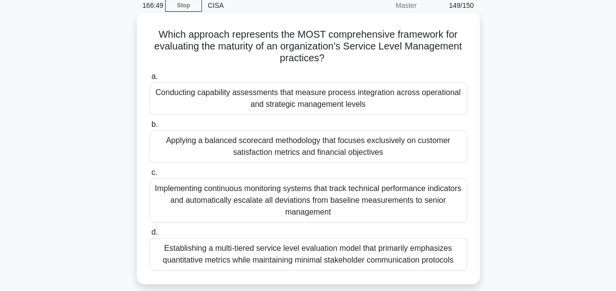
click at [409, 96] on div "Conducting capability assessments that measure process integration across opera…" at bounding box center [309, 98] width 318 height 32
click at [150, 80] on input "a. Conducting capability assessments that measure process integration across op…" at bounding box center [150, 77] width 0 height 6
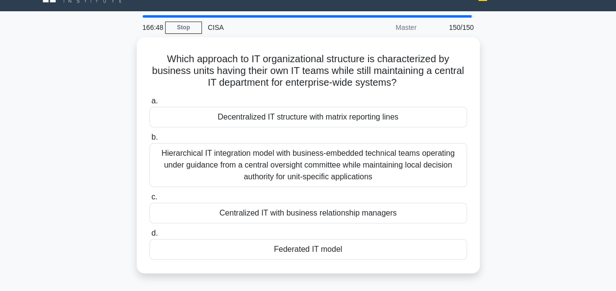
scroll to position [21, 0]
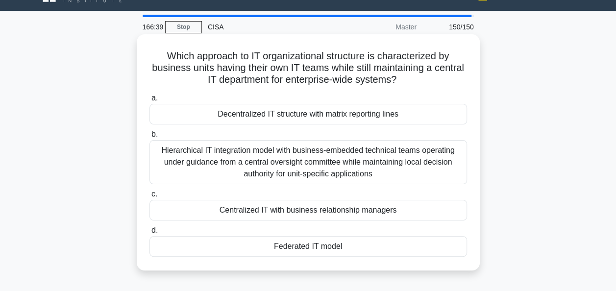
click at [427, 248] on div "Federated IT model" at bounding box center [309, 246] width 318 height 21
click at [150, 234] on input "d. Federated IT model" at bounding box center [150, 230] width 0 height 6
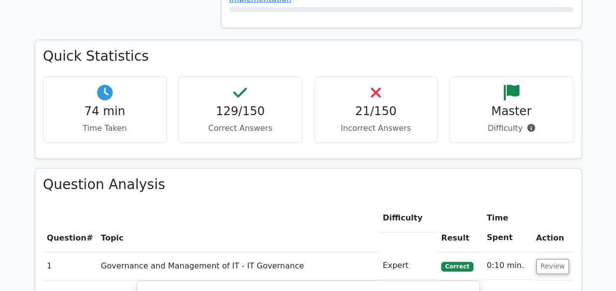
scroll to position [446, 0]
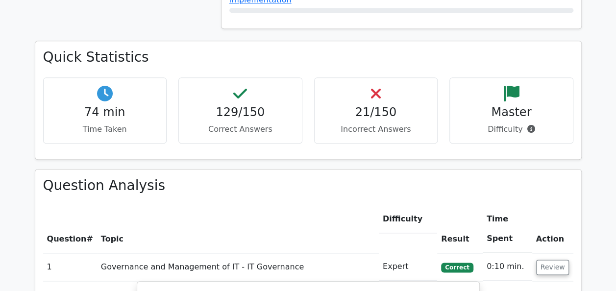
click at [373, 177] on h3 "Question Analysis" at bounding box center [308, 185] width 530 height 17
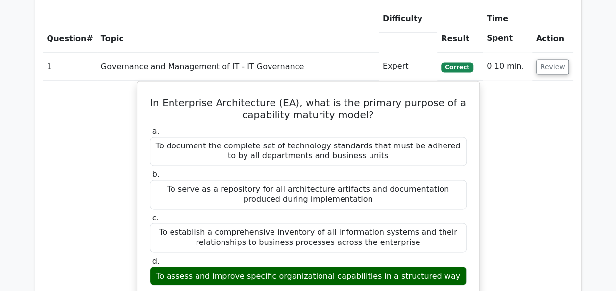
scroll to position [650, 0]
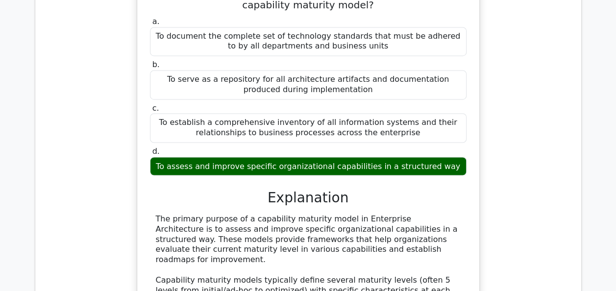
click at [343, 70] on div "To serve as a repository for all architecture artifacts and documentation produ…" at bounding box center [308, 84] width 317 height 29
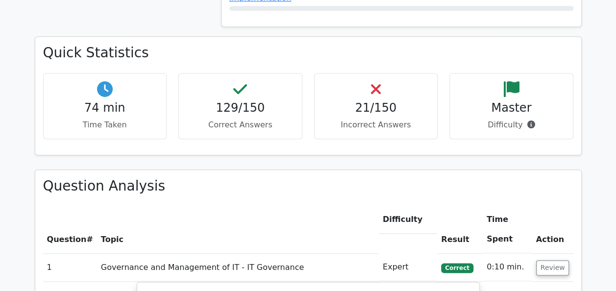
scroll to position [448, 0]
click at [374, 119] on p "Incorrect Answers" at bounding box center [376, 125] width 107 height 12
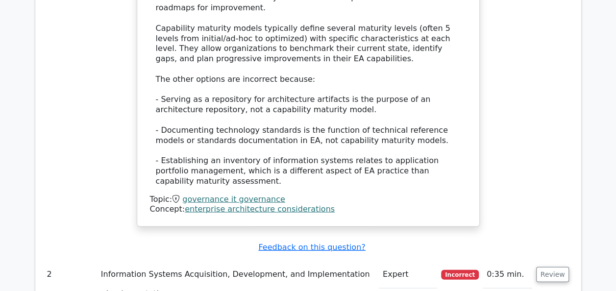
scroll to position [1080, 0]
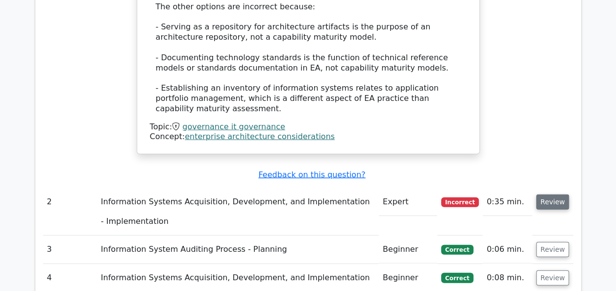
click at [551, 195] on button "Review" at bounding box center [552, 202] width 33 height 15
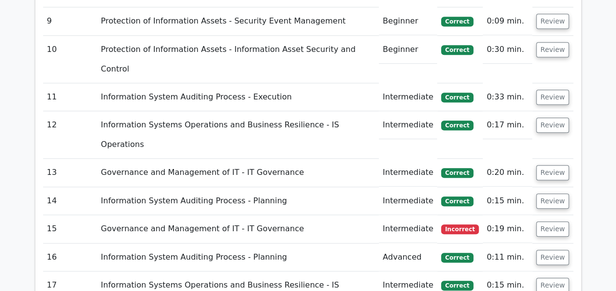
scroll to position [2169, 0]
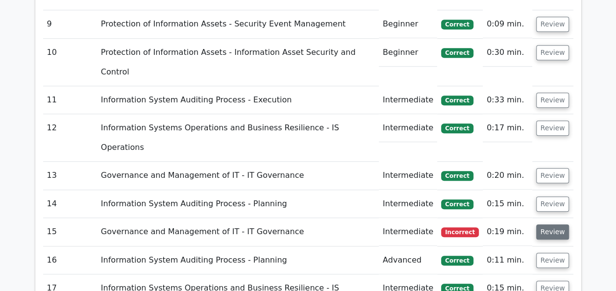
click at [546, 225] on button "Review" at bounding box center [552, 232] width 33 height 15
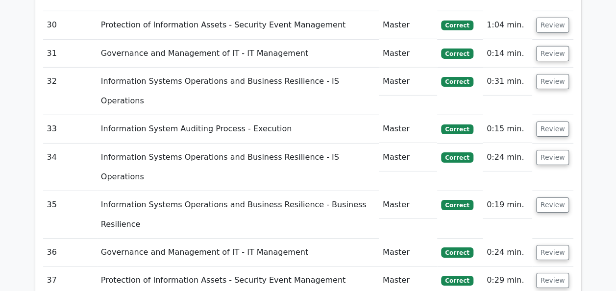
scroll to position [3416, 0]
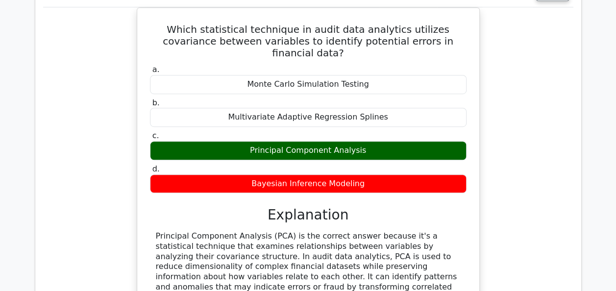
scroll to position [3933, 0]
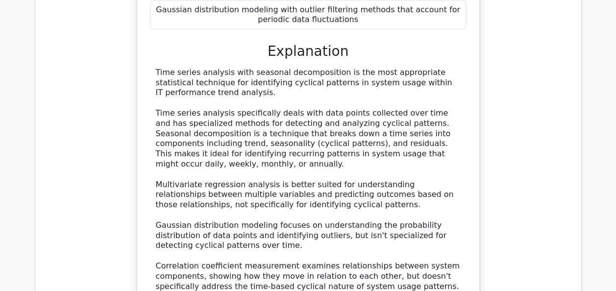
scroll to position [4616, 0]
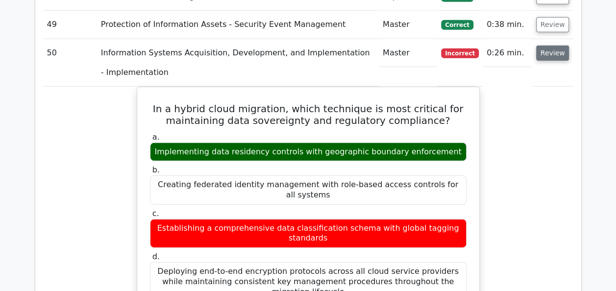
scroll to position [5101, 0]
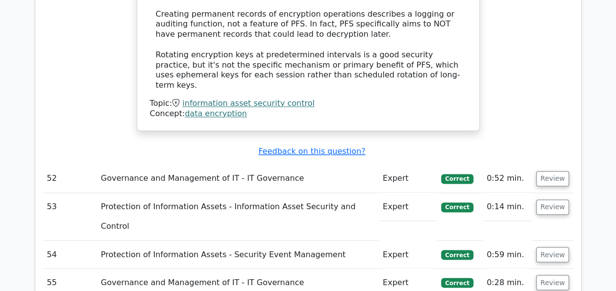
scroll to position [6227, 0]
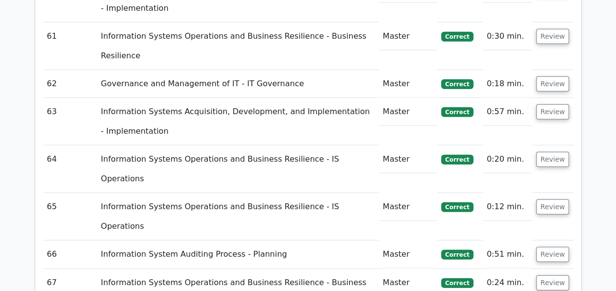
scroll to position [6709, 0]
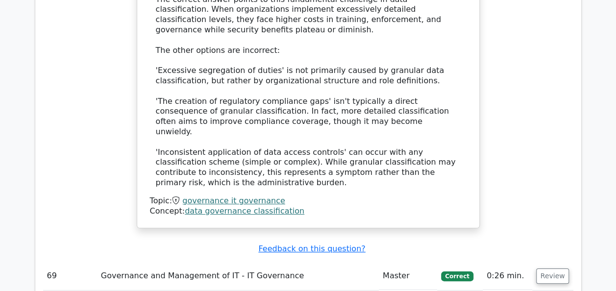
scroll to position [7346, 0]
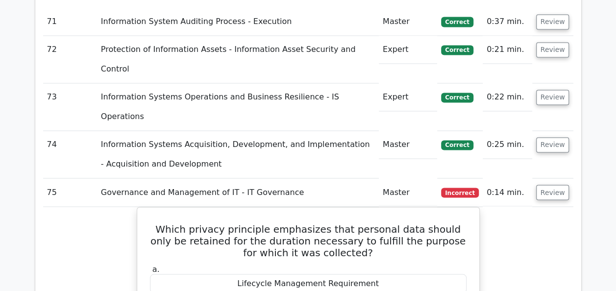
scroll to position [8138, 0]
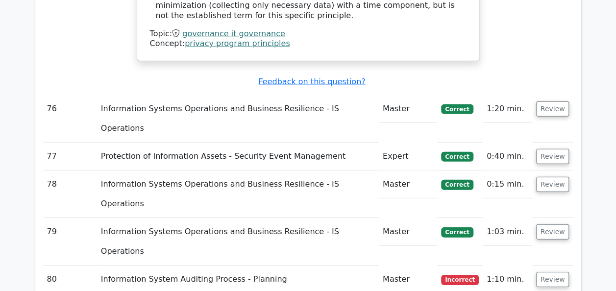
scroll to position [8785, 0]
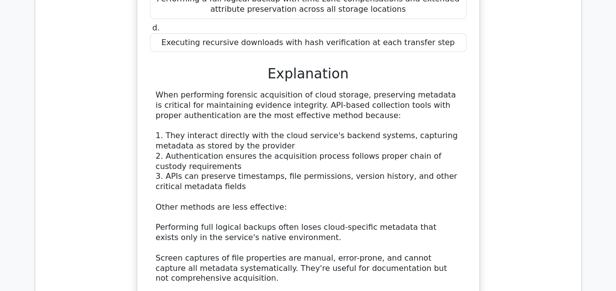
scroll to position [9412, 0]
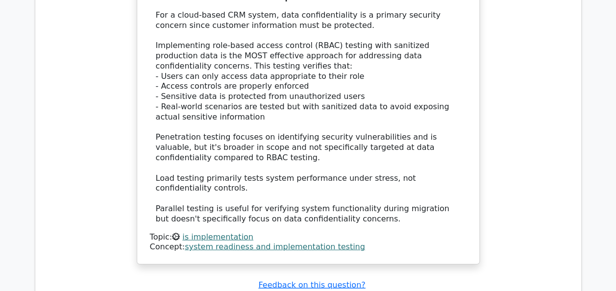
scroll to position [10229, 0]
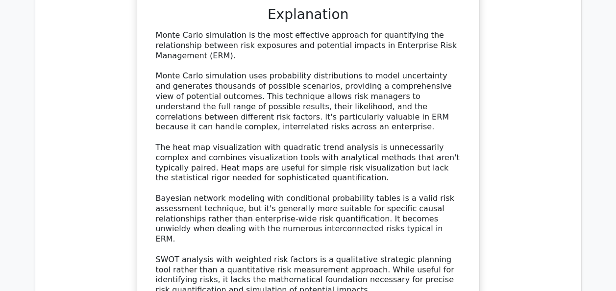
scroll to position [10768, 0]
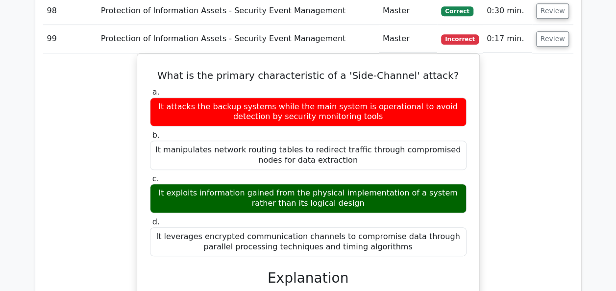
scroll to position [11359, 0]
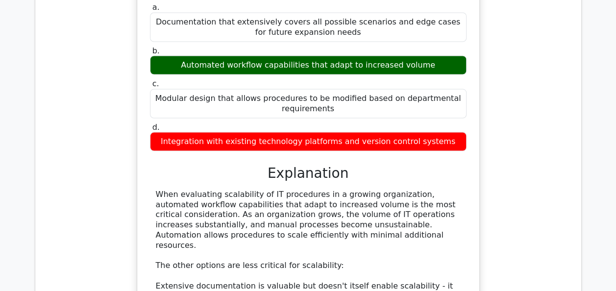
scroll to position [12045, 0]
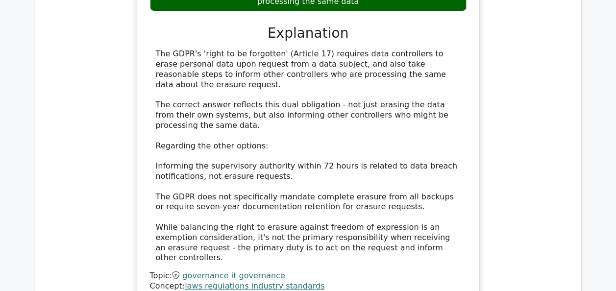
scroll to position [12773, 0]
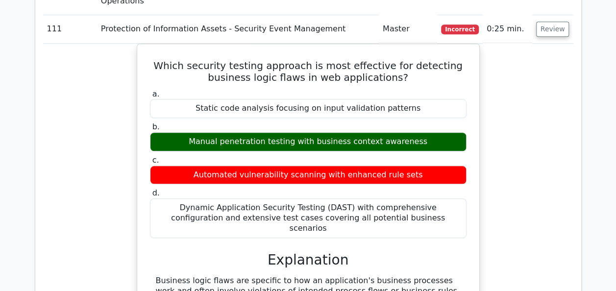
scroll to position [13389, 0]
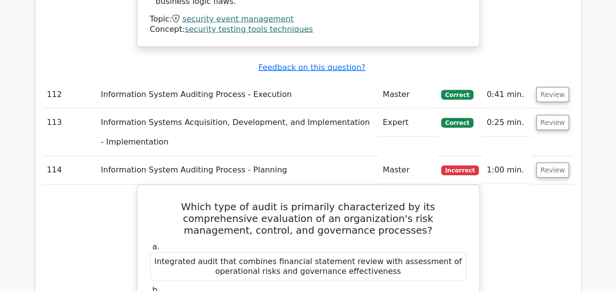
scroll to position [14006, 0]
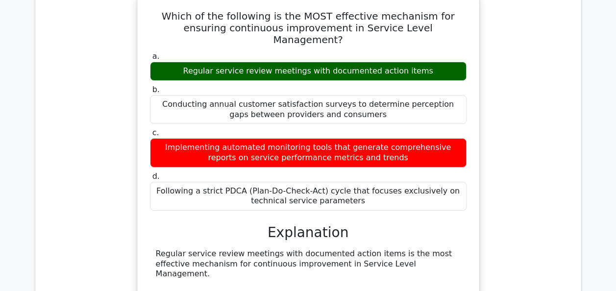
scroll to position [14800, 0]
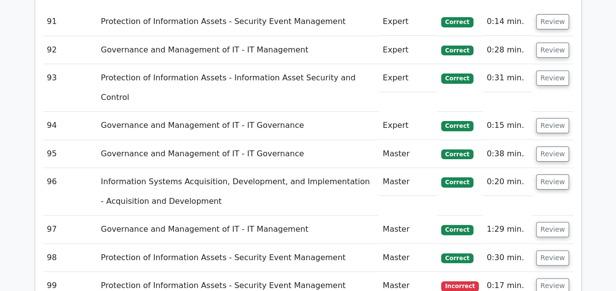
scroll to position [11099, 0]
